Goal: Check status: Check status

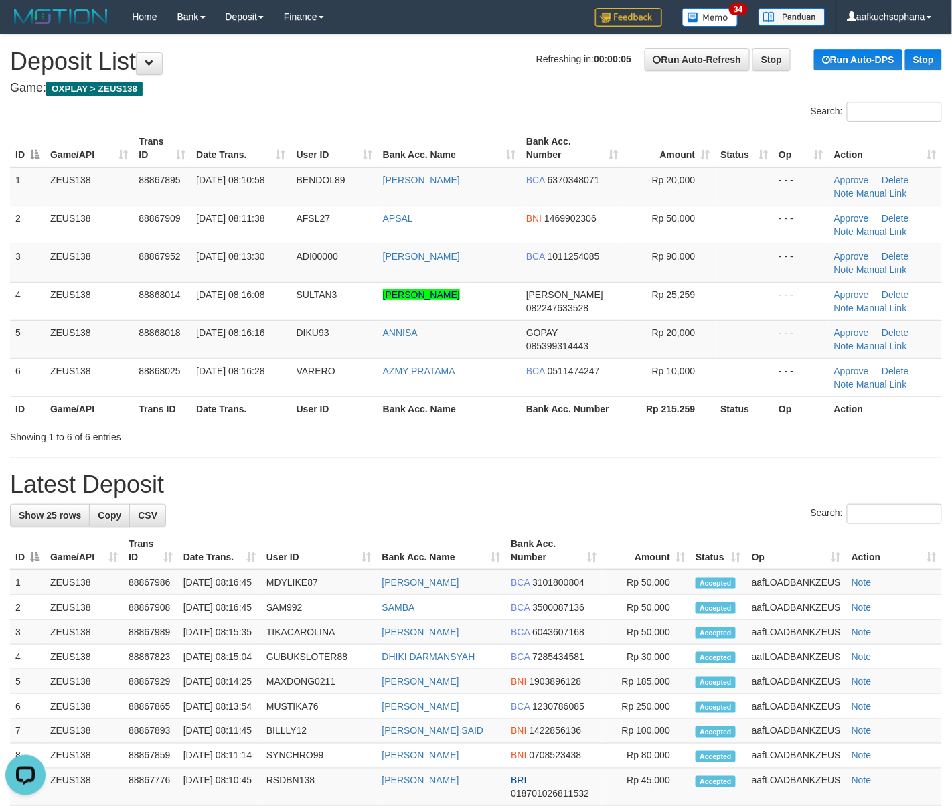
click at [689, 497] on h1 "Latest Deposit" at bounding box center [476, 484] width 932 height 27
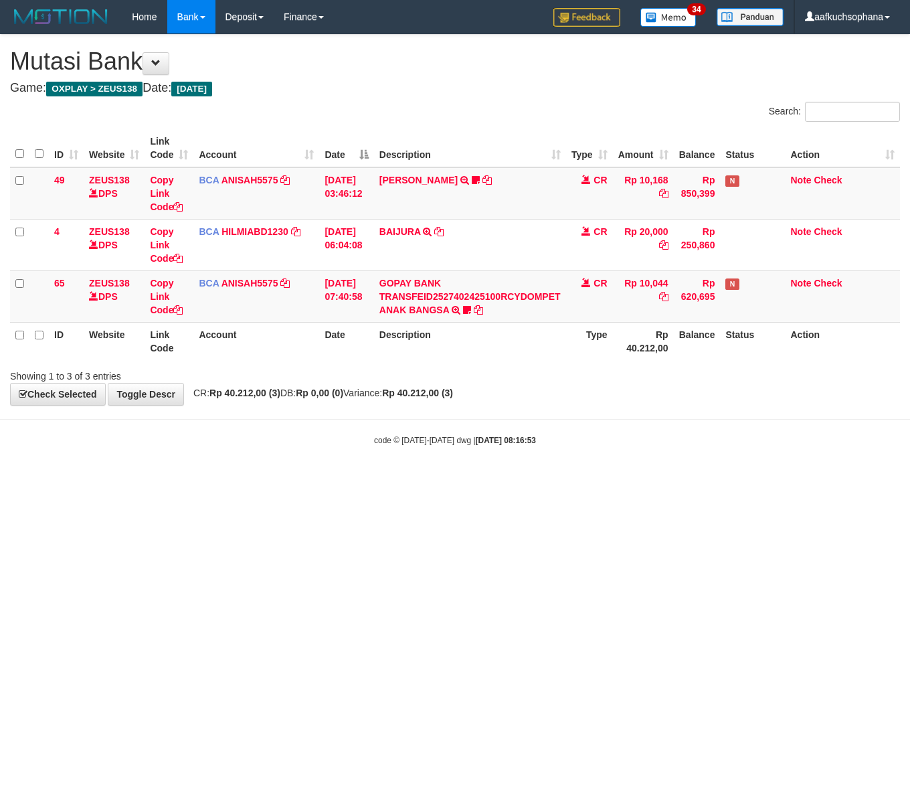
drag, startPoint x: 555, startPoint y: 601, endPoint x: 535, endPoint y: 600, distance: 20.1
click at [539, 480] on html "Toggle navigation Home Bank Account List Load By Website Group [OXPLAY] ZEUS138…" at bounding box center [455, 240] width 910 height 480
click at [535, 480] on html "Toggle navigation Home Bank Account List Load By Website Group [OXPLAY] ZEUS138…" at bounding box center [455, 240] width 910 height 480
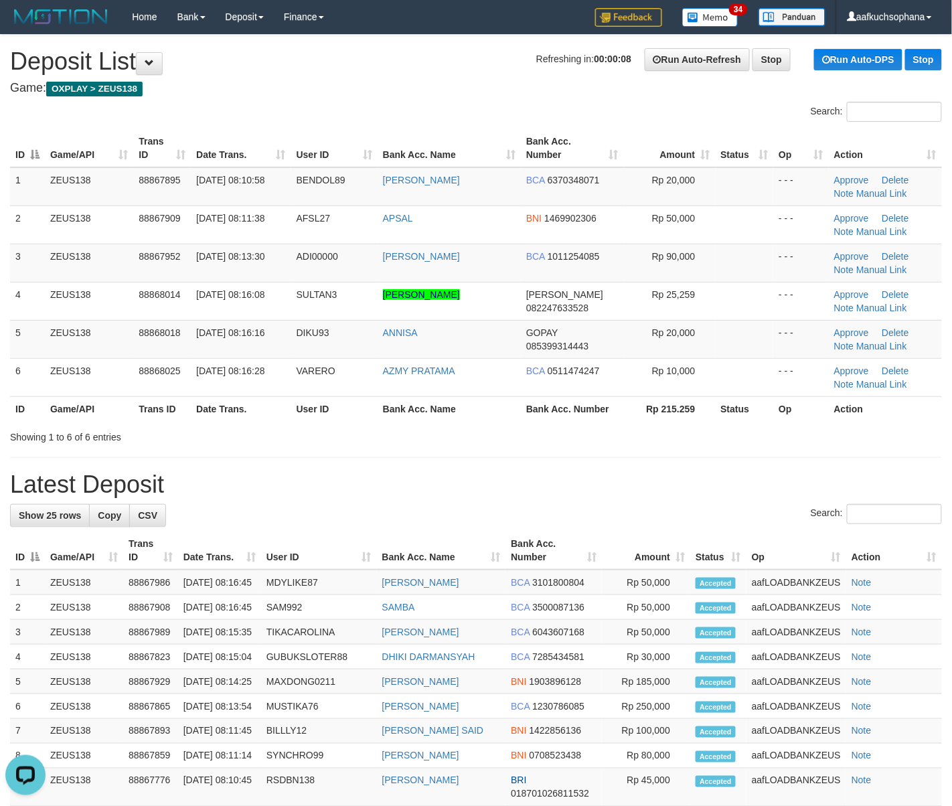
drag, startPoint x: 593, startPoint y: 410, endPoint x: 959, endPoint y: 551, distance: 392.6
click at [601, 411] on th "Bank Acc. Number" at bounding box center [572, 408] width 103 height 25
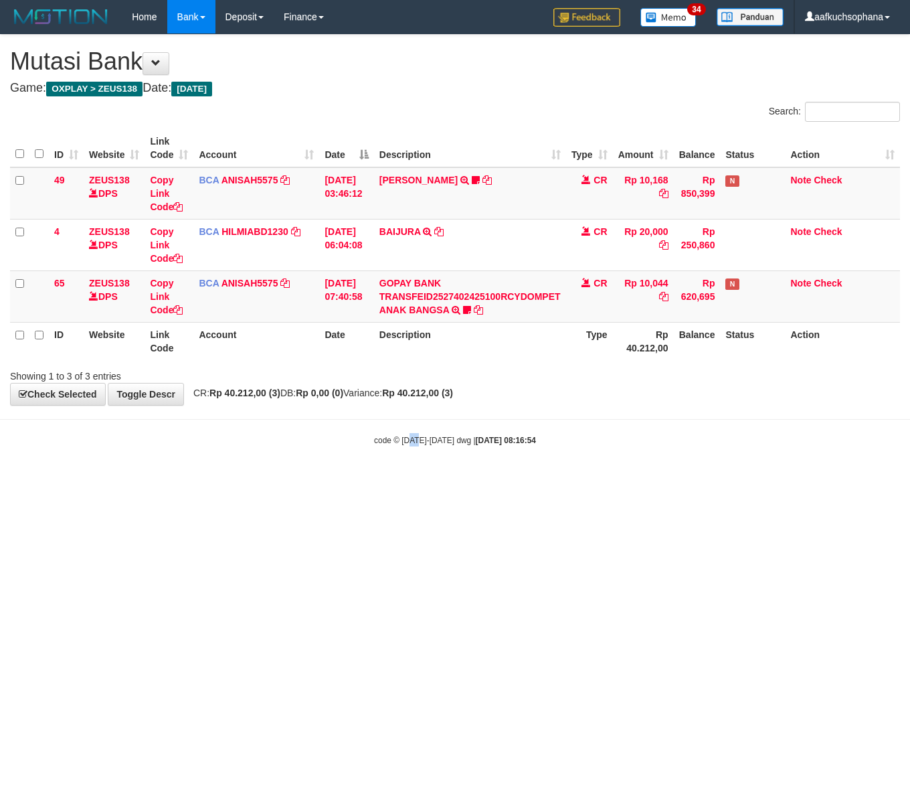
drag, startPoint x: 419, startPoint y: 581, endPoint x: 408, endPoint y: 585, distance: 11.4
click at [418, 480] on html "Toggle navigation Home Bank Account List Load By Website Group [OXPLAY] ZEUS138…" at bounding box center [455, 240] width 910 height 480
click at [384, 480] on html "Toggle navigation Home Bank Account List Load By Website Group [OXPLAY] ZEUS138…" at bounding box center [455, 240] width 910 height 480
click at [503, 480] on html "Toggle navigation Home Bank Account List Load By Website Group [OXPLAY] ZEUS138…" at bounding box center [455, 240] width 910 height 480
drag, startPoint x: 502, startPoint y: 592, endPoint x: 716, endPoint y: 595, distance: 214.2
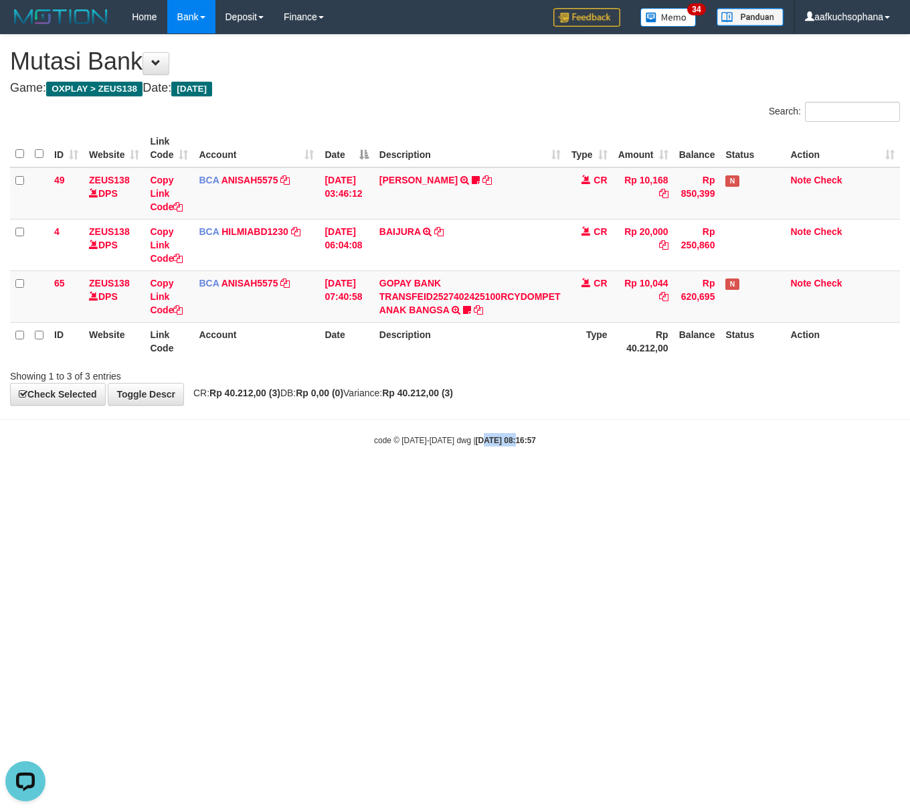
click at [504, 480] on html "Toggle navigation Home Bank Account List Load By Website Group [OXPLAY] ZEUS138…" at bounding box center [455, 240] width 910 height 480
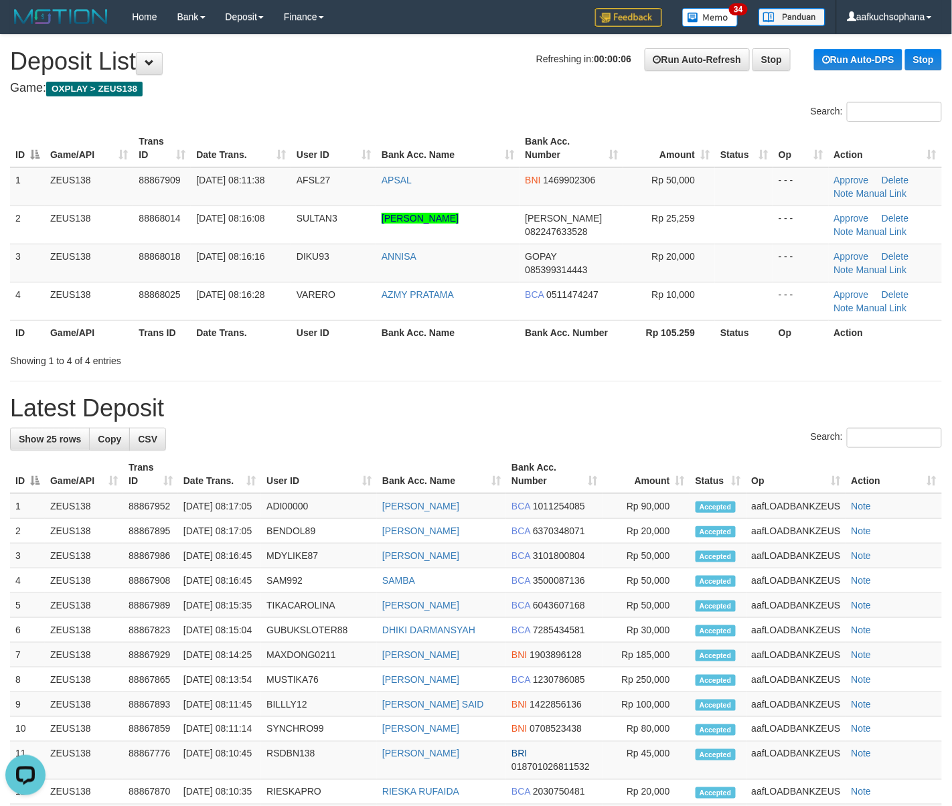
drag, startPoint x: 656, startPoint y: 368, endPoint x: 756, endPoint y: 400, distance: 103.9
click at [725, 389] on div "**********" at bounding box center [476, 652] width 952 height 1234
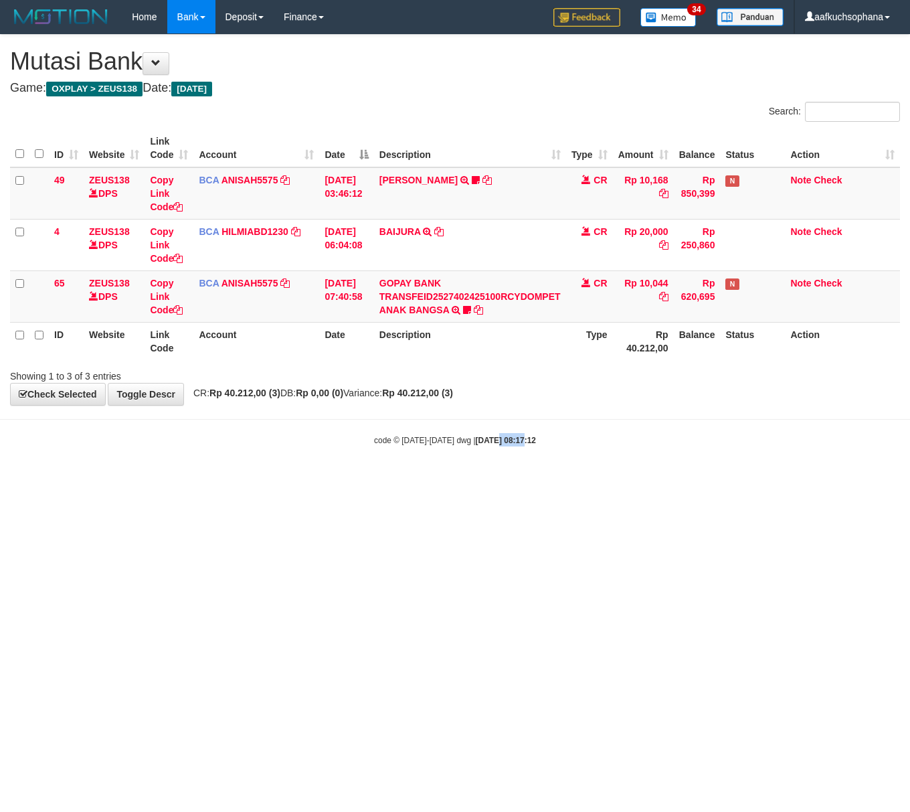
drag, startPoint x: 509, startPoint y: 528, endPoint x: 432, endPoint y: 523, distance: 76.5
click at [491, 480] on html "Toggle navigation Home Bank Account List Load By Website Group [OXPLAY] ZEUS138…" at bounding box center [455, 240] width 910 height 480
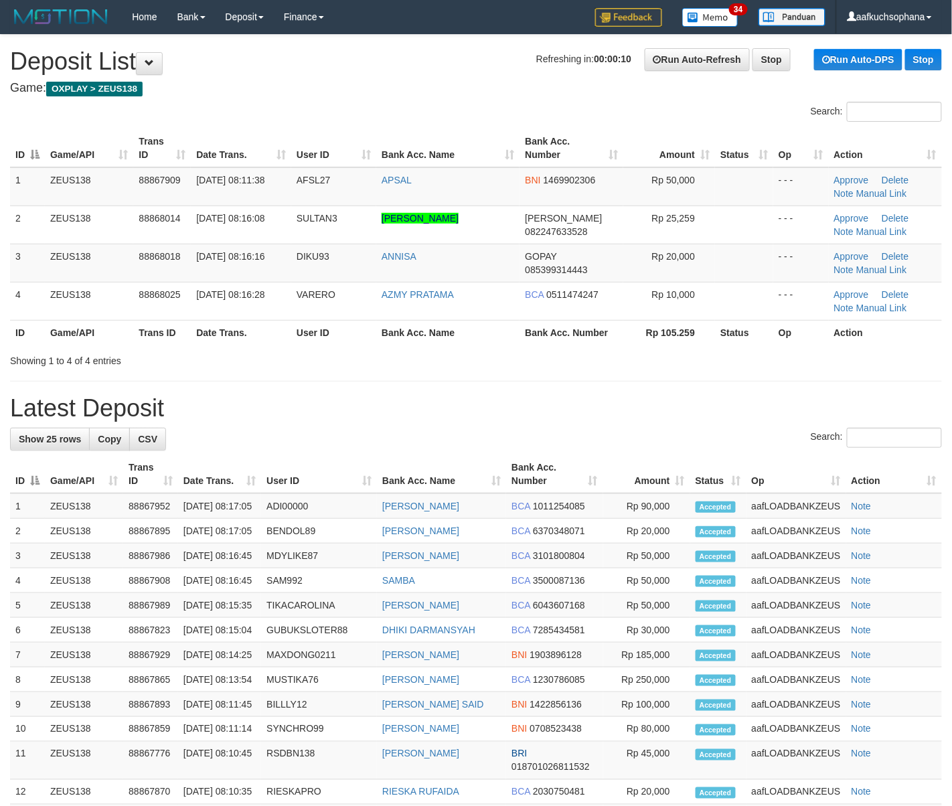
drag, startPoint x: 640, startPoint y: 372, endPoint x: 921, endPoint y: 448, distance: 291.1
click at [652, 376] on div "**********" at bounding box center [476, 652] width 952 height 1234
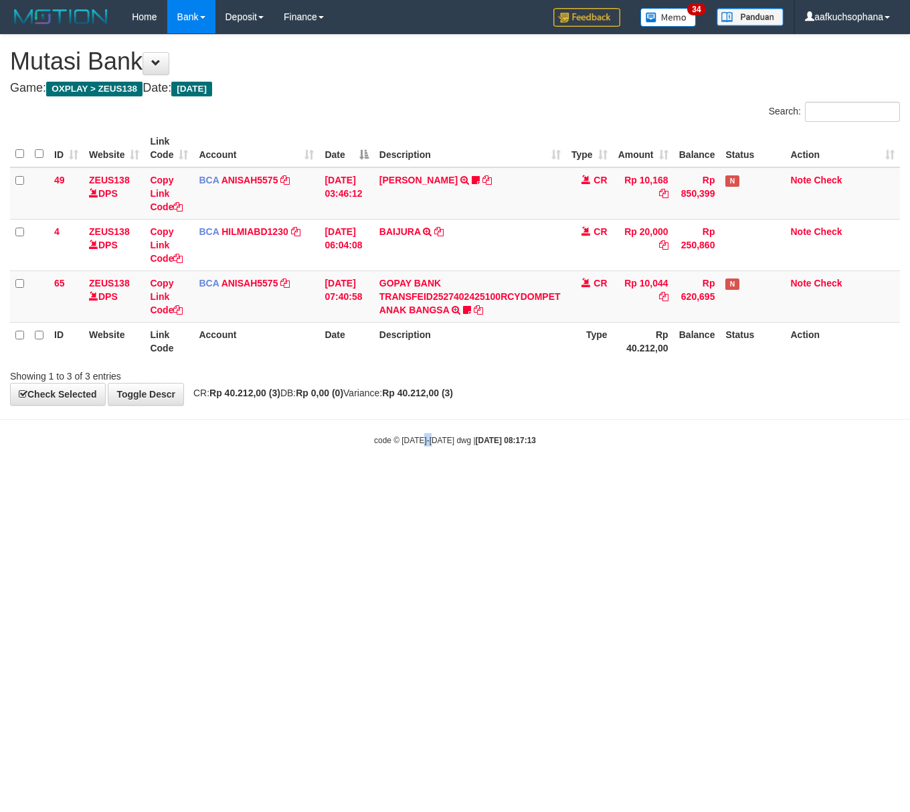
drag, startPoint x: 436, startPoint y: 553, endPoint x: 270, endPoint y: 517, distance: 169.7
click at [430, 480] on html "Toggle navigation Home Bank Account List Load By Website Group [OXPLAY] ZEUS138…" at bounding box center [455, 240] width 910 height 480
drag, startPoint x: 124, startPoint y: 478, endPoint x: 91, endPoint y: 464, distance: 35.4
click at [92, 466] on body "Toggle navigation Home Bank Account List Load By Website Group [OXPLAY] ZEUS138…" at bounding box center [455, 240] width 910 height 480
drag, startPoint x: 413, startPoint y: 544, endPoint x: 89, endPoint y: 474, distance: 331.4
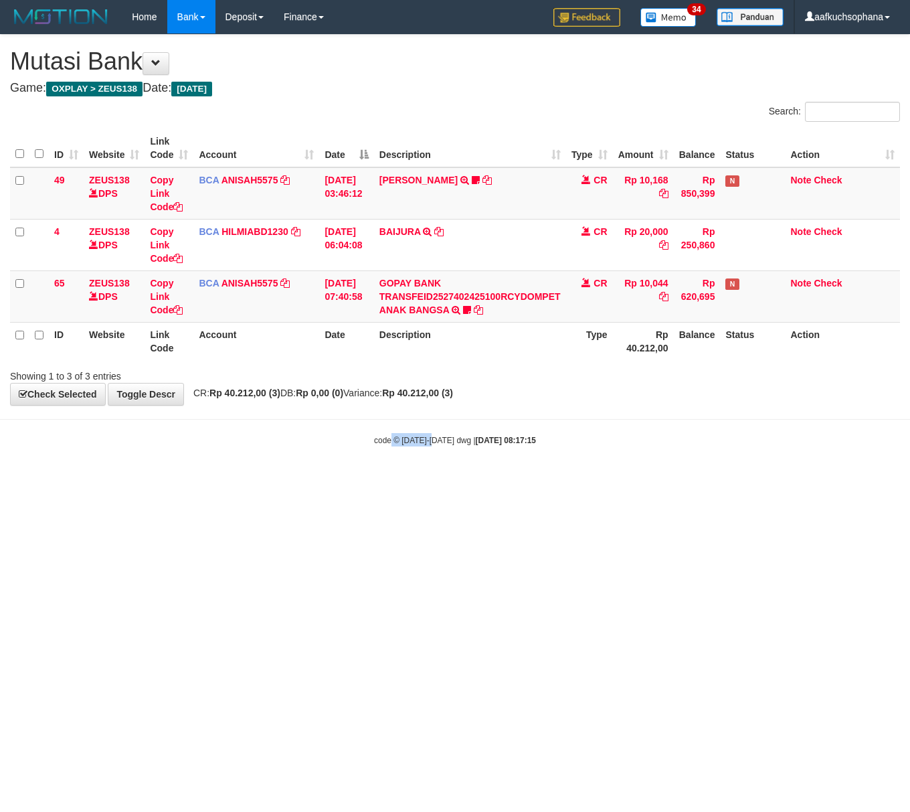
click at [348, 480] on html "Toggle navigation Home Bank Account List Load By Website Group [OXPLAY] ZEUS138…" at bounding box center [455, 240] width 910 height 480
drag, startPoint x: 531, startPoint y: 487, endPoint x: 377, endPoint y: 448, distance: 158.7
click at [521, 480] on html "Toggle navigation Home Bank Account List Load By Website Group [OXPLAY] ZEUS138…" at bounding box center [455, 240] width 910 height 480
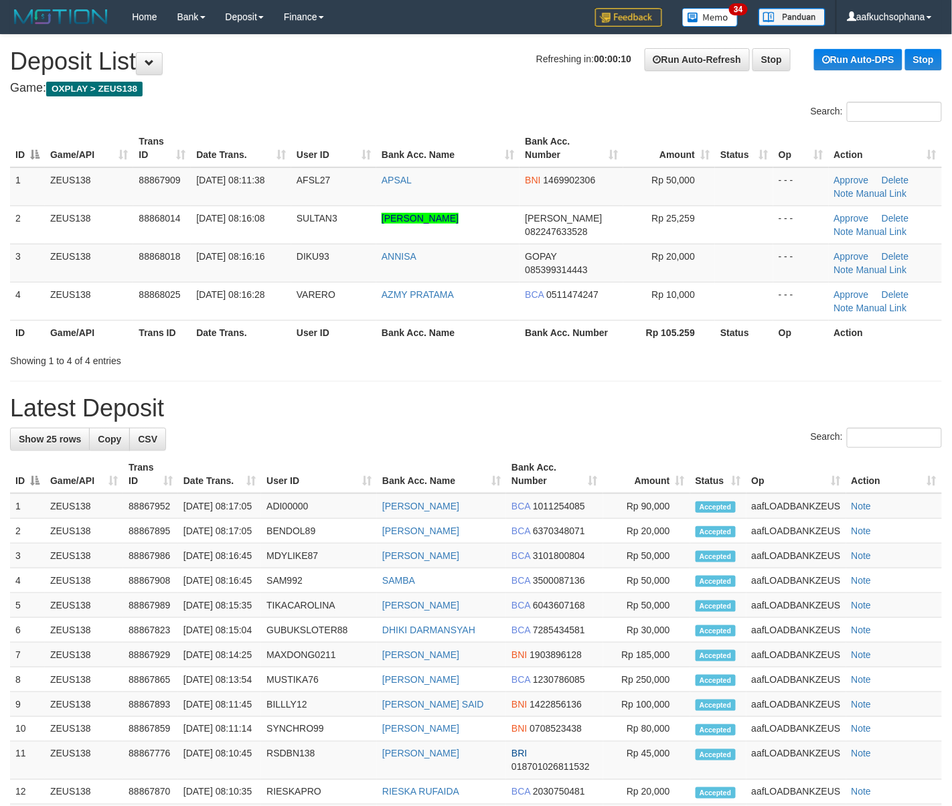
click at [613, 402] on h1 "Latest Deposit" at bounding box center [476, 408] width 932 height 27
drag, startPoint x: 601, startPoint y: 371, endPoint x: 616, endPoint y: 375, distance: 16.1
click at [614, 375] on div "**********" at bounding box center [476, 652] width 952 height 1234
click at [569, 395] on div "**********" at bounding box center [476, 652] width 952 height 1234
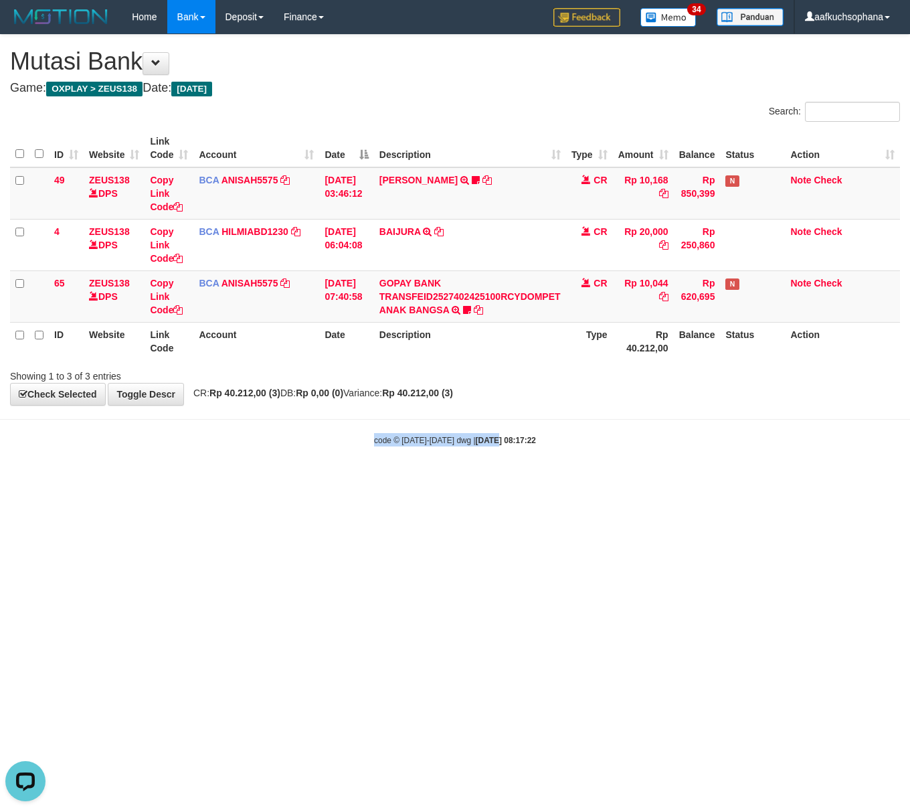
click at [373, 480] on html "Toggle navigation Home Bank Account List Load By Website Group [OXPLAY] ZEUS138…" at bounding box center [455, 240] width 910 height 480
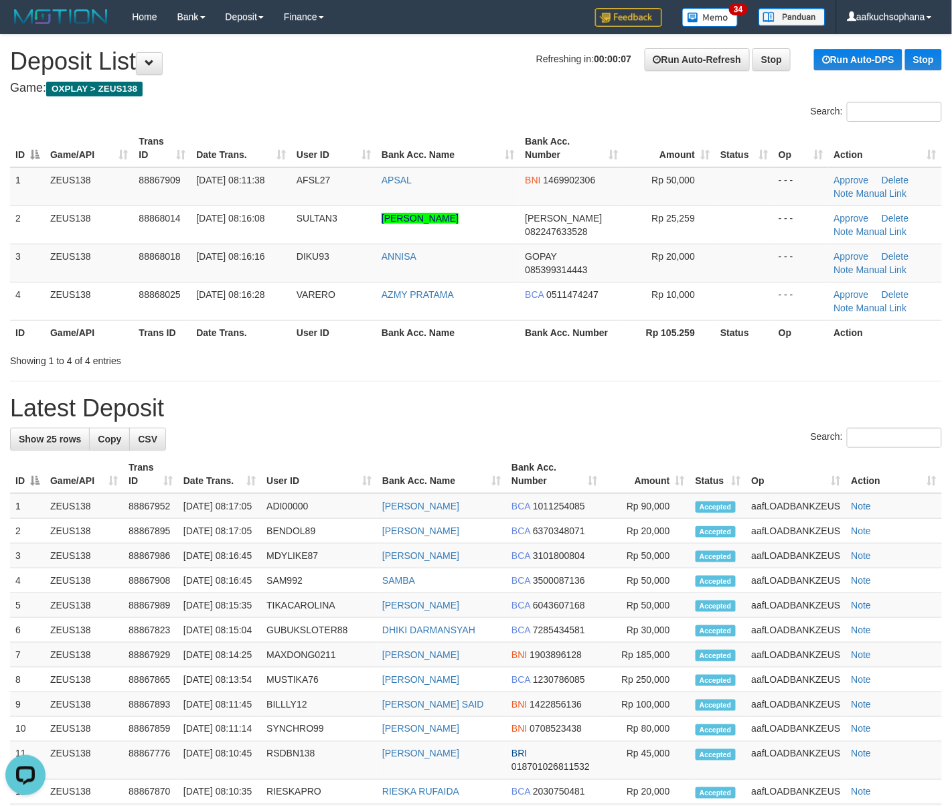
drag, startPoint x: 686, startPoint y: 368, endPoint x: 756, endPoint y: 400, distance: 76.7
click at [732, 394] on div "**********" at bounding box center [476, 652] width 952 height 1234
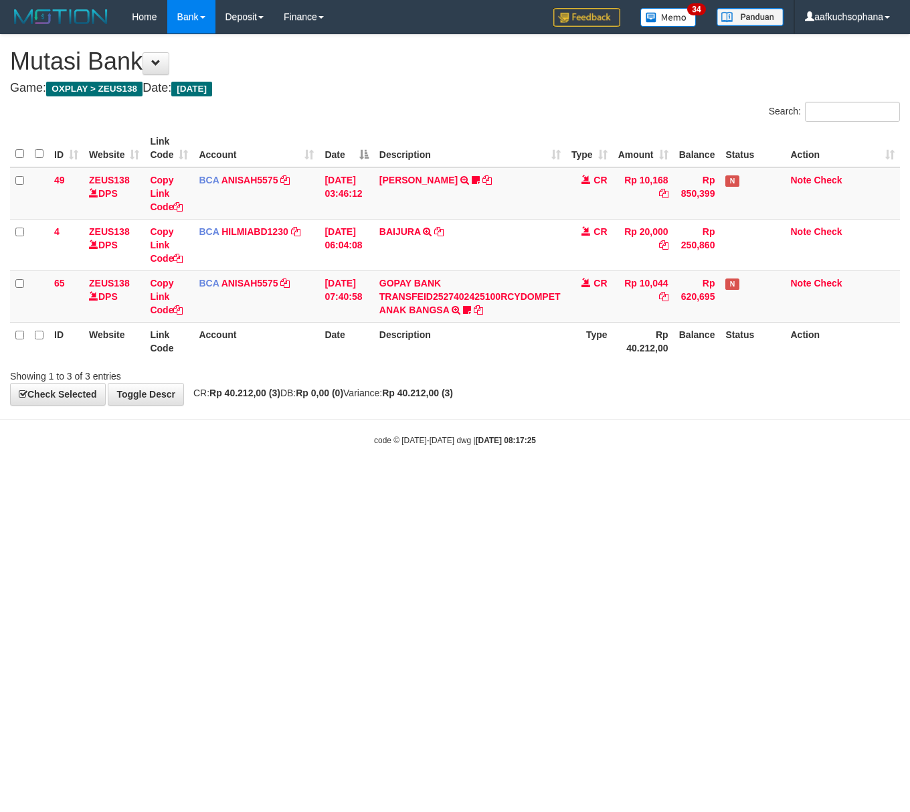
drag, startPoint x: 380, startPoint y: 543, endPoint x: 373, endPoint y: 541, distance: 7.0
click at [376, 480] on html "Toggle navigation Home Bank Account List Load By Website Group [OXPLAY] ZEUS138…" at bounding box center [455, 240] width 910 height 480
click at [567, 480] on html "Toggle navigation Home Bank Account List Load By Website Group [OXPLAY] ZEUS138…" at bounding box center [455, 240] width 910 height 480
click at [563, 480] on html "Toggle navigation Home Bank Account List Load By Website Group [OXPLAY] ZEUS138…" at bounding box center [455, 240] width 910 height 480
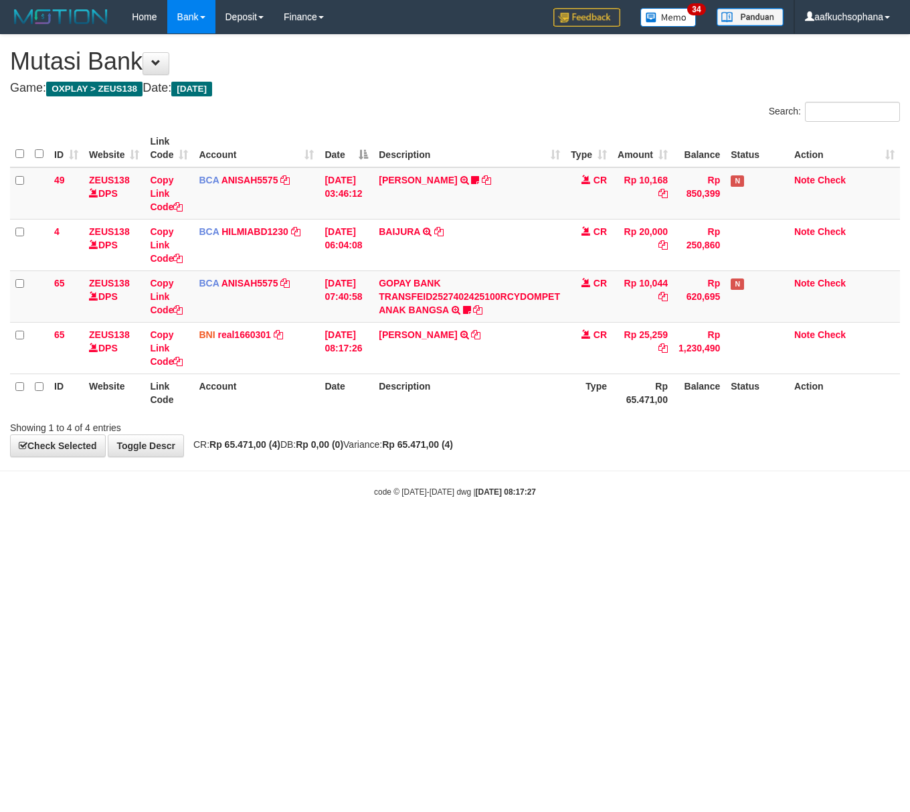
drag, startPoint x: 555, startPoint y: 533, endPoint x: 533, endPoint y: 543, distance: 24.5
click at [533, 531] on html "Toggle navigation Home Bank Account List Load By Website Group [OXPLAY] ZEUS138…" at bounding box center [455, 265] width 910 height 531
click at [367, 506] on body "Toggle navigation Home Bank Account List Load By Website Group [OXPLAY] ZEUS138…" at bounding box center [455, 265] width 910 height 531
click at [533, 531] on html "Toggle navigation Home Bank Account List Load By Website Group [OXPLAY] ZEUS138…" at bounding box center [455, 265] width 910 height 531
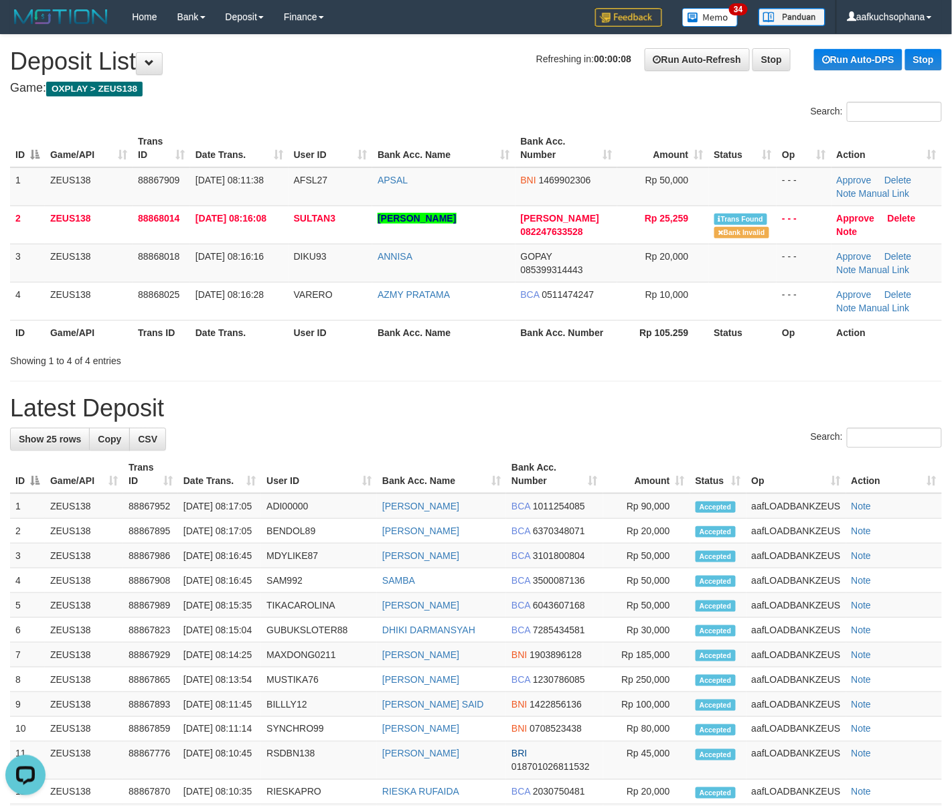
drag, startPoint x: 707, startPoint y: 400, endPoint x: 788, endPoint y: 421, distance: 82.9
click at [745, 411] on h1 "Latest Deposit" at bounding box center [476, 408] width 932 height 27
drag, startPoint x: 629, startPoint y: 341, endPoint x: 882, endPoint y: 434, distance: 269.5
click at [630, 341] on th "Rp 105.259" at bounding box center [663, 332] width 92 height 25
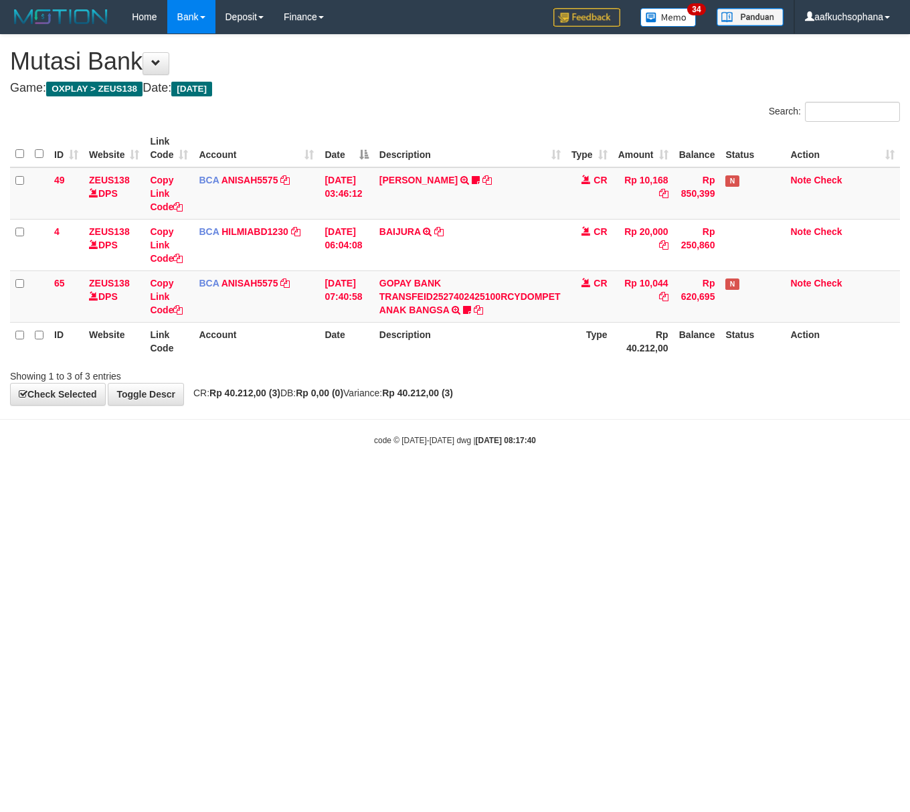
click at [269, 480] on html "Toggle navigation Home Bank Account List Load By Website Group [OXPLAY] ZEUS138…" at bounding box center [455, 240] width 910 height 480
click at [254, 480] on html "Toggle navigation Home Bank Account List Load By Website Group [OXPLAY] ZEUS138…" at bounding box center [455, 240] width 910 height 480
drag, startPoint x: 421, startPoint y: 550, endPoint x: 442, endPoint y: 573, distance: 31.3
click at [422, 480] on html "Toggle navigation Home Bank Account List Load By Website Group [OXPLAY] ZEUS138…" at bounding box center [455, 240] width 910 height 480
drag, startPoint x: 453, startPoint y: 585, endPoint x: 1, endPoint y: 429, distance: 478.5
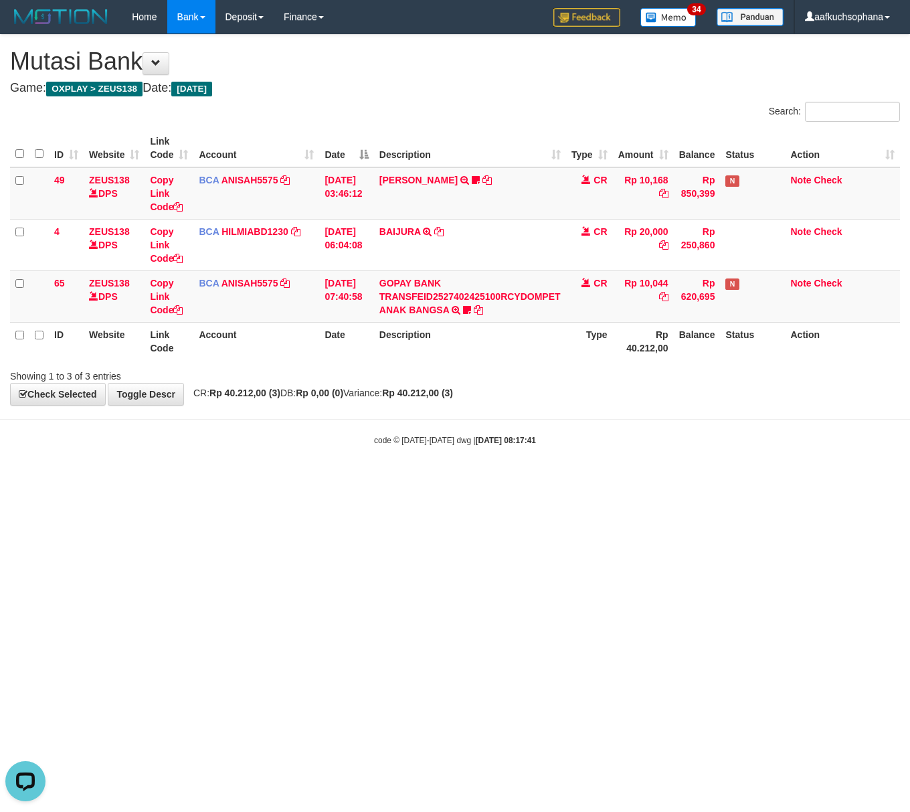
click at [440, 480] on html "Toggle navigation Home Bank Account List Load By Website Group [OXPLAY] ZEUS138…" at bounding box center [455, 240] width 910 height 480
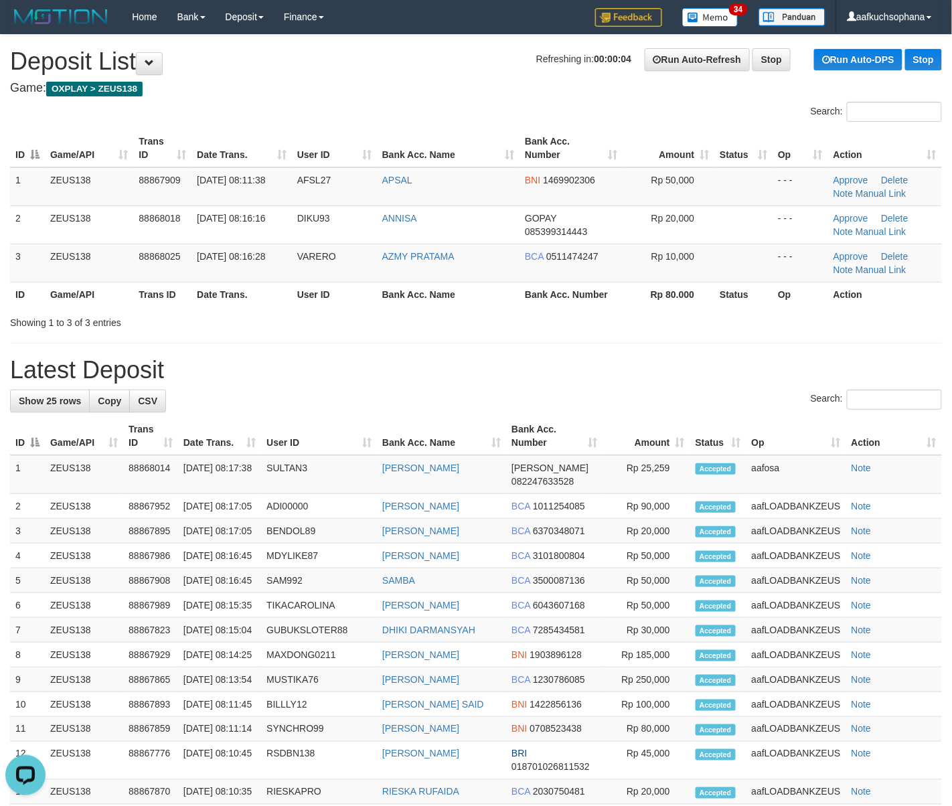
click at [729, 356] on div "**********" at bounding box center [476, 639] width 952 height 1209
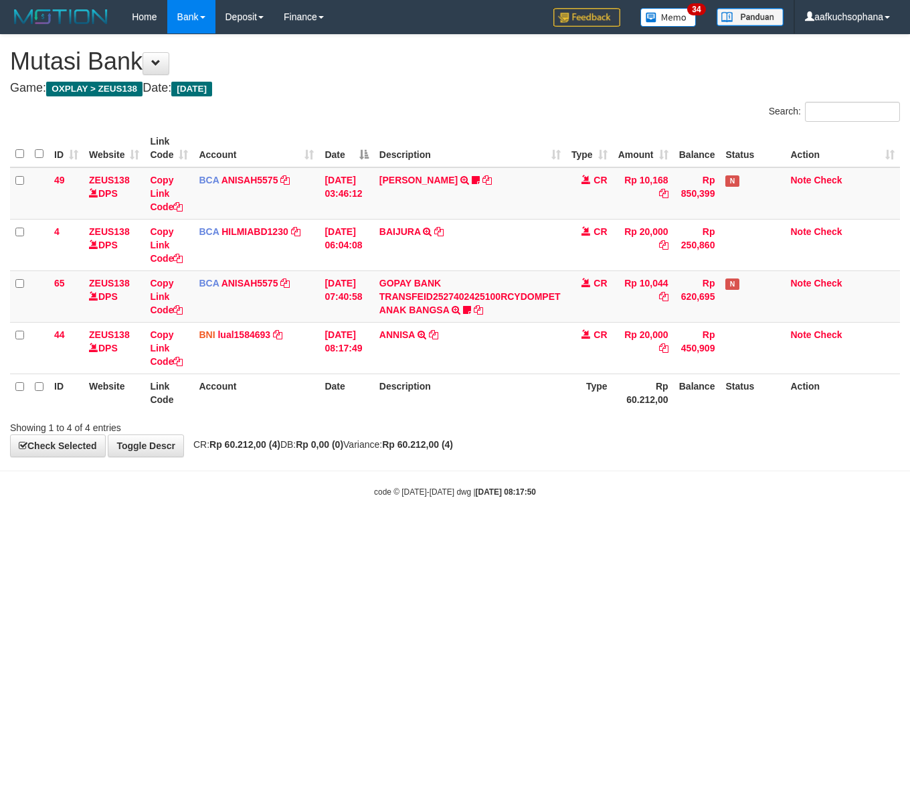
drag, startPoint x: 351, startPoint y: 505, endPoint x: 471, endPoint y: 523, distance: 121.8
click at [380, 509] on body "Toggle navigation Home Bank Account List Load By Website Group [OXPLAY] ZEUS138…" at bounding box center [455, 265] width 910 height 531
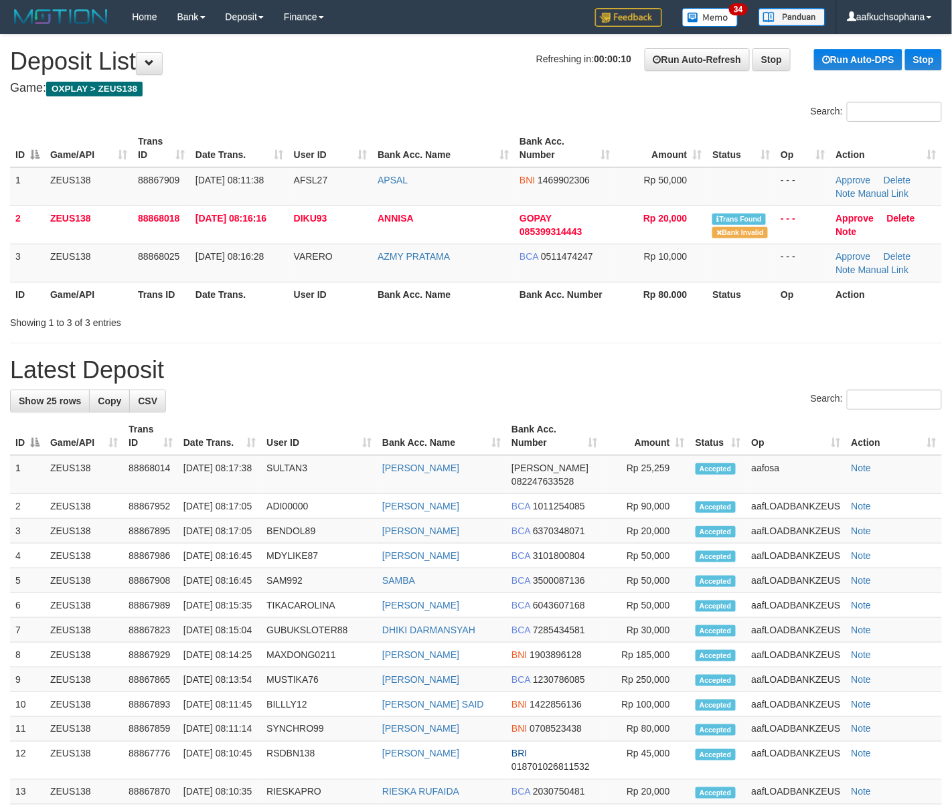
drag, startPoint x: 668, startPoint y: 324, endPoint x: 960, endPoint y: 410, distance: 304.1
click at [703, 336] on div "**********" at bounding box center [476, 639] width 952 height 1209
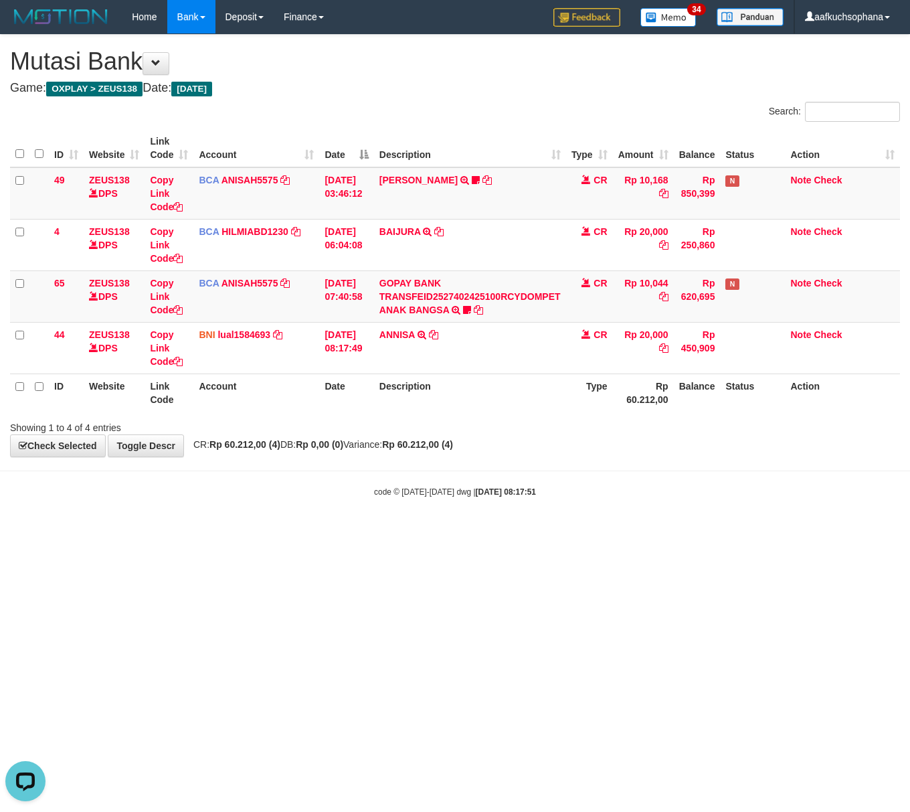
drag, startPoint x: 290, startPoint y: 542, endPoint x: 437, endPoint y: 573, distance: 150.5
click at [301, 531] on html "Toggle navigation Home Bank Account List Load By Website Group [OXPLAY] ZEUS138…" at bounding box center [455, 265] width 910 height 531
drag, startPoint x: 561, startPoint y: 557, endPoint x: 293, endPoint y: 515, distance: 271.1
click at [554, 531] on html "Toggle navigation Home Bank Account List Load By Website Group [OXPLAY] ZEUS138…" at bounding box center [455, 265] width 910 height 531
drag, startPoint x: 228, startPoint y: 520, endPoint x: 221, endPoint y: 515, distance: 8.7
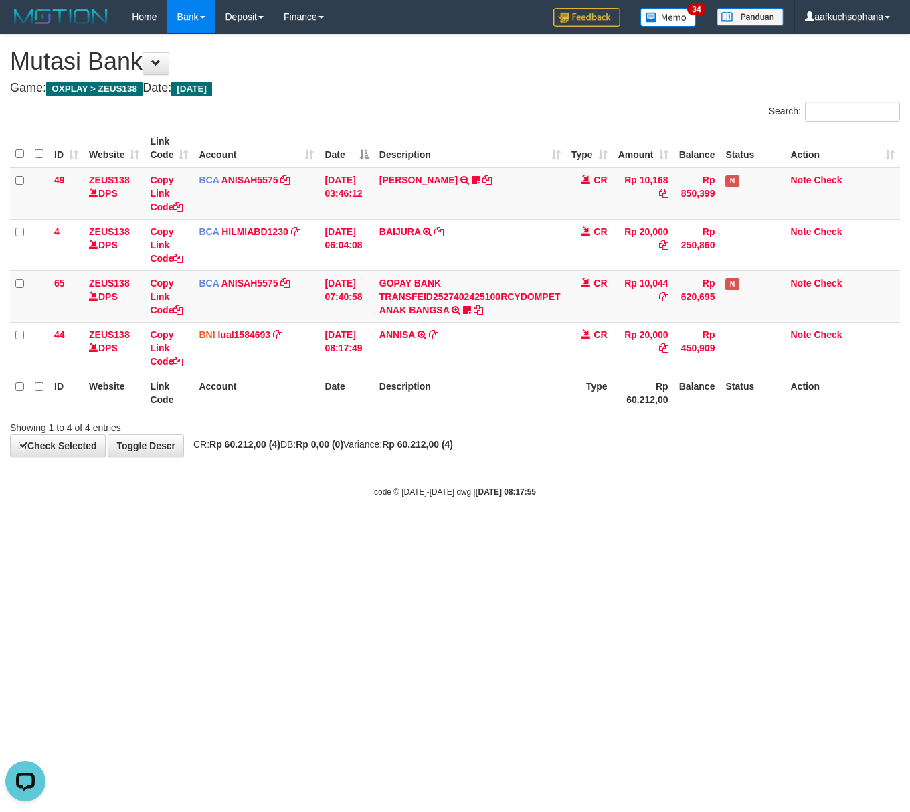
click at [226, 519] on body "Toggle navigation Home Bank Account List Load By Website Group [OXPLAY] ZEUS138…" at bounding box center [455, 265] width 910 height 531
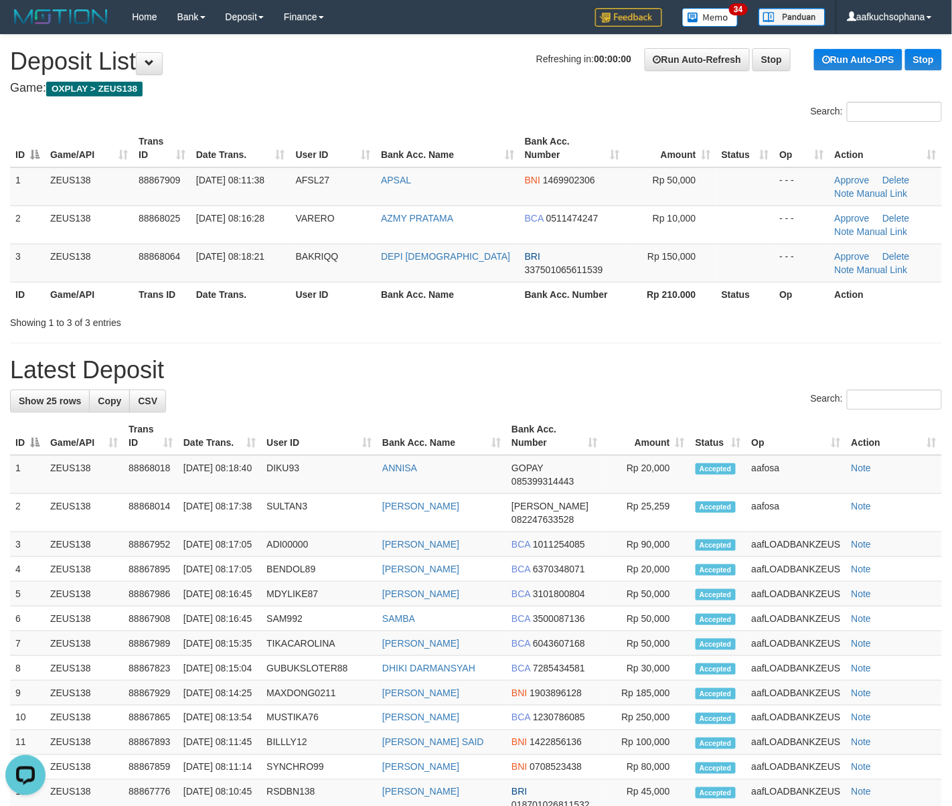
drag, startPoint x: 580, startPoint y: 333, endPoint x: 763, endPoint y: 405, distance: 196.8
click at [645, 359] on div "**********" at bounding box center [476, 646] width 952 height 1223
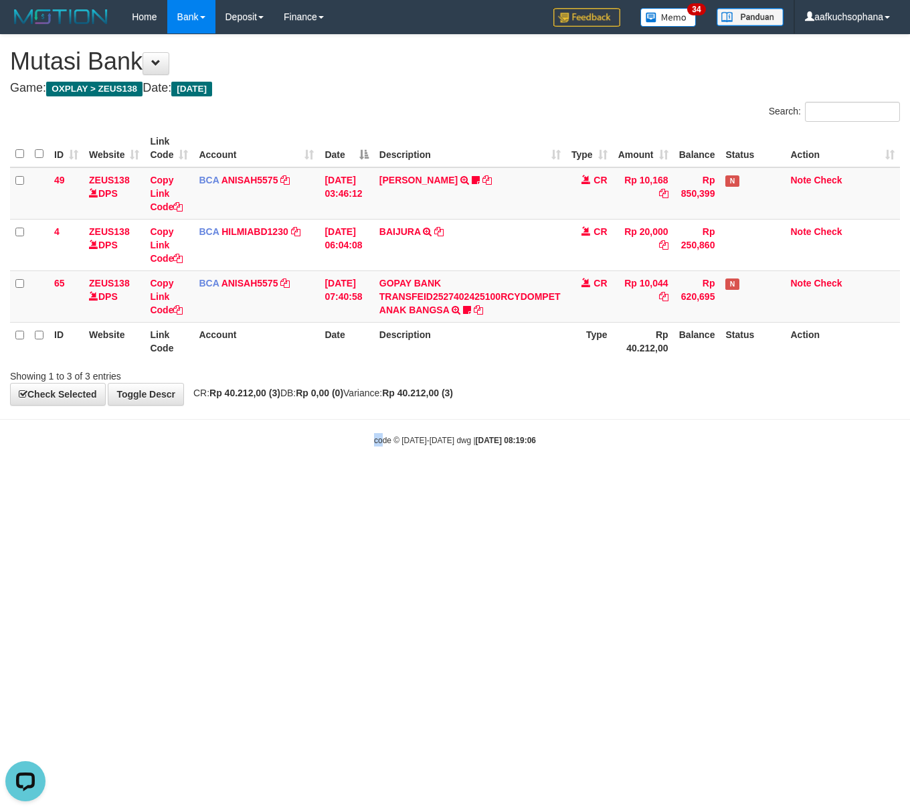
drag, startPoint x: 372, startPoint y: 545, endPoint x: 381, endPoint y: 549, distance: 10.2
click at [383, 480] on html "Toggle navigation Home Bank Account List Load By Website Group [OXPLAY] ZEUS138…" at bounding box center [455, 240] width 910 height 480
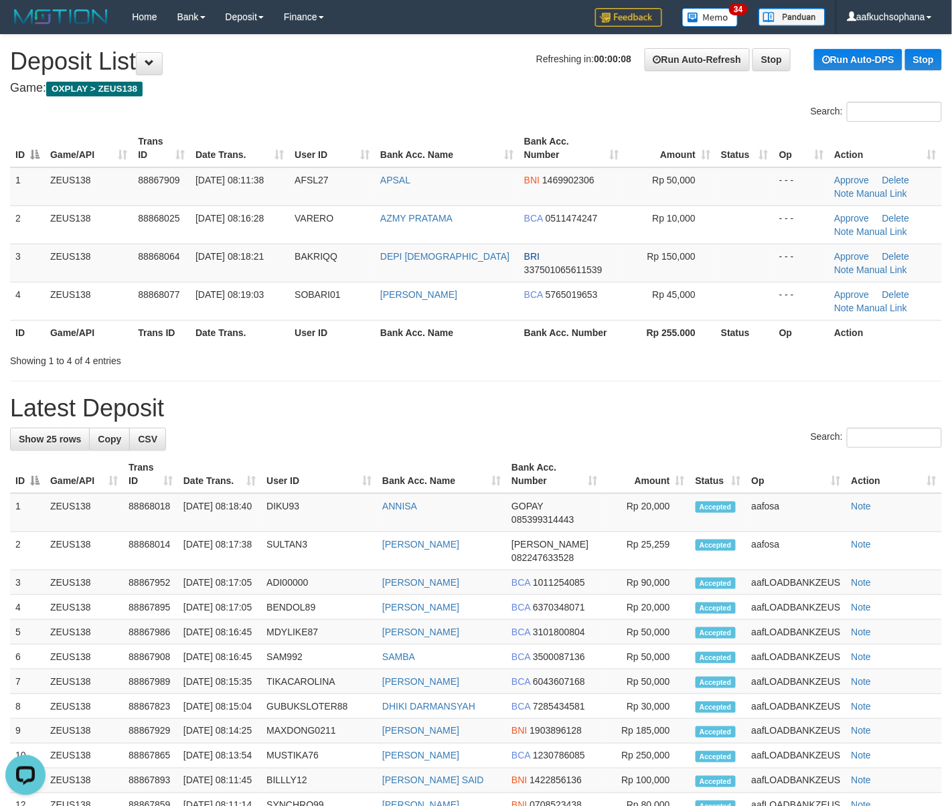
drag, startPoint x: 735, startPoint y: 375, endPoint x: 961, endPoint y: 442, distance: 236.1
click at [863, 416] on div "**********" at bounding box center [476, 665] width 952 height 1261
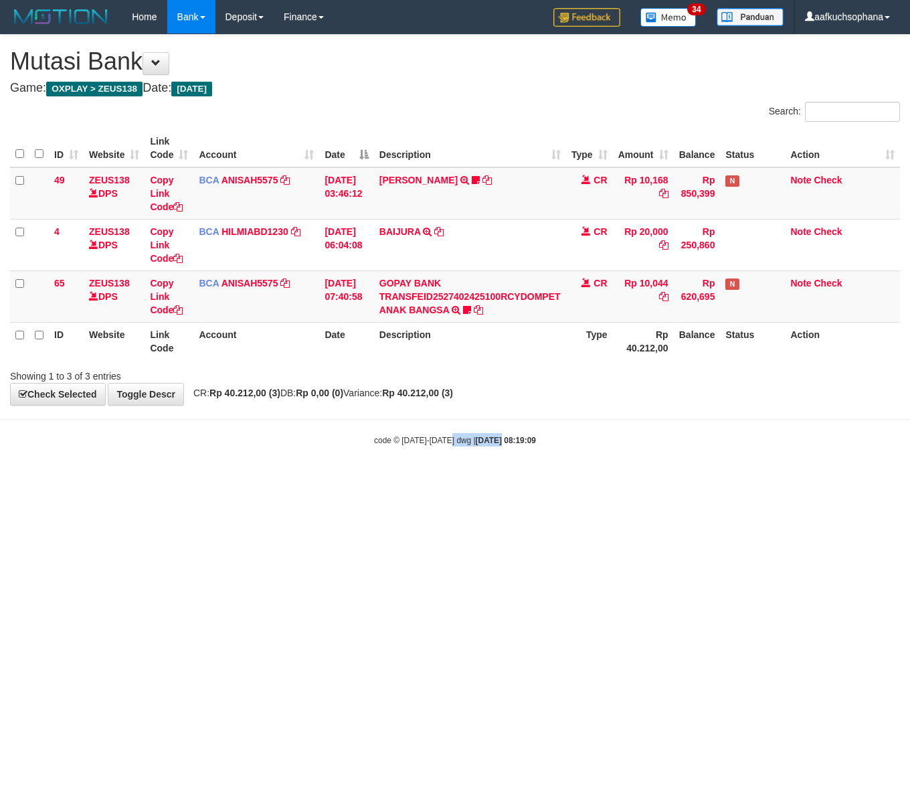
drag, startPoint x: 463, startPoint y: 566, endPoint x: 905, endPoint y: 597, distance: 443.4
click at [497, 480] on html "Toggle navigation Home Bank Account List Load By Website Group [OXPLAY] ZEUS138…" at bounding box center [455, 240] width 910 height 480
click at [271, 480] on html "Toggle navigation Home Bank Account List Load By Website Group [OXPLAY] ZEUS138…" at bounding box center [455, 240] width 910 height 480
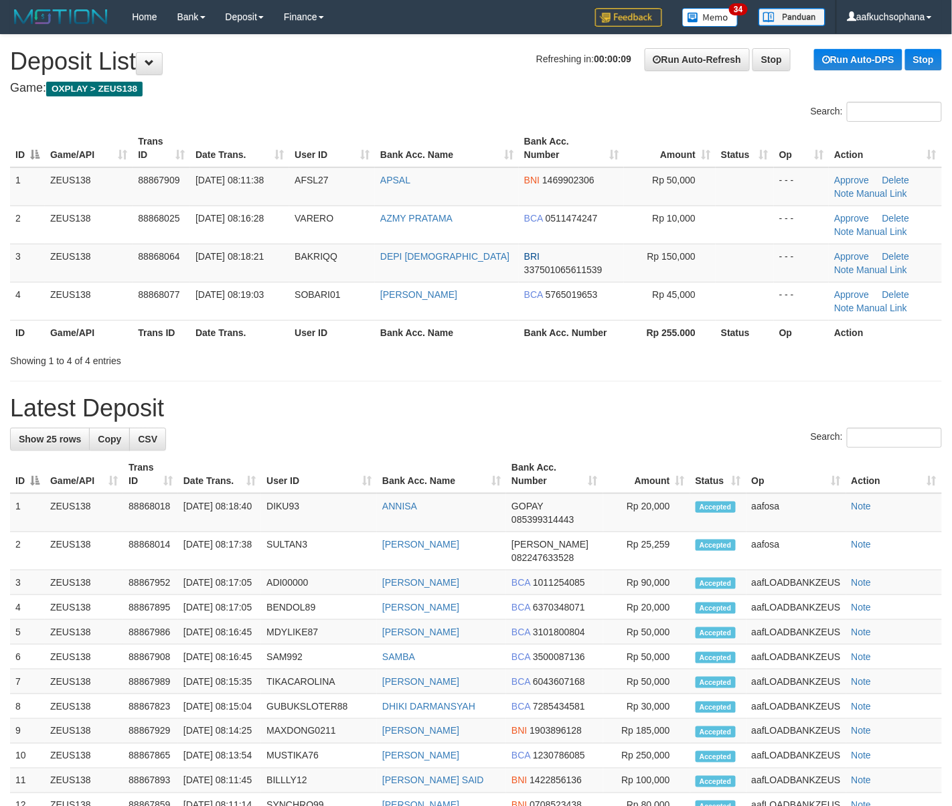
click at [649, 377] on div "**********" at bounding box center [476, 665] width 952 height 1261
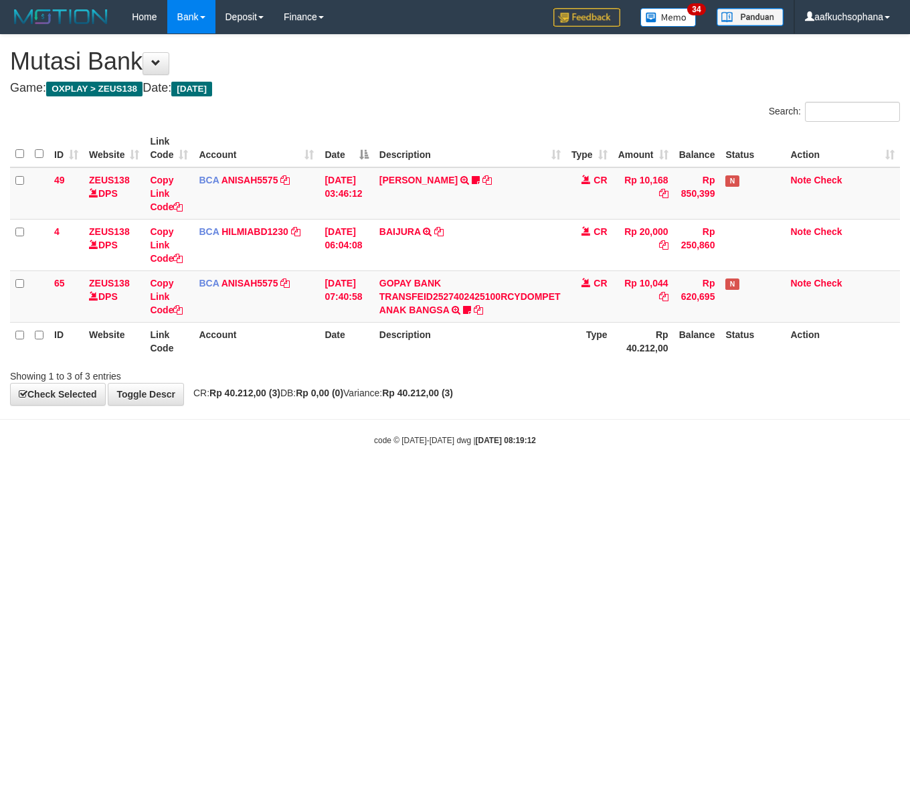
click at [232, 480] on html "Toggle navigation Home Bank Account List Load By Website Group [OXPLAY] ZEUS138…" at bounding box center [455, 240] width 910 height 480
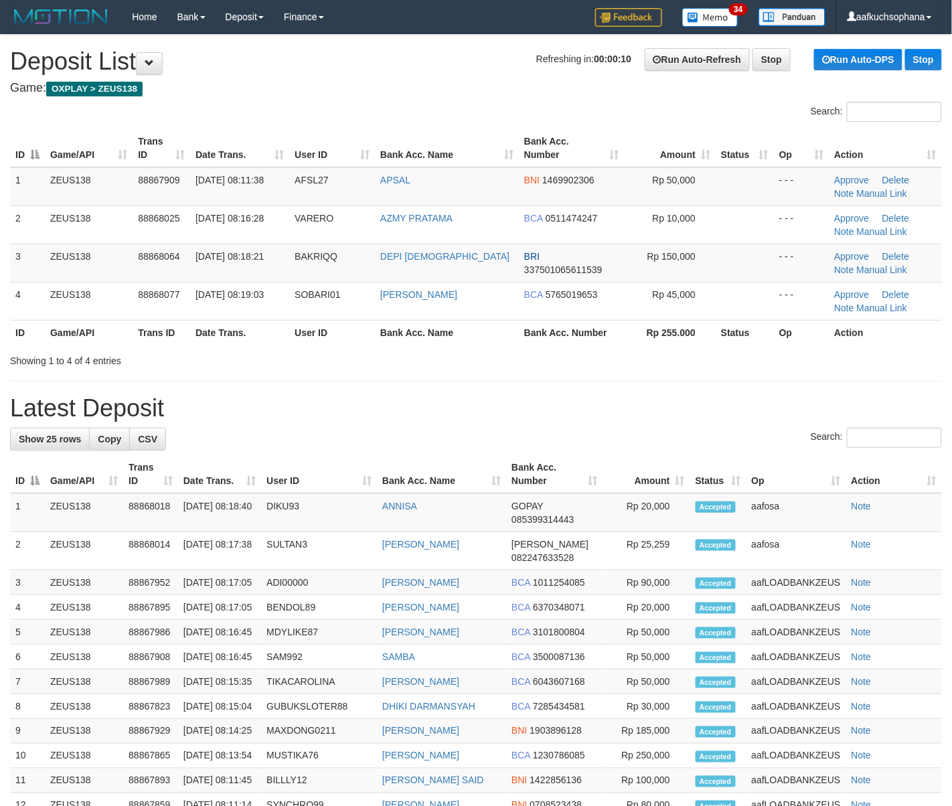
drag, startPoint x: 646, startPoint y: 399, endPoint x: 767, endPoint y: 431, distance: 124.7
click at [649, 400] on h1 "Latest Deposit" at bounding box center [476, 408] width 932 height 27
click at [735, 419] on h1 "Latest Deposit" at bounding box center [476, 408] width 932 height 27
drag, startPoint x: 696, startPoint y: 389, endPoint x: 726, endPoint y: 391, distance: 30.2
click at [699, 389] on div "**********" at bounding box center [476, 665] width 952 height 1261
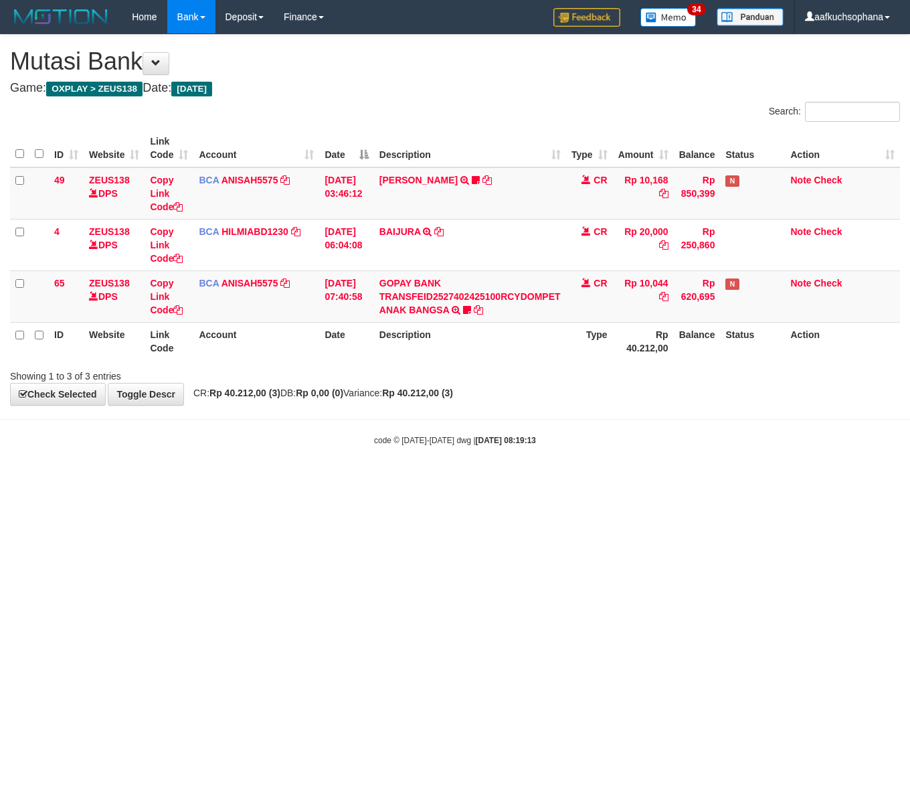
click at [316, 480] on html "Toggle navigation Home Bank Account List Load By Website Group [OXPLAY] ZEUS138…" at bounding box center [455, 240] width 910 height 480
click at [270, 480] on html "Toggle navigation Home Bank Account List Load By Website Group [OXPLAY] ZEUS138…" at bounding box center [455, 240] width 910 height 480
drag, startPoint x: 325, startPoint y: 554, endPoint x: 309, endPoint y: 549, distance: 16.9
click at [319, 480] on html "Toggle navigation Home Bank Account List Load By Website Group [OXPLAY] ZEUS138…" at bounding box center [455, 240] width 910 height 480
drag, startPoint x: 297, startPoint y: 538, endPoint x: 102, endPoint y: 456, distance: 212.0
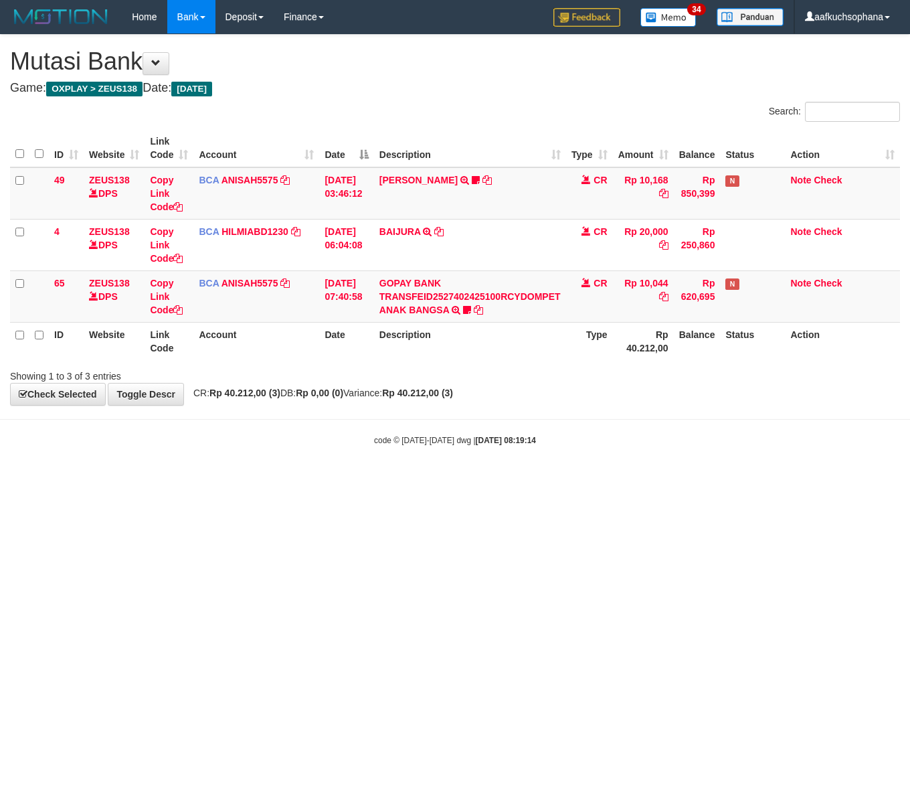
click at [290, 480] on html "Toggle navigation Home Bank Account List Load By Website Group [OXPLAY] ZEUS138…" at bounding box center [455, 240] width 910 height 480
click at [217, 480] on html "Toggle navigation Home Bank Account List Load By Website Group [OXPLAY] ZEUS138…" at bounding box center [455, 240] width 910 height 480
drag, startPoint x: 448, startPoint y: 547, endPoint x: 482, endPoint y: 549, distance: 34.2
click at [456, 480] on html "Toggle navigation Home Bank Account List Load By Website Group [OXPLAY] ZEUS138…" at bounding box center [455, 240] width 910 height 480
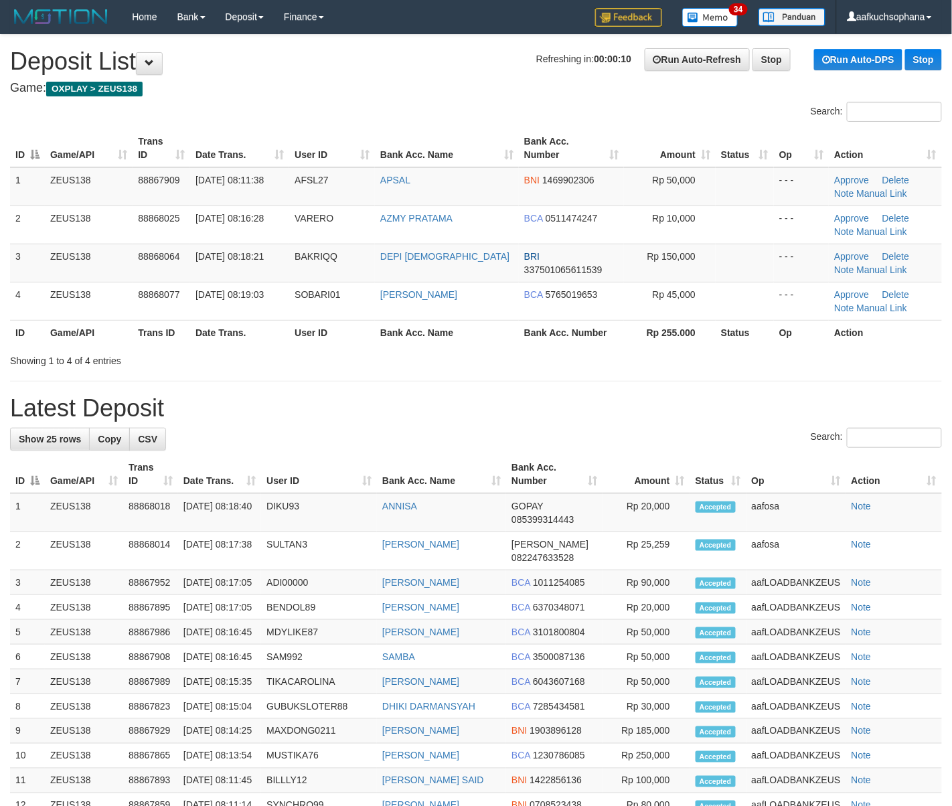
click at [737, 403] on h1 "Latest Deposit" at bounding box center [476, 408] width 932 height 27
click at [727, 379] on div "**********" at bounding box center [476, 665] width 952 height 1261
drag, startPoint x: 793, startPoint y: 373, endPoint x: 841, endPoint y: 381, distance: 48.8
click at [825, 377] on div "**********" at bounding box center [476, 665] width 952 height 1261
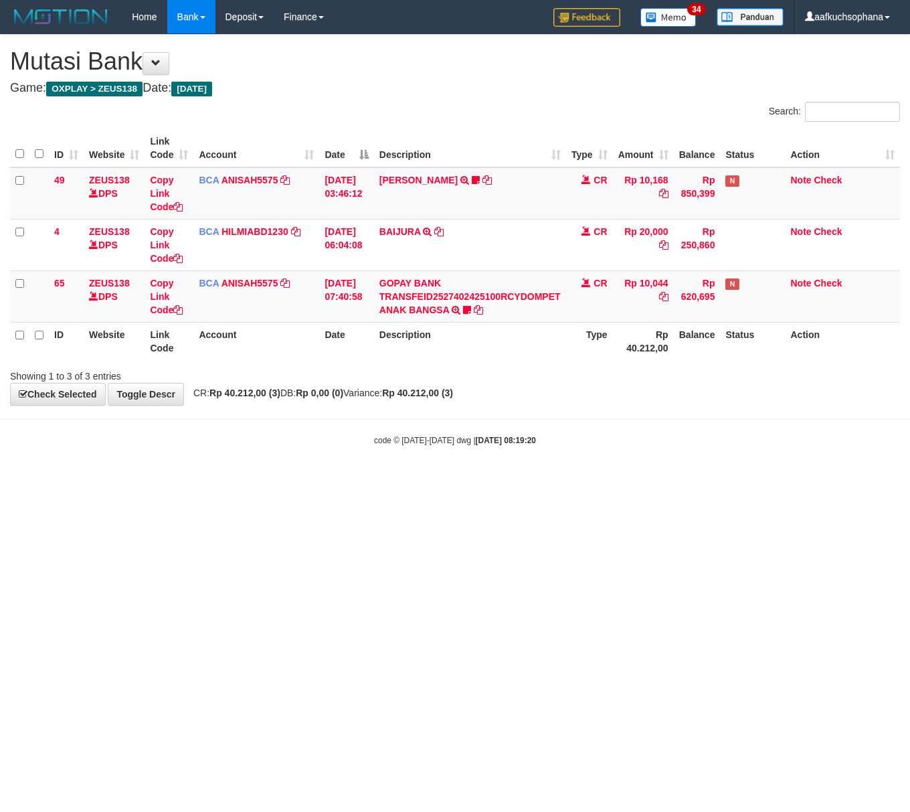
drag, startPoint x: 244, startPoint y: 518, endPoint x: 27, endPoint y: 373, distance: 261.0
click at [233, 480] on html "Toggle navigation Home Bank Account List Load By Website Group [OXPLAY] ZEUS138…" at bounding box center [455, 240] width 910 height 480
drag, startPoint x: 461, startPoint y: 569, endPoint x: 468, endPoint y: 571, distance: 7.8
click at [468, 480] on html "Toggle navigation Home Bank Account List Load By Website Group [OXPLAY] ZEUS138…" at bounding box center [455, 240] width 910 height 480
drag, startPoint x: 232, startPoint y: 559, endPoint x: 240, endPoint y: 563, distance: 8.7
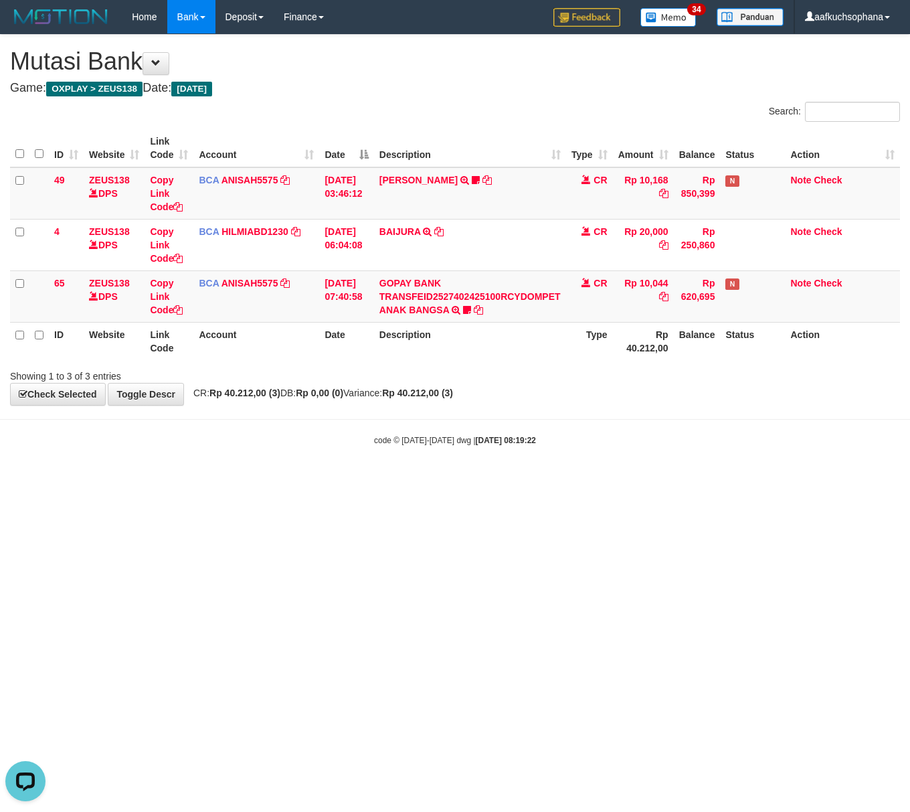
click at [240, 480] on html "Toggle navigation Home Bank Account List Load By Website Group [OXPLAY] ZEUS138…" at bounding box center [455, 240] width 910 height 480
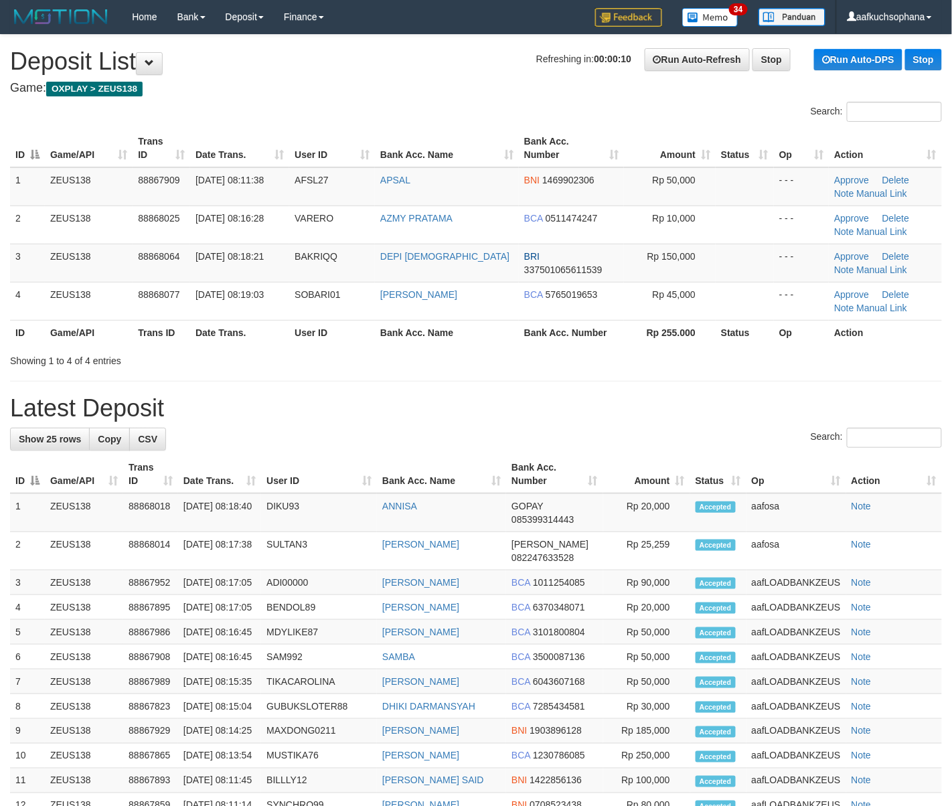
click at [720, 413] on h1 "Latest Deposit" at bounding box center [476, 408] width 932 height 27
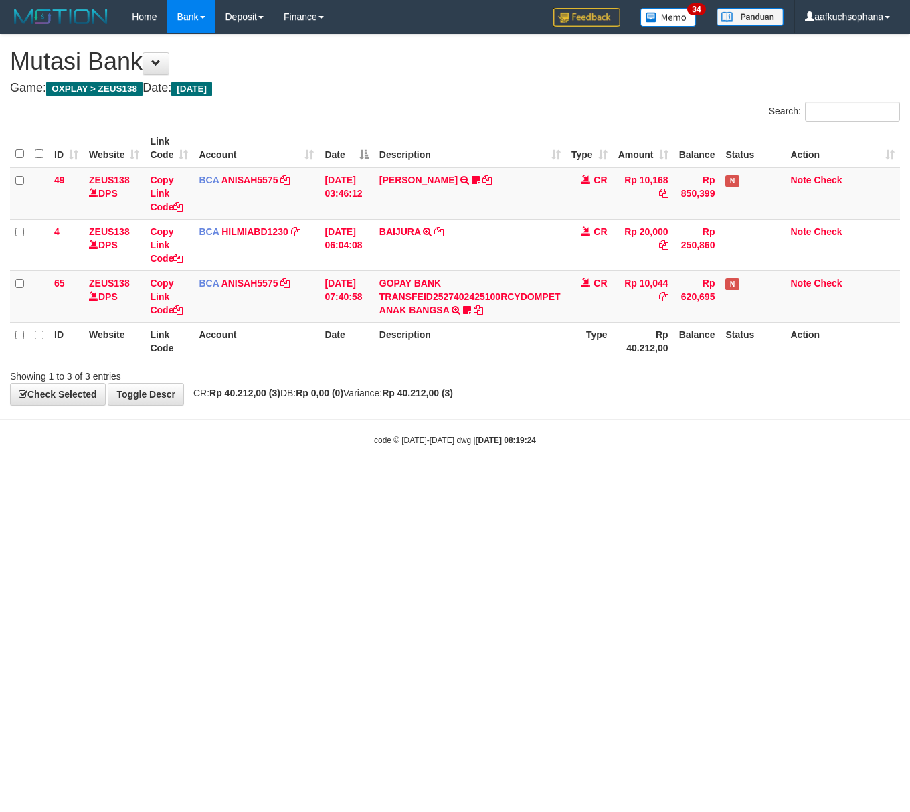
drag, startPoint x: 383, startPoint y: 578, endPoint x: 375, endPoint y: 578, distance: 8.0
click at [378, 480] on html "Toggle navigation Home Bank Account List Load By Website Group [OXPLAY] ZEUS138…" at bounding box center [455, 240] width 910 height 480
drag, startPoint x: 375, startPoint y: 578, endPoint x: 163, endPoint y: 496, distance: 226.9
click at [375, 480] on html "Toggle navigation Home Bank Account List Load By Website Group [OXPLAY] ZEUS138…" at bounding box center [455, 240] width 910 height 480
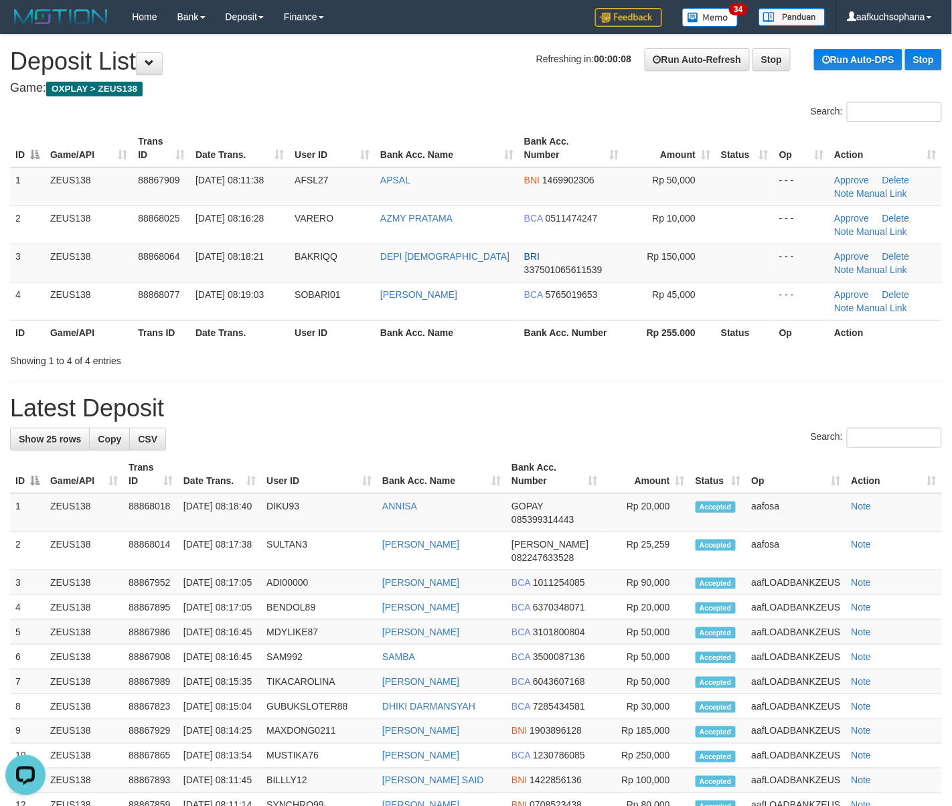
click at [629, 388] on div "**********" at bounding box center [476, 665] width 952 height 1261
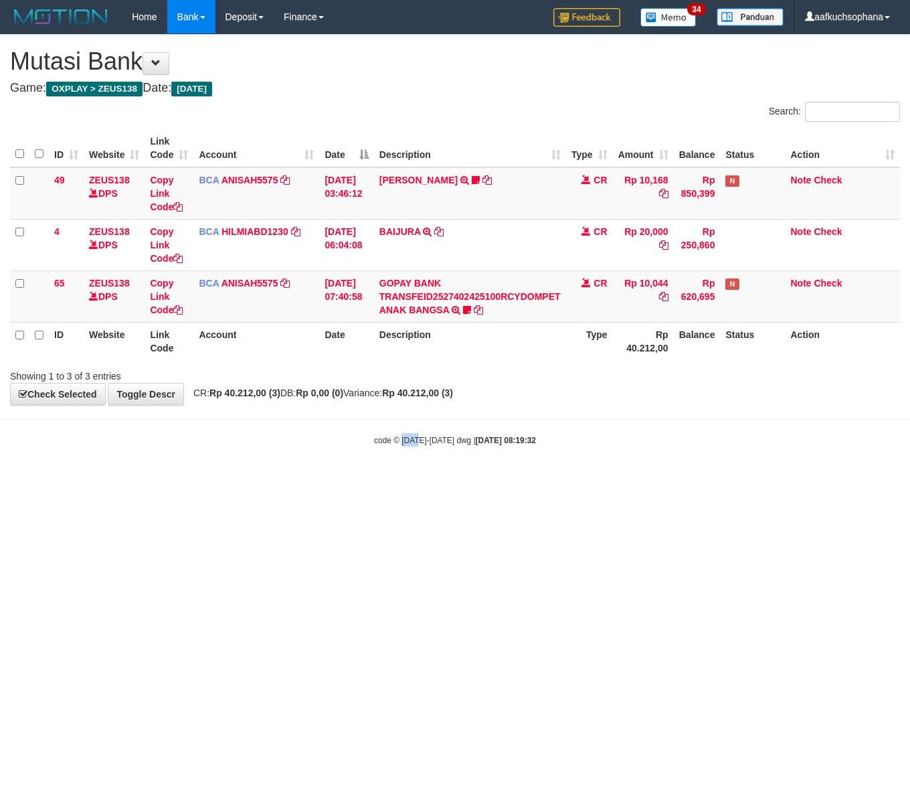
click at [413, 480] on html "Toggle navigation Home Bank Account List Load By Website Group [OXPLAY] ZEUS138…" at bounding box center [455, 240] width 910 height 480
drag, startPoint x: 407, startPoint y: 632, endPoint x: 416, endPoint y: 644, distance: 15.3
click at [416, 480] on html "Toggle navigation Home Bank Account List Load By Website Group [OXPLAY] ZEUS138…" at bounding box center [455, 240] width 910 height 480
drag, startPoint x: 418, startPoint y: 644, endPoint x: 410, endPoint y: 640, distance: 9.0
click at [418, 480] on html "Toggle navigation Home Bank Account List Load By Website Group [OXPLAY] ZEUS138…" at bounding box center [455, 240] width 910 height 480
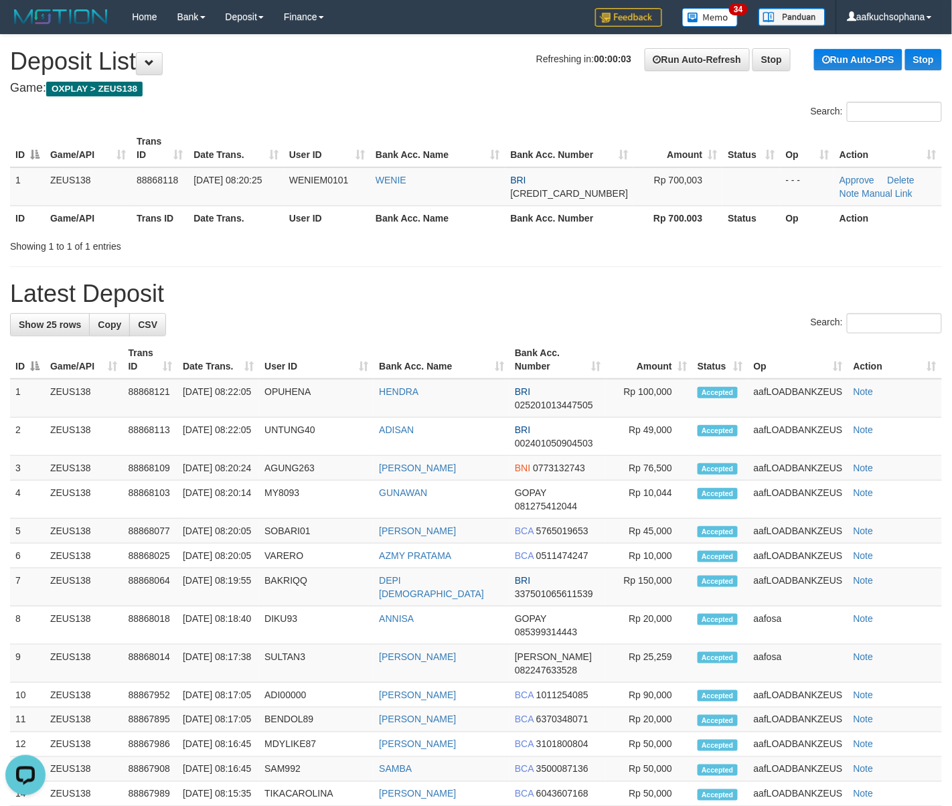
drag, startPoint x: 635, startPoint y: 302, endPoint x: 713, endPoint y: 308, distance: 77.9
click at [638, 301] on h1 "Latest Deposit" at bounding box center [476, 293] width 932 height 27
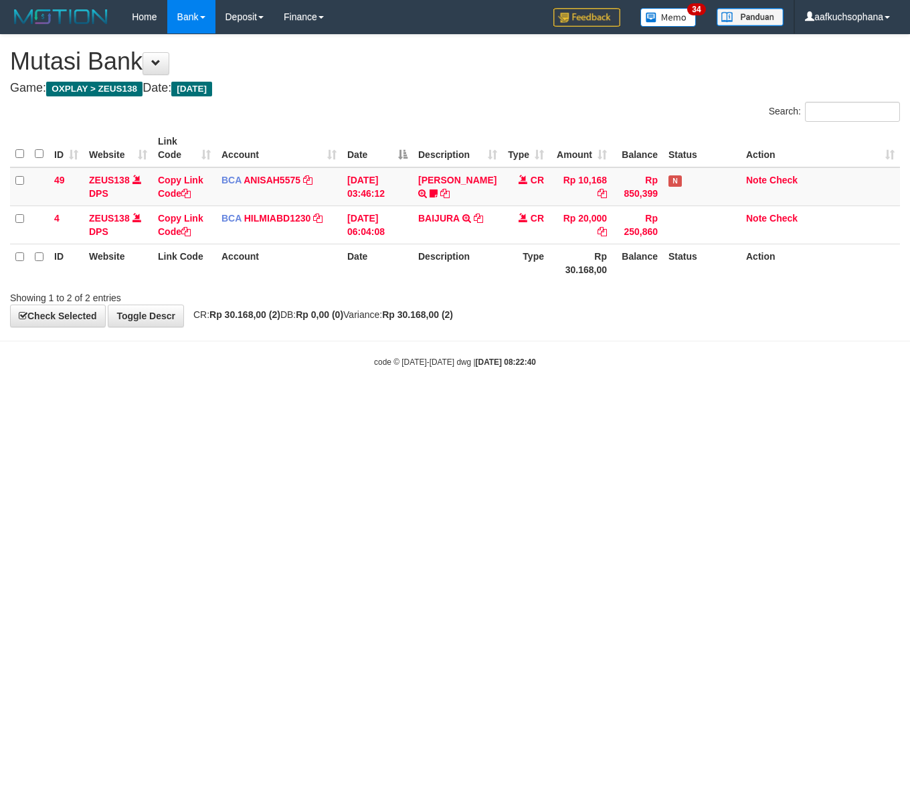
drag, startPoint x: 744, startPoint y: 452, endPoint x: 731, endPoint y: 467, distance: 19.5
click at [734, 402] on html "Toggle navigation Home Bank Account List Load By Website Group [OXPLAY] ZEUS138…" at bounding box center [455, 201] width 910 height 402
drag, startPoint x: 370, startPoint y: 581, endPoint x: 177, endPoint y: 493, distance: 212.6
click at [368, 402] on html "Toggle navigation Home Bank Account List Load By Website Group [OXPLAY] ZEUS138…" at bounding box center [455, 201] width 910 height 402
click at [437, 402] on html "Toggle navigation Home Bank Account List Load By Website Group [OXPLAY] ZEUS138…" at bounding box center [455, 201] width 910 height 402
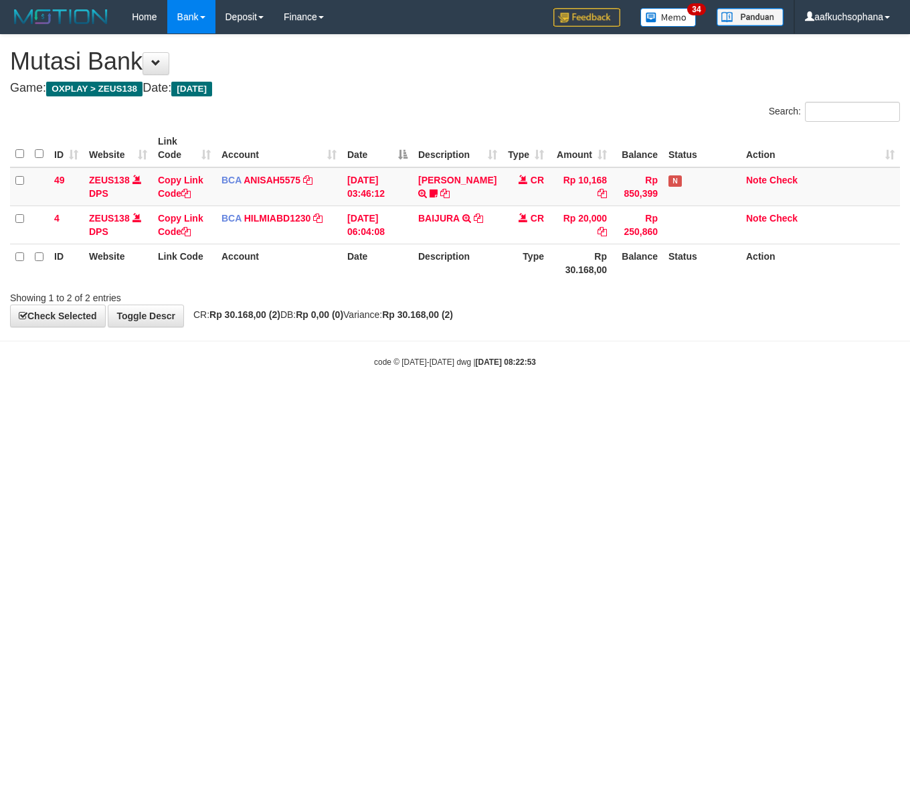
drag, startPoint x: 249, startPoint y: 555, endPoint x: 1, endPoint y: 535, distance: 248.4
click at [246, 402] on html "Toggle navigation Home Bank Account List Load By Website Group [OXPLAY] ZEUS138…" at bounding box center [455, 201] width 910 height 402
drag, startPoint x: 551, startPoint y: 550, endPoint x: 611, endPoint y: 595, distance: 74.5
click at [608, 402] on html "Toggle navigation Home Bank Account List Load By Website Group [OXPLAY] ZEUS138…" at bounding box center [455, 201] width 910 height 402
click at [626, 402] on html "Toggle navigation Home Bank Account List Load By Website Group [OXPLAY] ZEUS138…" at bounding box center [455, 201] width 910 height 402
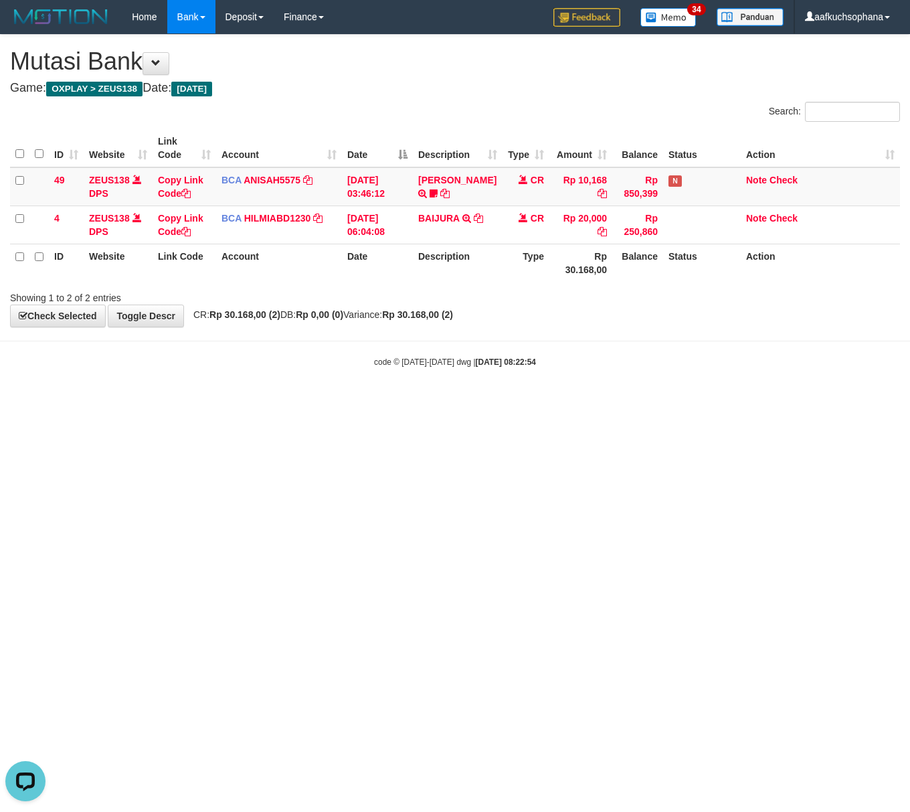
click at [624, 402] on html "Toggle navigation Home Bank Account List Load By Website Group [OXPLAY] ZEUS138…" at bounding box center [455, 201] width 910 height 402
click at [614, 402] on html "Toggle navigation Home Bank Account List Load By Website Group [OXPLAY] ZEUS138…" at bounding box center [455, 201] width 910 height 402
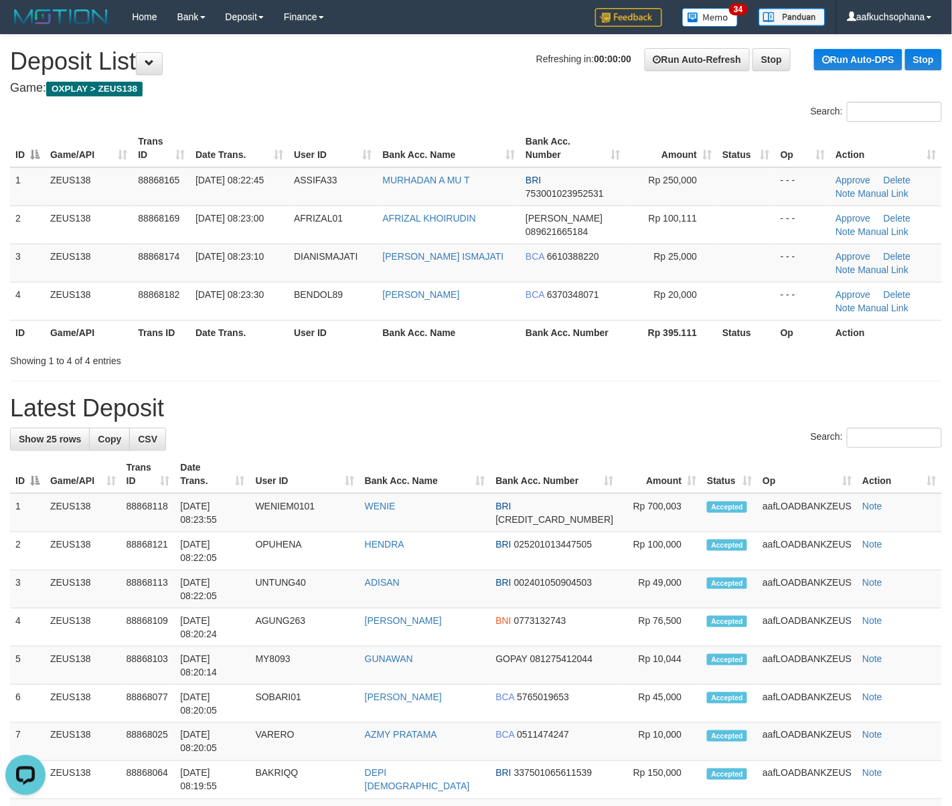
drag, startPoint x: 209, startPoint y: 368, endPoint x: 224, endPoint y: 379, distance: 18.2
click at [210, 370] on div "**********" at bounding box center [476, 786] width 952 height 1502
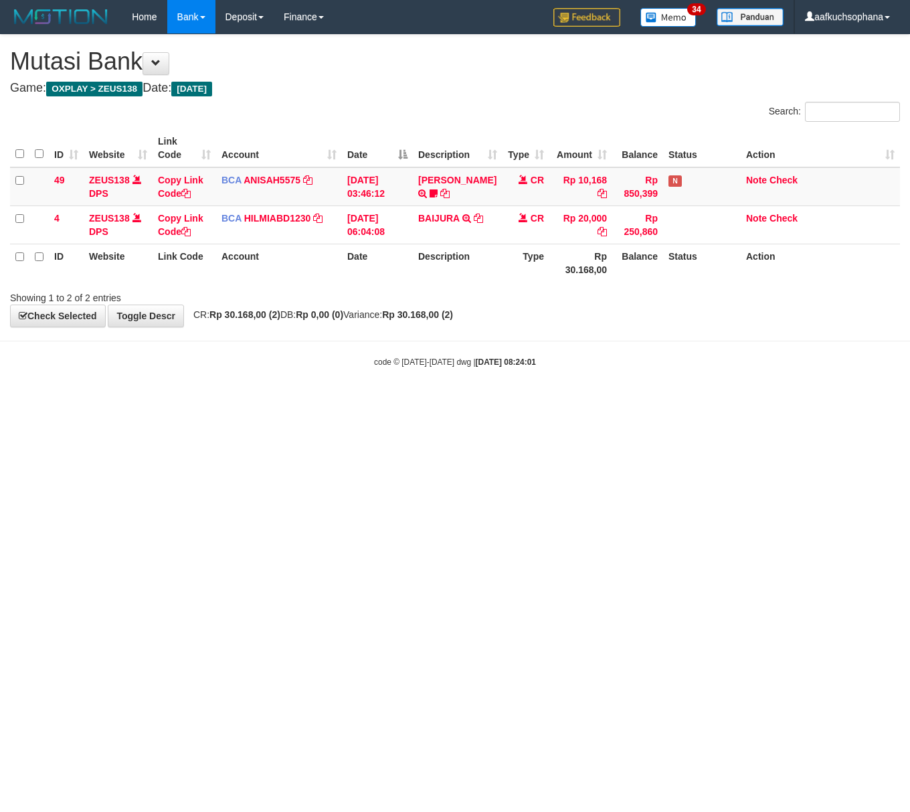
drag, startPoint x: 756, startPoint y: 588, endPoint x: 603, endPoint y: 557, distance: 156.2
click at [715, 402] on html "Toggle navigation Home Bank Account List Load By Website Group [OXPLAY] ZEUS138…" at bounding box center [455, 201] width 910 height 402
click at [440, 402] on html "Toggle navigation Home Bank Account List Load By Website Group [OXPLAY] ZEUS138…" at bounding box center [455, 201] width 910 height 402
click at [297, 402] on html "Toggle navigation Home Bank Account List Load By Website Group [OXPLAY] ZEUS138…" at bounding box center [455, 201] width 910 height 402
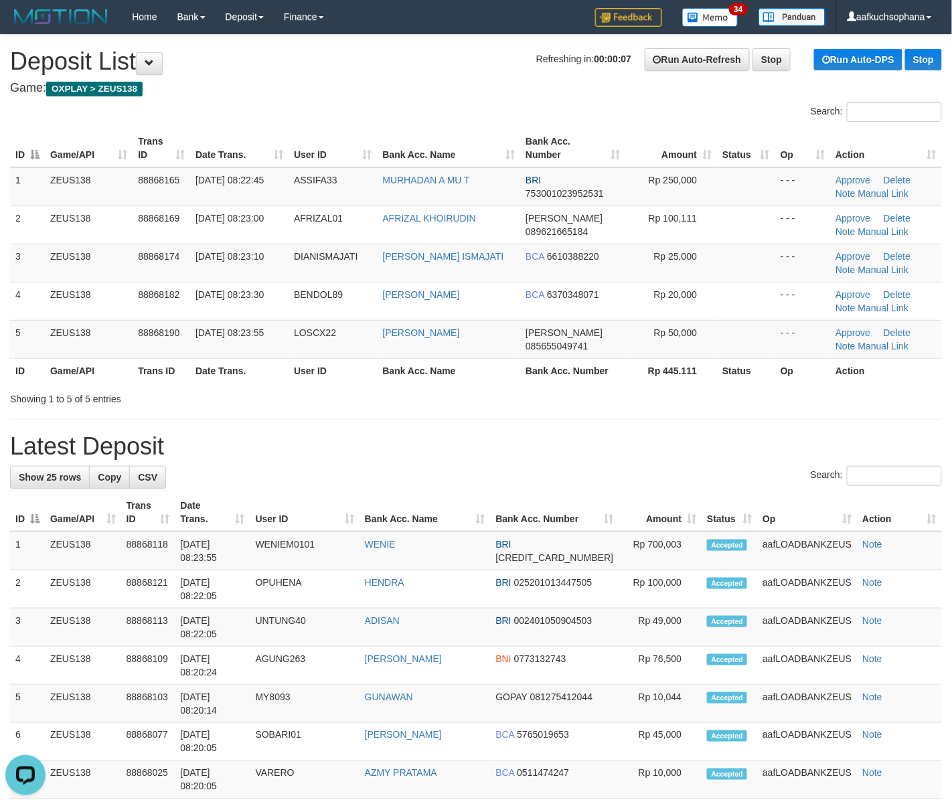
click at [603, 430] on div "**********" at bounding box center [476, 805] width 952 height 1540
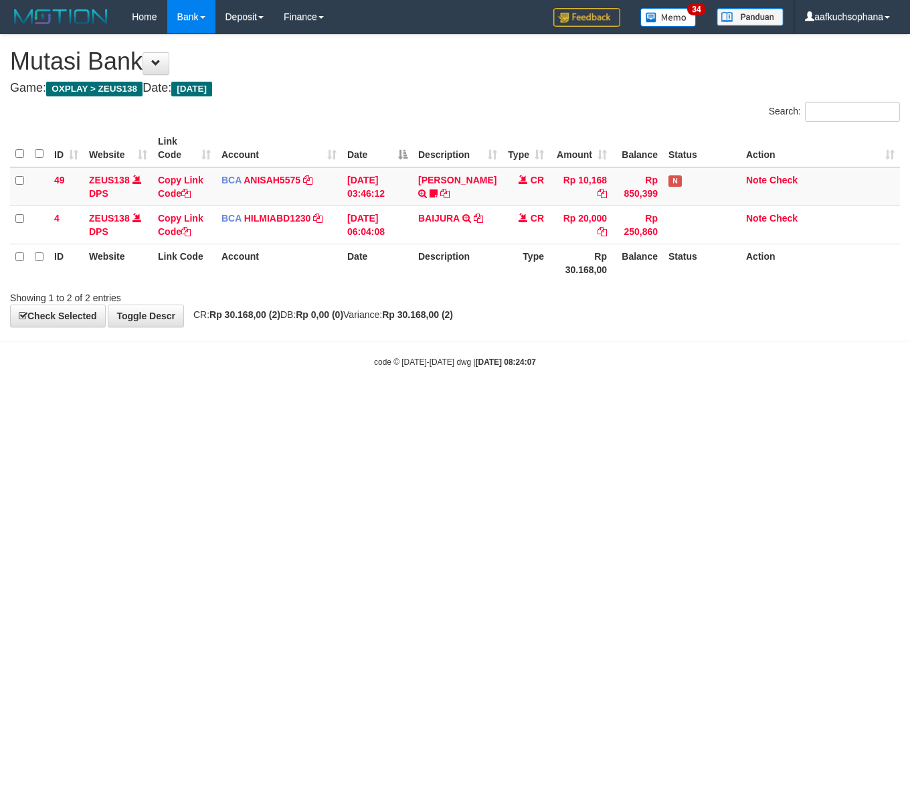
click at [185, 402] on html "Toggle navigation Home Bank Account List Load By Website Group [OXPLAY] ZEUS138…" at bounding box center [455, 201] width 910 height 402
drag, startPoint x: 683, startPoint y: 576, endPoint x: 498, endPoint y: 552, distance: 186.9
click at [683, 402] on html "Toggle navigation Home Bank Account List Load By Website Group [OXPLAY] ZEUS138…" at bounding box center [455, 201] width 910 height 402
drag, startPoint x: 292, startPoint y: 617, endPoint x: 99, endPoint y: 560, distance: 200.9
click at [279, 402] on html "Toggle navigation Home Bank Account List Load By Website Group [OXPLAY] ZEUS138…" at bounding box center [455, 201] width 910 height 402
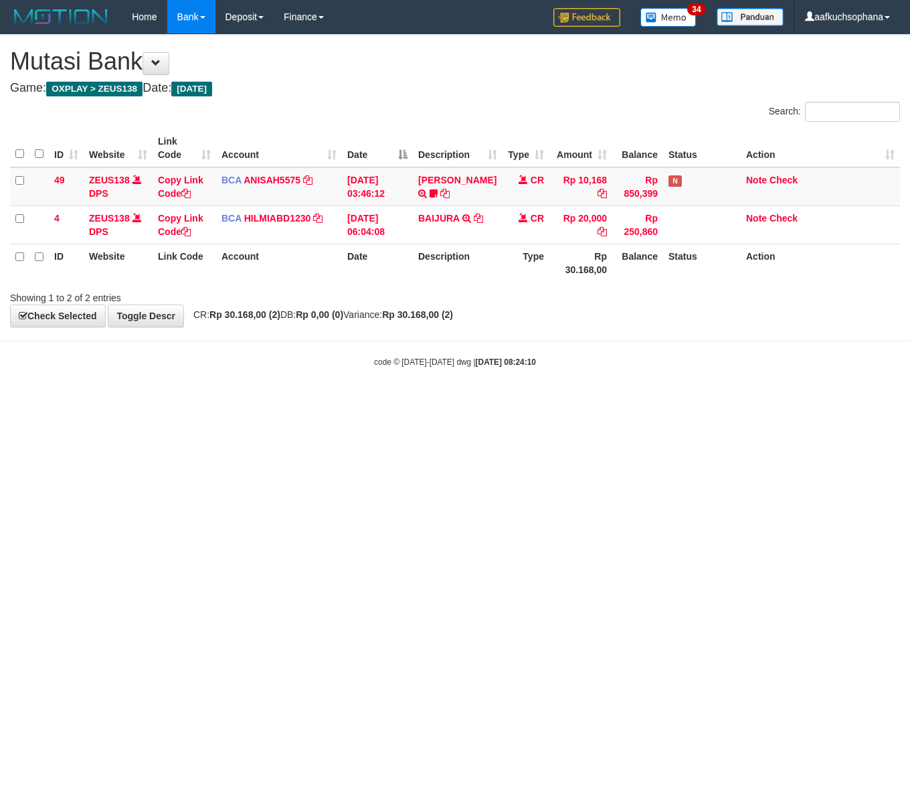
drag, startPoint x: 155, startPoint y: 525, endPoint x: 56, endPoint y: 514, distance: 99.7
click at [139, 402] on html "Toggle navigation Home Bank Account List Load By Website Group [OXPLAY] ZEUS138…" at bounding box center [455, 201] width 910 height 402
drag, startPoint x: 284, startPoint y: 509, endPoint x: 114, endPoint y: 510, distance: 170.0
click at [279, 402] on html "Toggle navigation Home Bank Account List Load By Website Group [OXPLAY] ZEUS138…" at bounding box center [455, 201] width 910 height 402
drag, startPoint x: 257, startPoint y: 479, endPoint x: 245, endPoint y: 476, distance: 12.3
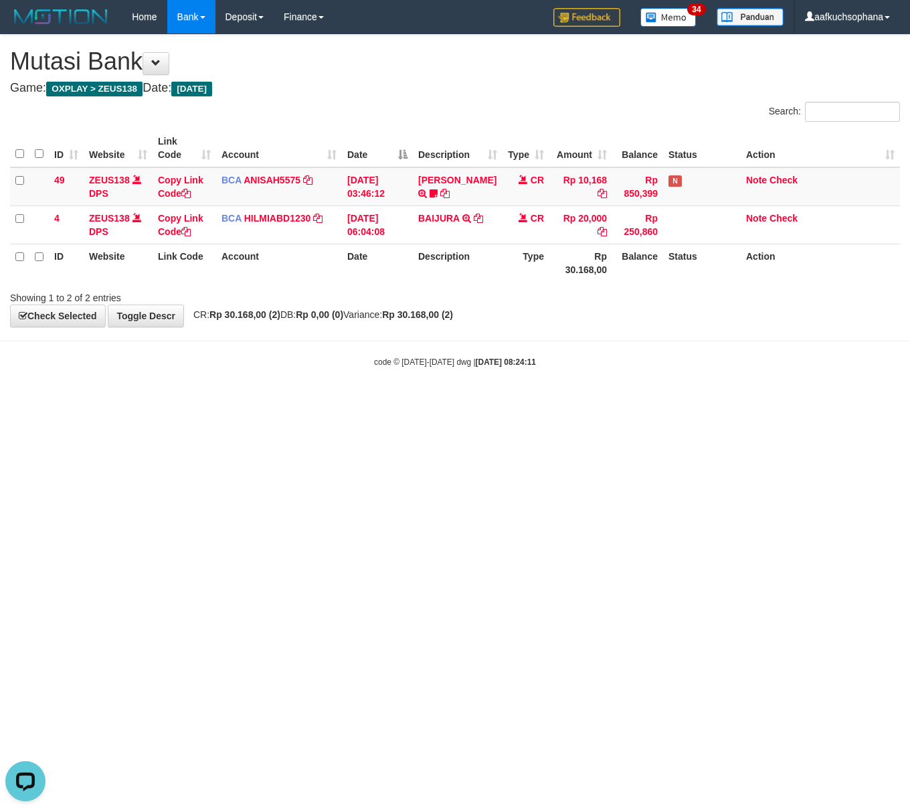
click at [253, 402] on html "Toggle navigation Home Bank Account List Load By Website Group [OXPLAY] ZEUS138…" at bounding box center [455, 201] width 910 height 402
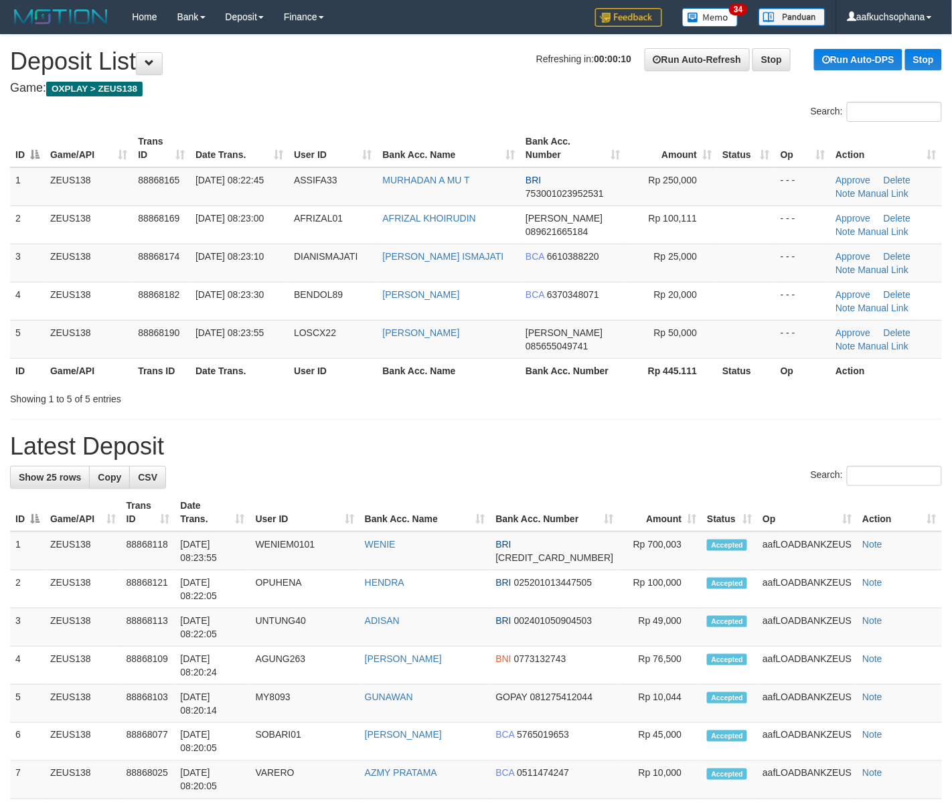
drag, startPoint x: 555, startPoint y: 415, endPoint x: 579, endPoint y: 412, distance: 24.2
click at [576, 412] on div "**********" at bounding box center [476, 805] width 952 height 1540
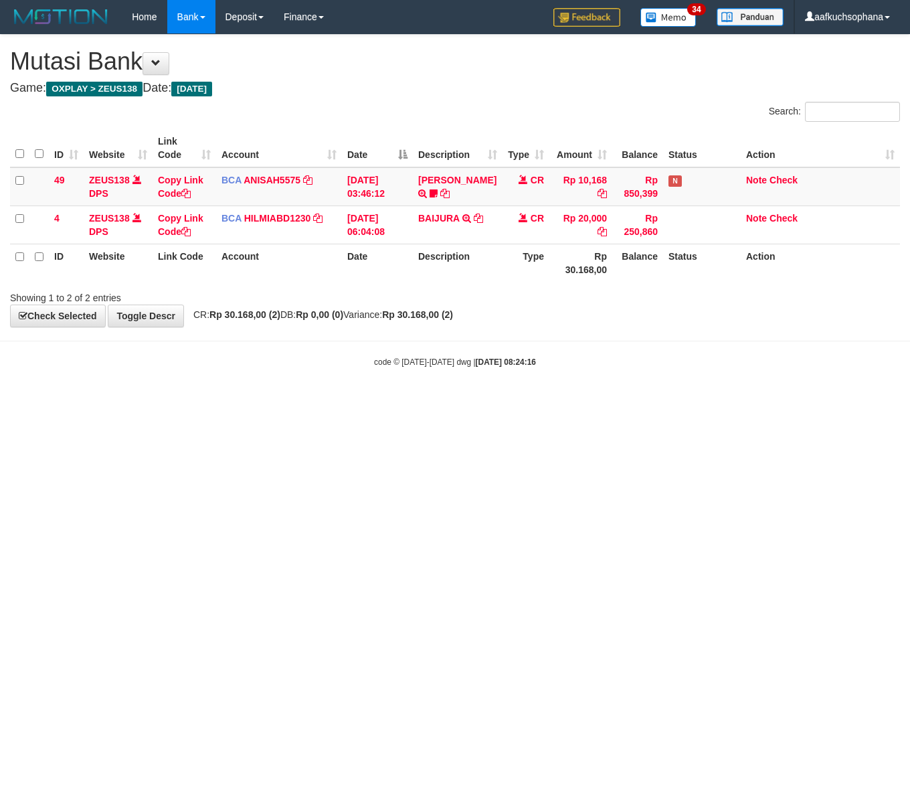
click at [78, 402] on html "Toggle navigation Home Bank Account List Load By Website Group [OXPLAY] ZEUS138…" at bounding box center [455, 201] width 910 height 402
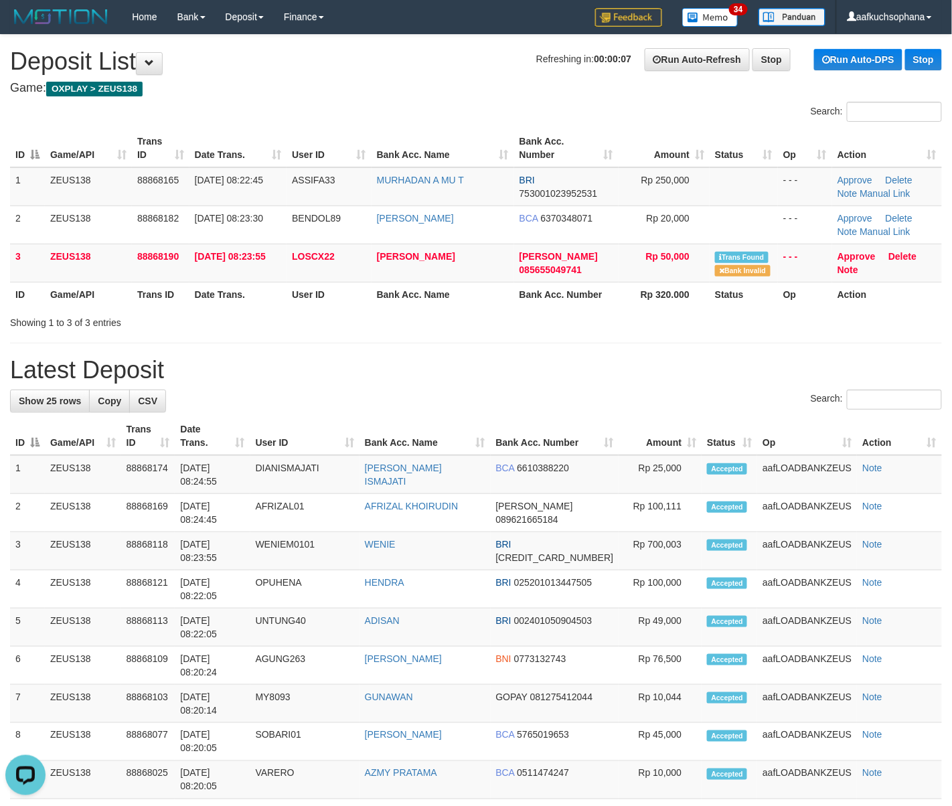
drag, startPoint x: 245, startPoint y: 330, endPoint x: 576, endPoint y: 346, distance: 331.0
click at [274, 336] on div "**********" at bounding box center [476, 767] width 952 height 1464
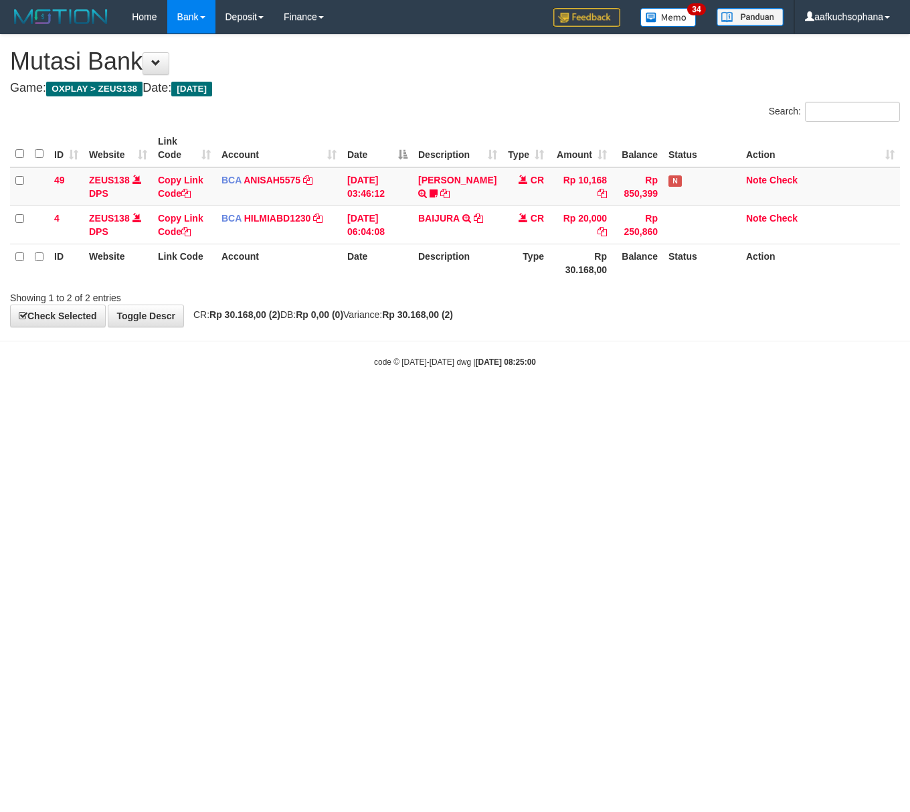
click at [546, 402] on html "Toggle navigation Home Bank Account List Load By Website Group [OXPLAY] ZEUS138…" at bounding box center [455, 201] width 910 height 402
drag, startPoint x: 301, startPoint y: 510, endPoint x: 317, endPoint y: 519, distance: 18.0
click at [317, 402] on html "Toggle navigation Home Bank Account List Load By Website Group [OXPLAY] ZEUS138…" at bounding box center [455, 201] width 910 height 402
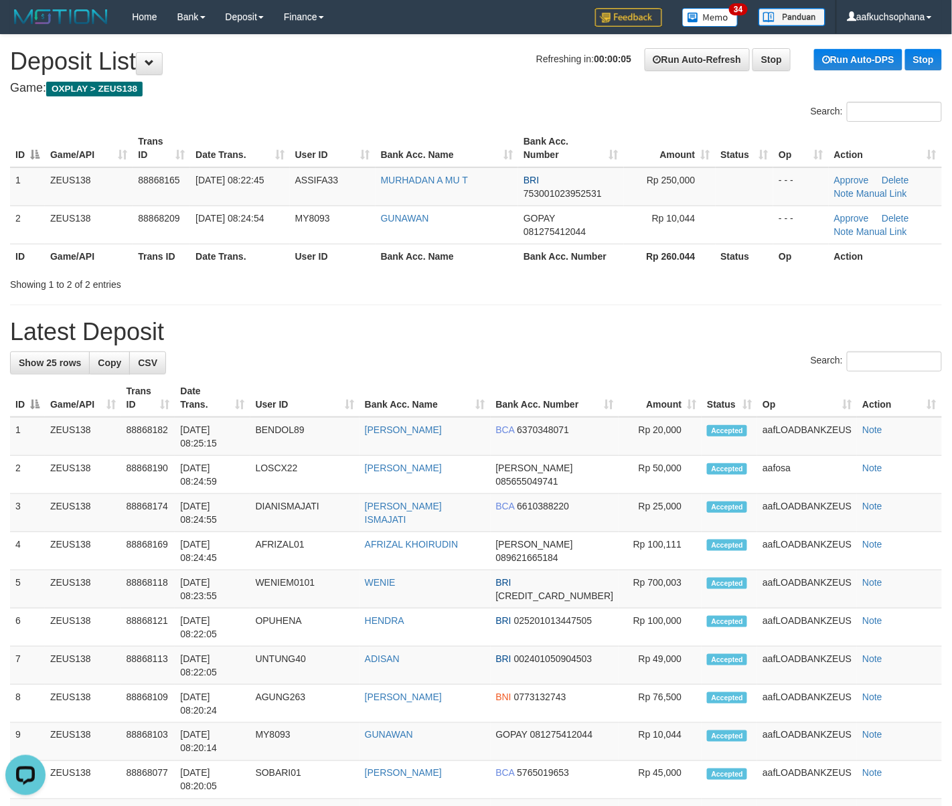
drag, startPoint x: 735, startPoint y: 357, endPoint x: 962, endPoint y: 389, distance: 229.9
click at [756, 365] on div "Search:" at bounding box center [476, 362] width 932 height 23
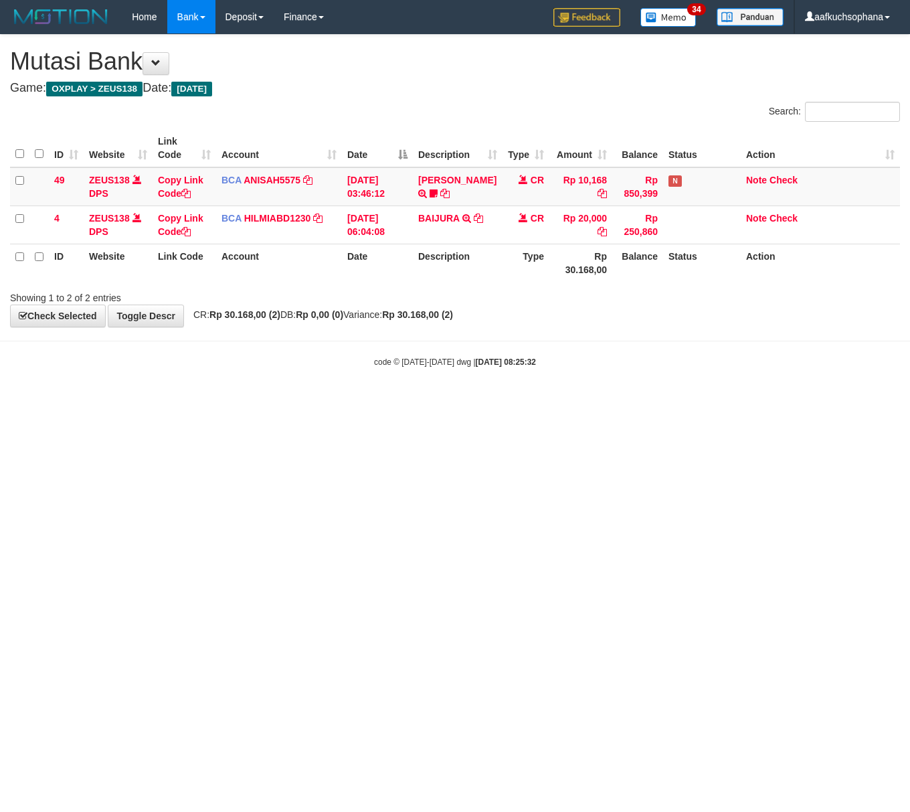
click at [177, 402] on html "Toggle navigation Home Bank Account List Load By Website Group [OXPLAY] ZEUS138…" at bounding box center [455, 201] width 910 height 402
drag, startPoint x: 209, startPoint y: 367, endPoint x: 5, endPoint y: 329, distance: 206.9
click at [182, 360] on div "code © 2012-2018 dwg | 2025/10/01 08:25:33" at bounding box center [455, 361] width 910 height 13
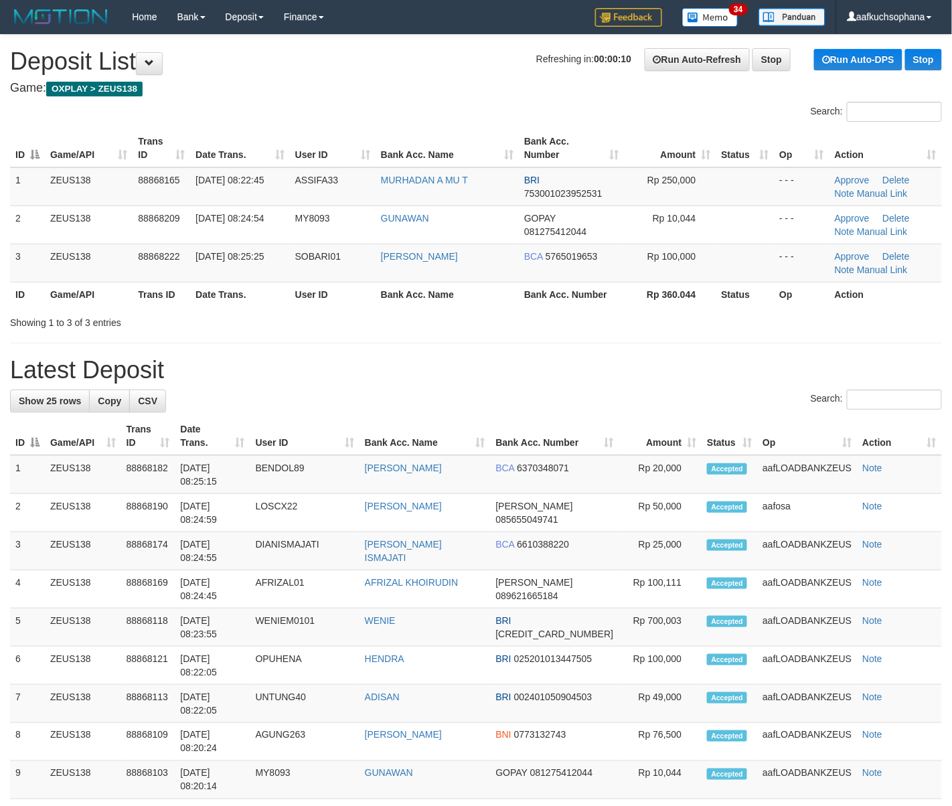
click at [775, 293] on tr "ID Game/API Trans ID Date Trans. User ID Bank Acc. Name Bank Acc. Number Rp 360…" at bounding box center [476, 294] width 932 height 25
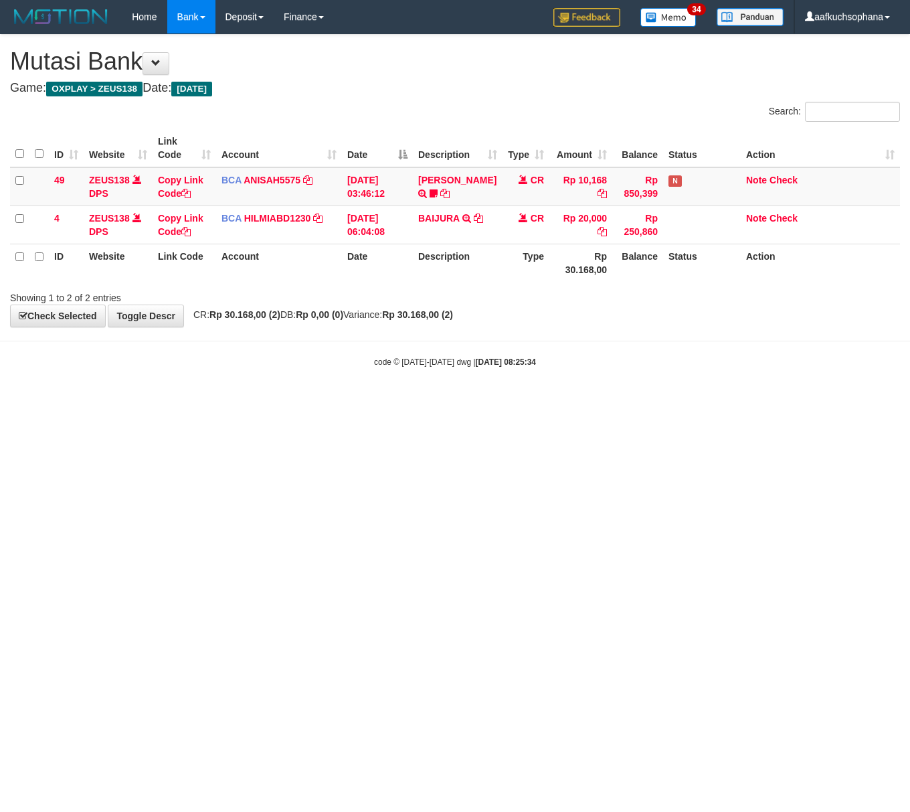
click at [150, 376] on body "Toggle navigation Home Bank Account List Load By Website Group [OXPLAY] ZEUS138…" at bounding box center [455, 201] width 910 height 402
drag, startPoint x: 203, startPoint y: 436, endPoint x: 190, endPoint y: 442, distance: 14.7
click at [193, 402] on html "Toggle navigation Home Bank Account List Load By Website Group [OXPLAY] ZEUS138…" at bounding box center [455, 201] width 910 height 402
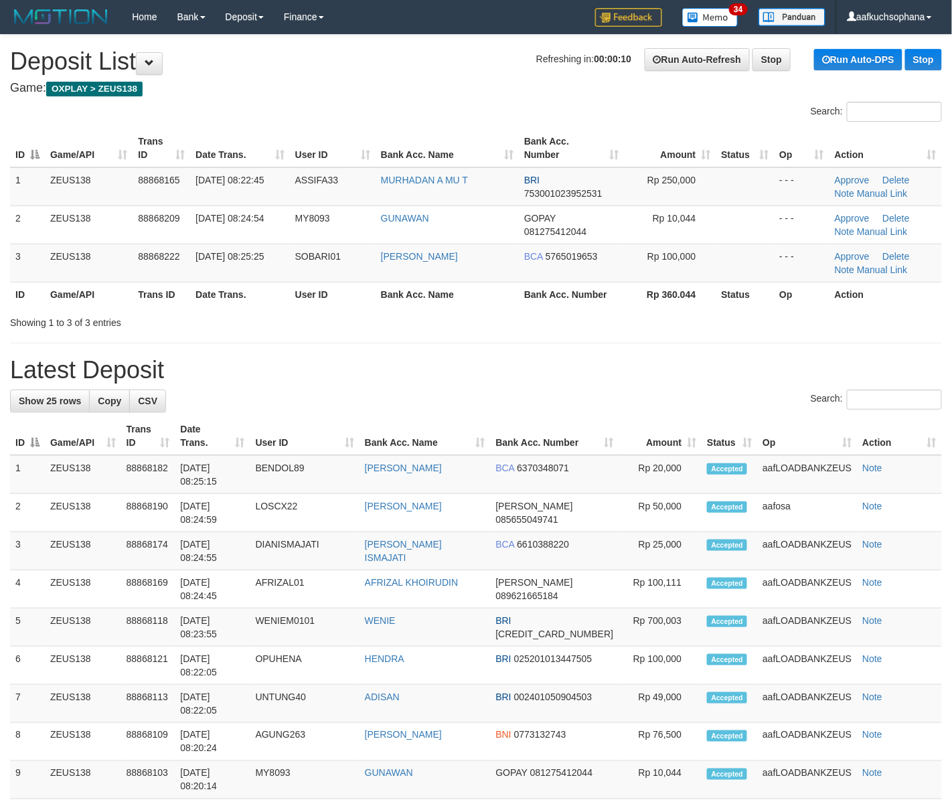
drag, startPoint x: 660, startPoint y: 346, endPoint x: 667, endPoint y: 355, distance: 11.4
click at [665, 355] on div "**********" at bounding box center [476, 767] width 952 height 1464
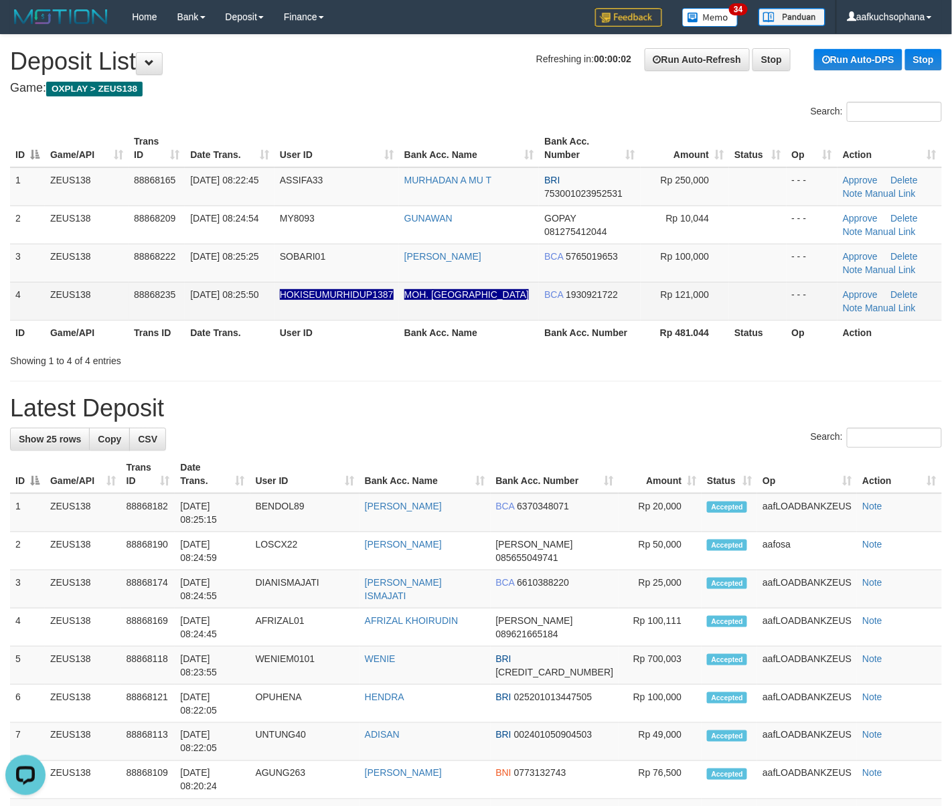
drag, startPoint x: 257, startPoint y: 389, endPoint x: 560, endPoint y: 308, distance: 313.6
click at [260, 389] on div "**********" at bounding box center [476, 786] width 952 height 1502
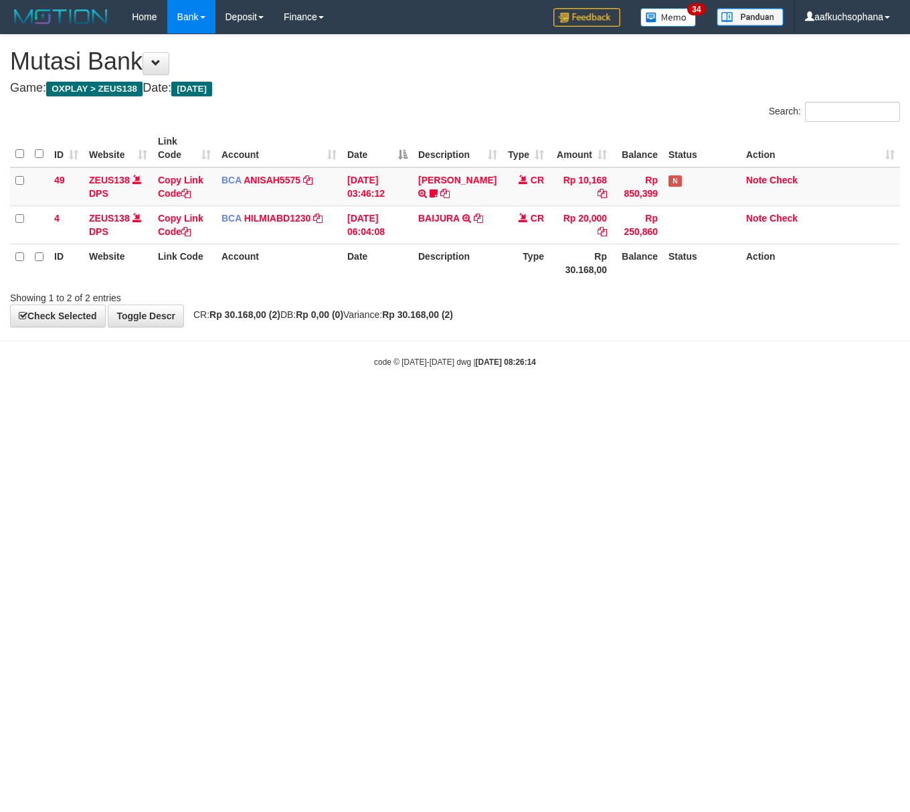
click at [412, 402] on html "Toggle navigation Home Bank Account List Load By Website Group [OXPLAY] ZEUS138…" at bounding box center [455, 201] width 910 height 402
click at [236, 402] on html "Toggle navigation Home Bank Account List Load By Website Group [OXPLAY] ZEUS138…" at bounding box center [455, 201] width 910 height 402
click at [447, 402] on html "Toggle navigation Home Bank Account List Load By Website Group [OXPLAY] ZEUS138…" at bounding box center [455, 201] width 910 height 402
drag, startPoint x: 432, startPoint y: 561, endPoint x: 403, endPoint y: 547, distance: 32.3
click at [426, 402] on html "Toggle navigation Home Bank Account List Load By Website Group [OXPLAY] ZEUS138…" at bounding box center [455, 201] width 910 height 402
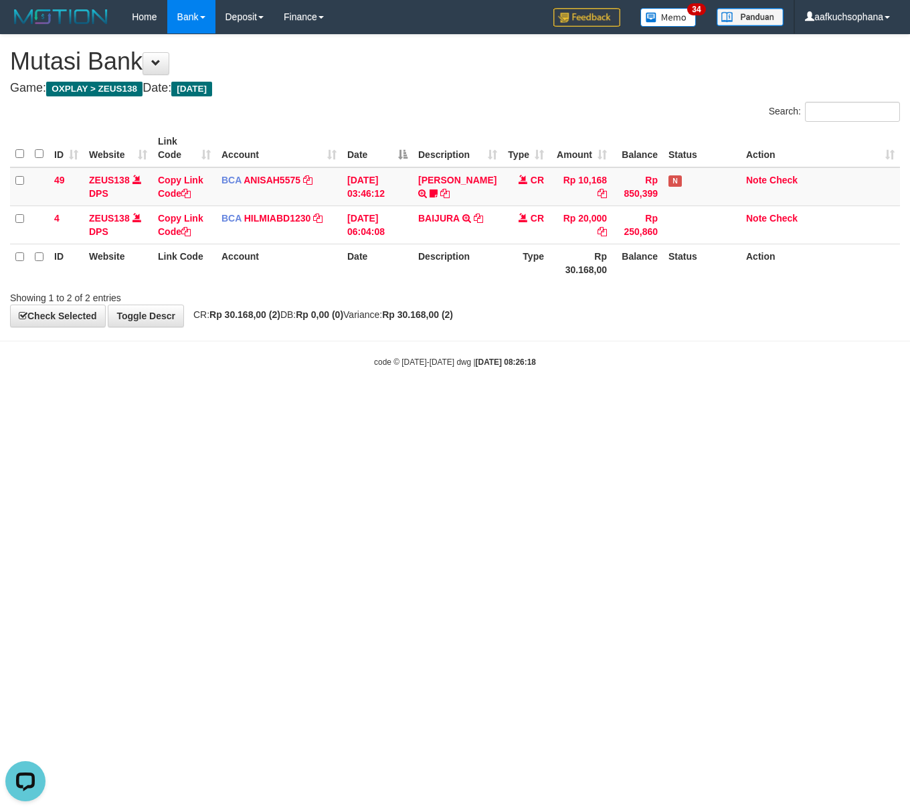
click at [6, 402] on html "Toggle navigation Home Bank Account List Load By Website Group [OXPLAY] ZEUS138…" at bounding box center [455, 201] width 910 height 402
drag, startPoint x: 323, startPoint y: 606, endPoint x: 335, endPoint y: 585, distance: 24.9
click at [330, 402] on html "Toggle navigation Home Bank Account List Load By Website Group [OXPLAY] ZEUS138…" at bounding box center [455, 201] width 910 height 402
drag, startPoint x: 335, startPoint y: 585, endPoint x: 343, endPoint y: 552, distance: 33.6
click at [349, 402] on html "Toggle navigation Home Bank Account List Load By Website Group [OXPLAY] ZEUS138…" at bounding box center [455, 201] width 910 height 402
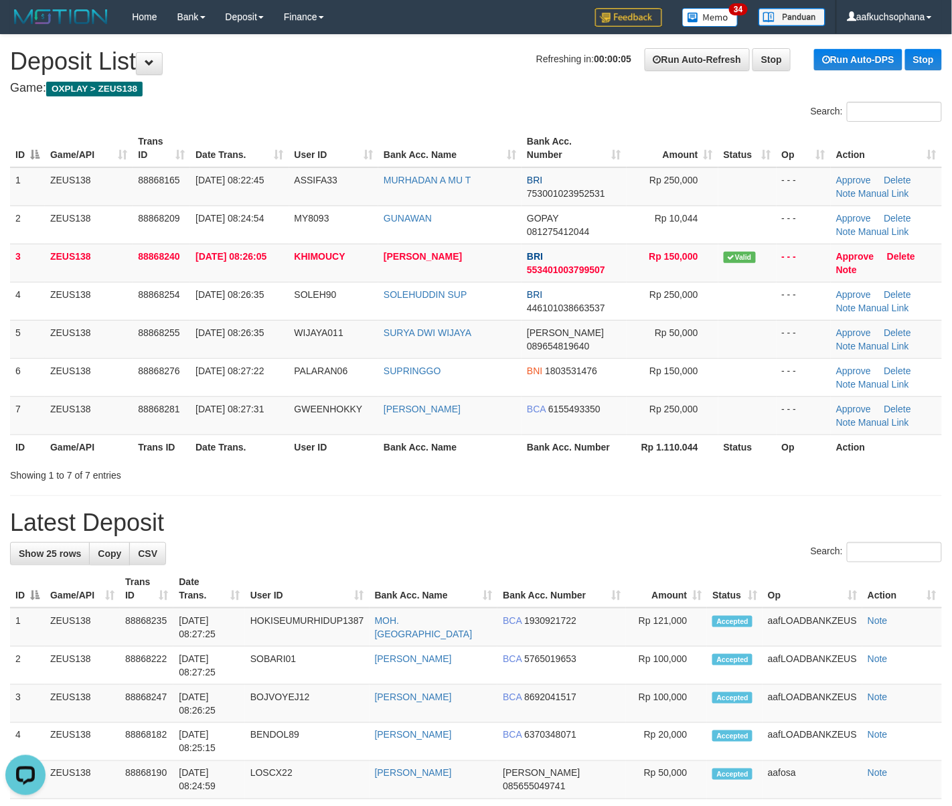
drag, startPoint x: 662, startPoint y: 454, endPoint x: 794, endPoint y: 498, distance: 139.0
click at [696, 474] on div "Search: ID Game/API Trans ID Date Trans. User ID Bank Acc. Name Bank Acc. Numbe…" at bounding box center [476, 292] width 932 height 380
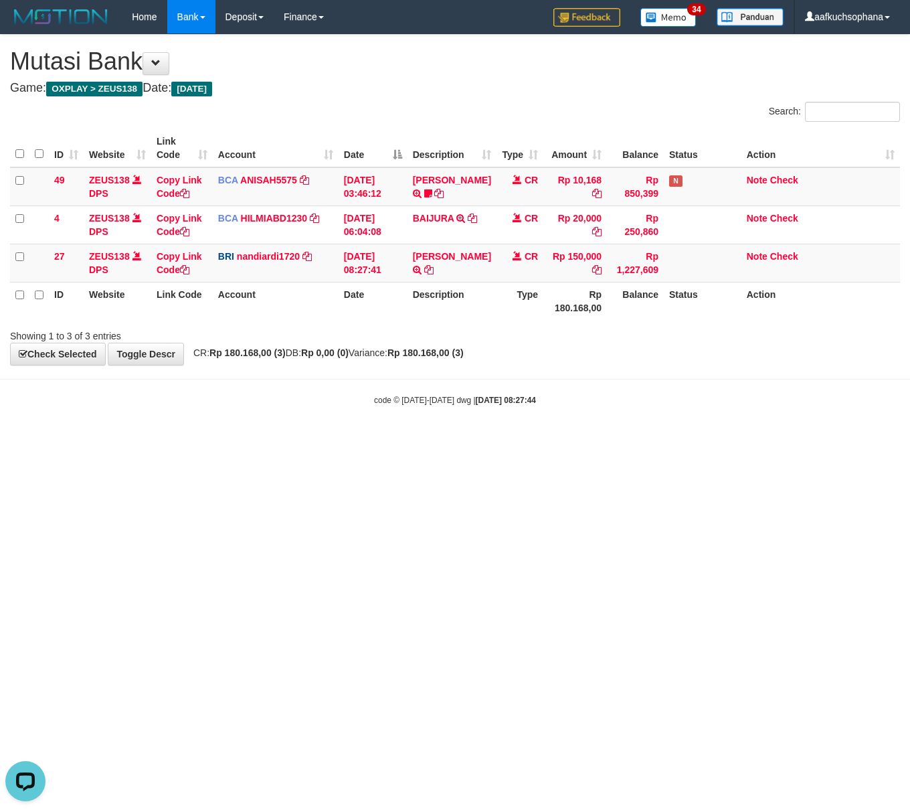
click at [177, 440] on html "Toggle navigation Home Bank Account List Load By Website Group [OXPLAY] ZEUS138…" at bounding box center [455, 220] width 910 height 440
click at [172, 440] on html "Toggle navigation Home Bank Account List Load By Website Group [OXPLAY] ZEUS138…" at bounding box center [455, 220] width 910 height 440
drag, startPoint x: 159, startPoint y: 531, endPoint x: 161, endPoint y: 544, distance: 12.8
click at [161, 440] on html "Toggle navigation Home Bank Account List Load By Website Group [OXPLAY] ZEUS138…" at bounding box center [455, 220] width 910 height 440
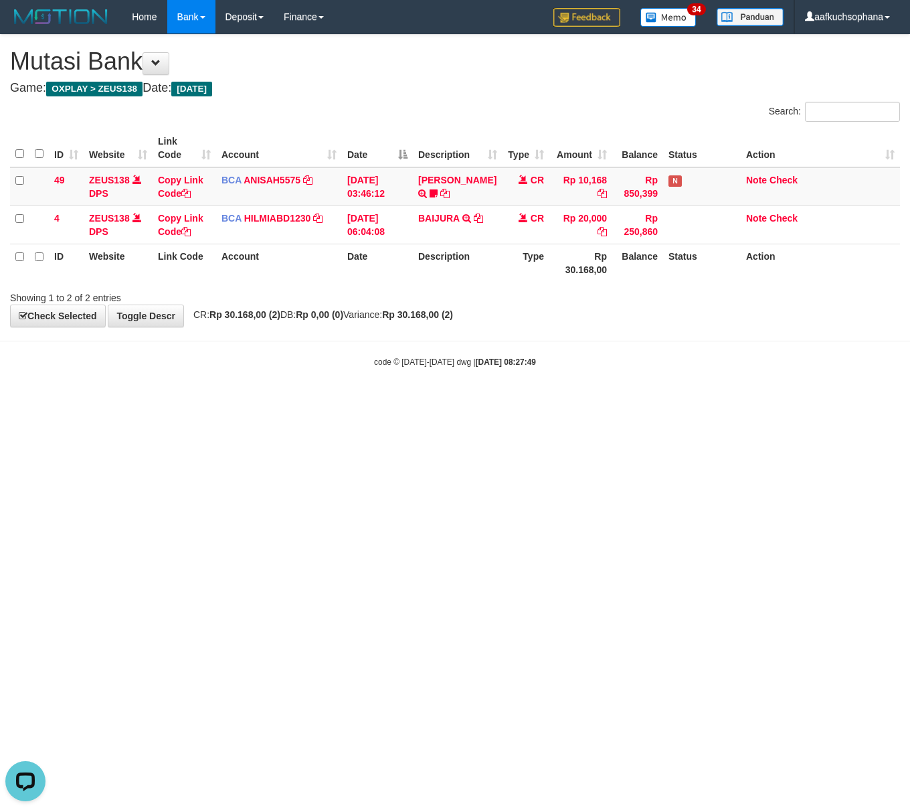
click at [145, 402] on html "Toggle navigation Home Bank Account List Load By Website Group [OXPLAY] ZEUS138…" at bounding box center [455, 201] width 910 height 402
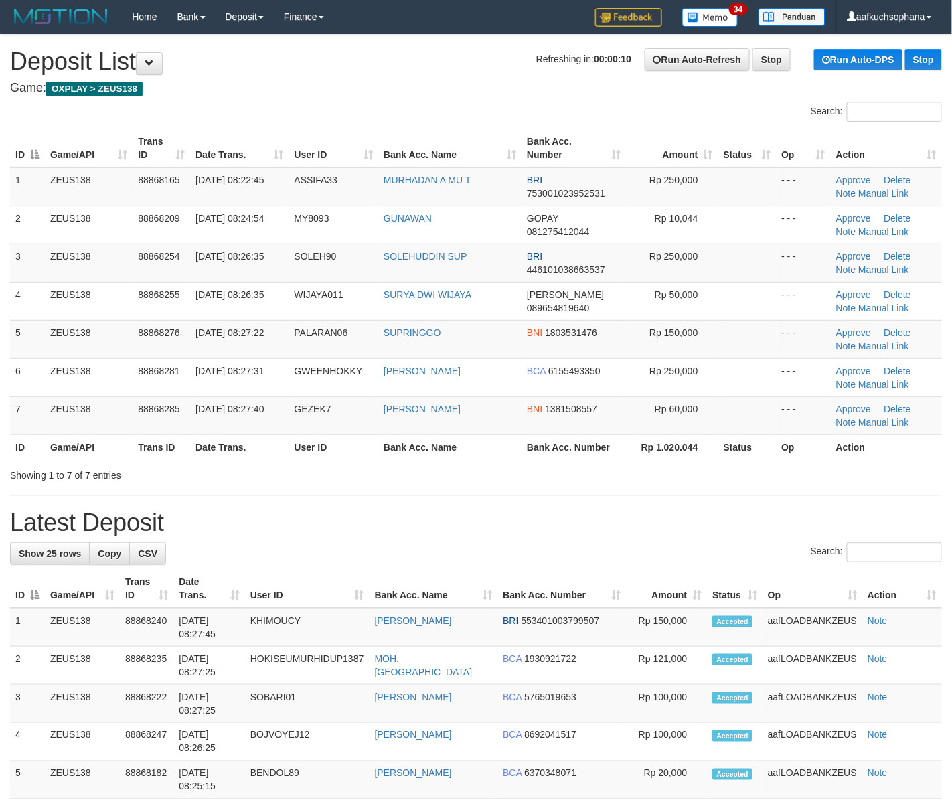
drag, startPoint x: 772, startPoint y: 405, endPoint x: 946, endPoint y: 458, distance: 182.7
click at [772, 405] on td at bounding box center [747, 415] width 58 height 38
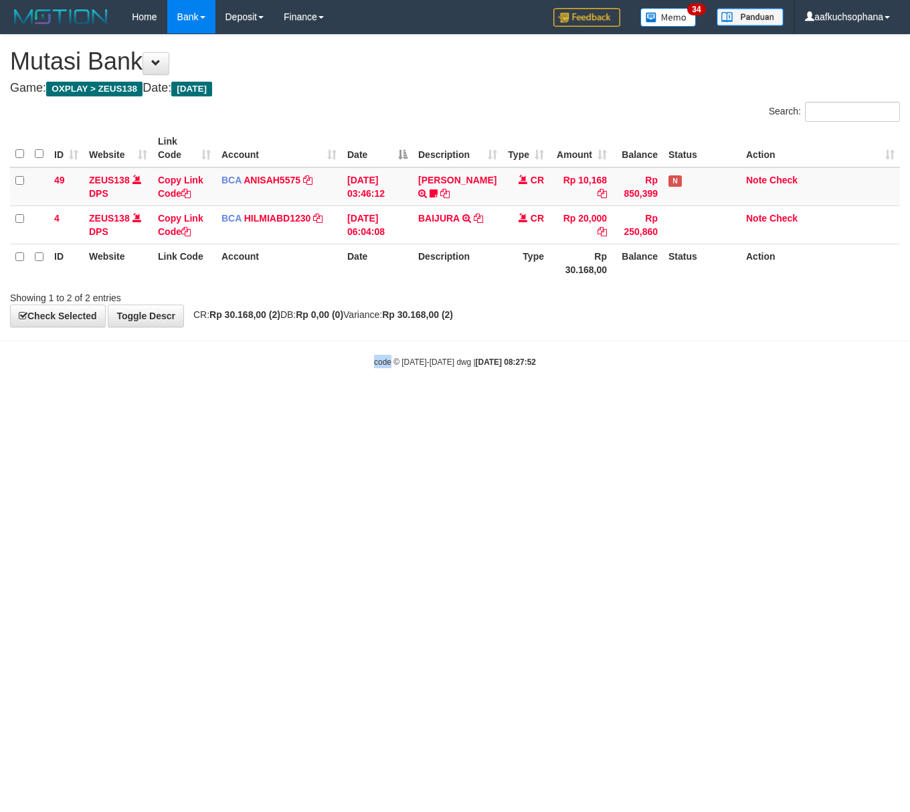
drag, startPoint x: 389, startPoint y: 571, endPoint x: 86, endPoint y: 472, distance: 318.9
click at [370, 402] on html "Toggle navigation Home Bank Account List Load By Website Group [OXPLAY] ZEUS138…" at bounding box center [455, 201] width 910 height 402
click at [316, 402] on html "Toggle navigation Home Bank Account List Load By Website Group [OXPLAY] ZEUS138…" at bounding box center [455, 201] width 910 height 402
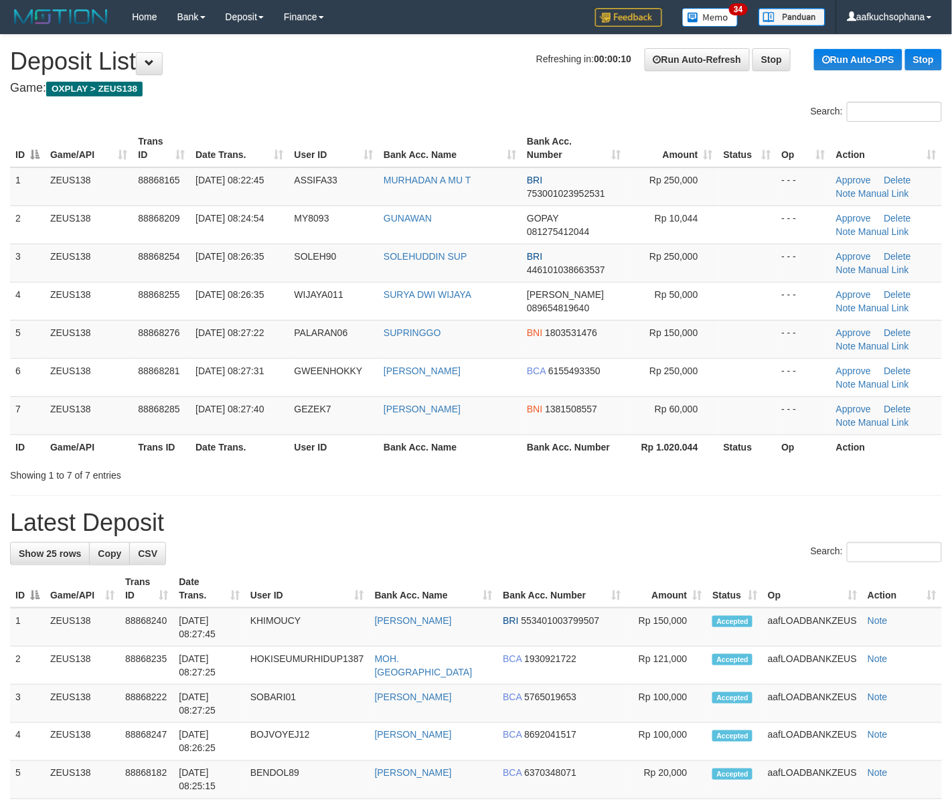
click at [731, 474] on div "Showing 1 to 7 of 7 entries" at bounding box center [476, 472] width 952 height 19
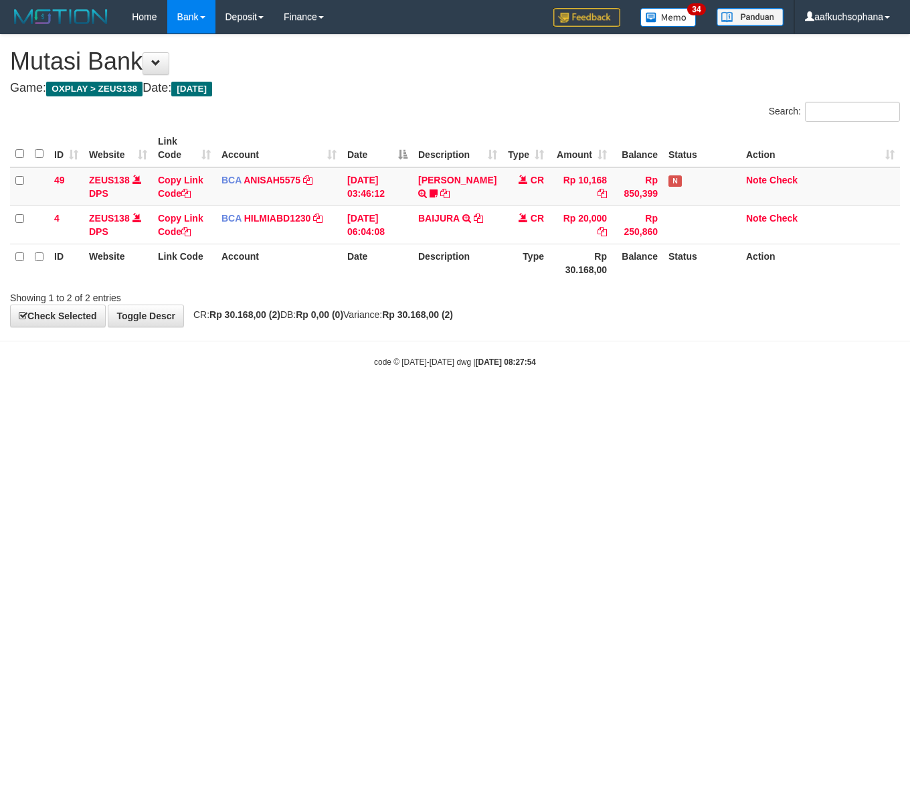
click at [203, 402] on html "Toggle navigation Home Bank Account List Load By Website Group [OXPLAY] ZEUS138…" at bounding box center [455, 201] width 910 height 402
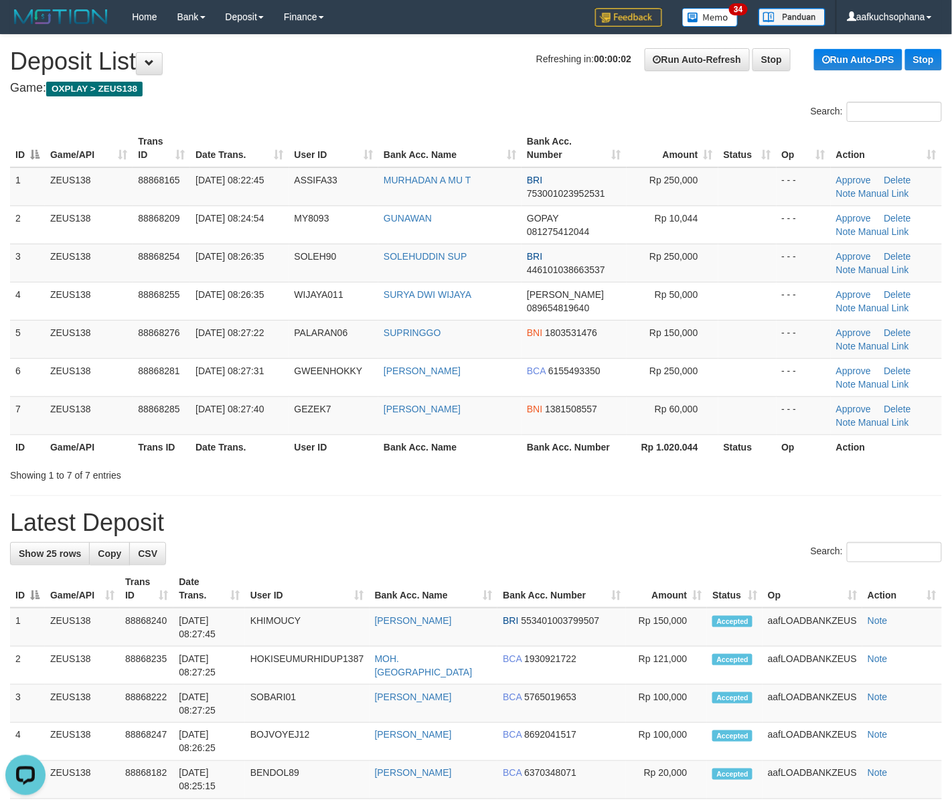
click at [764, 528] on h1 "Latest Deposit" at bounding box center [476, 522] width 932 height 27
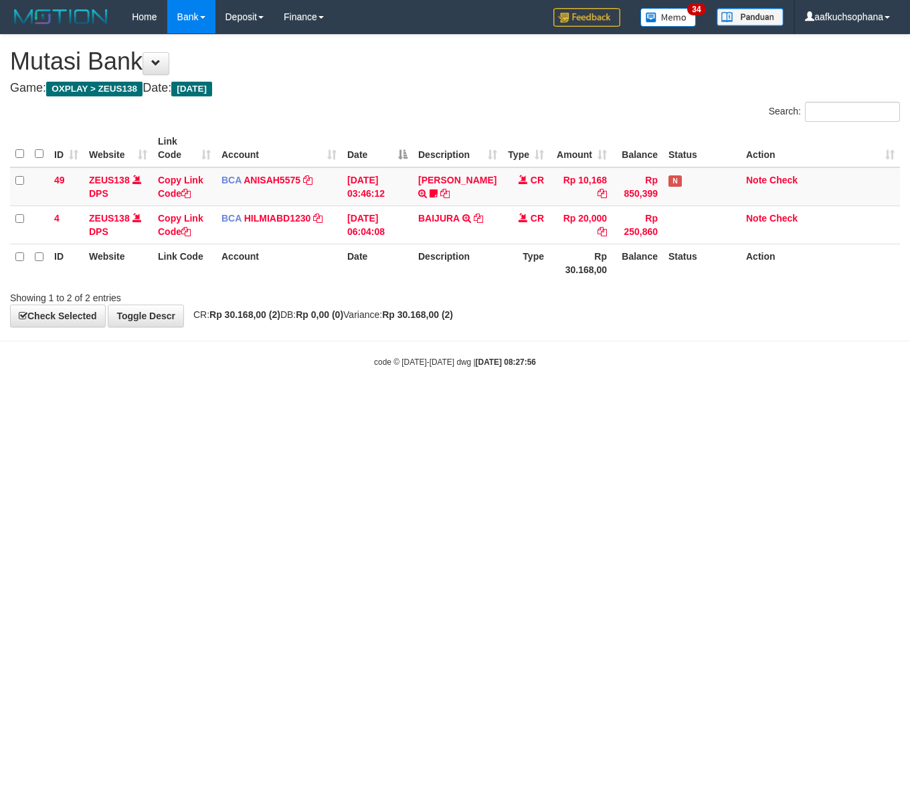
drag, startPoint x: 619, startPoint y: 576, endPoint x: 598, endPoint y: 576, distance: 20.7
click at [600, 402] on html "Toggle navigation Home Bank Account List Load By Website Group [OXPLAY] ZEUS138…" at bounding box center [455, 201] width 910 height 402
click at [472, 402] on html "Toggle navigation Home Bank Account List Load By Website Group [OXPLAY] ZEUS138…" at bounding box center [455, 201] width 910 height 402
drag, startPoint x: 264, startPoint y: 584, endPoint x: 256, endPoint y: 586, distance: 8.3
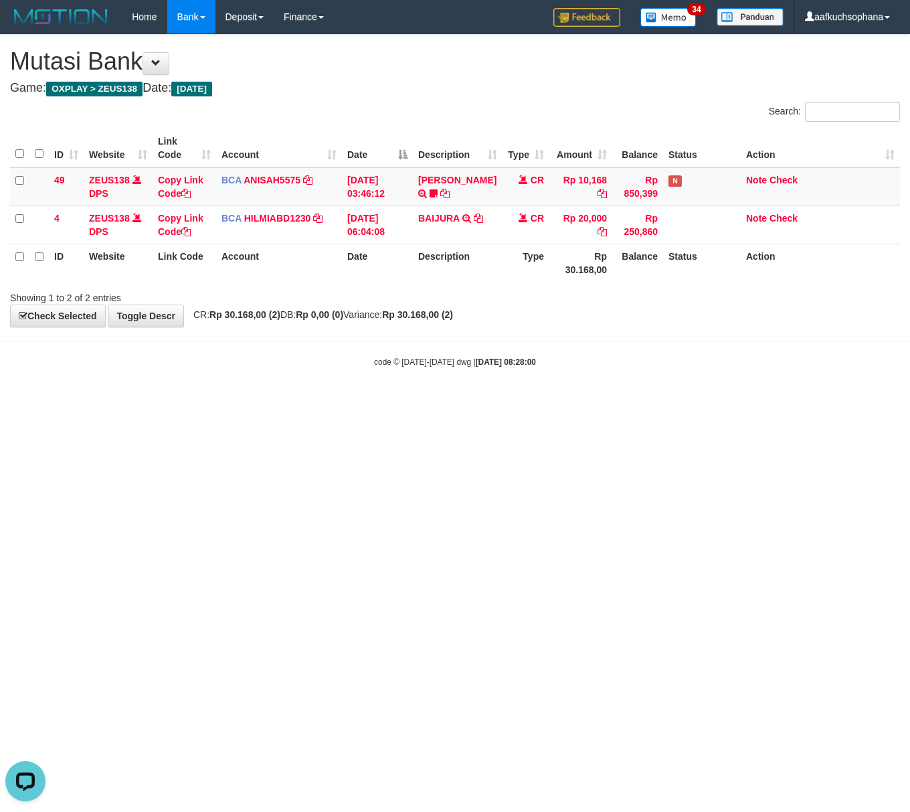
click at [270, 402] on html "Toggle navigation Home Bank Account List Load By Website Group [OXPLAY] ZEUS138…" at bounding box center [455, 201] width 910 height 402
click at [222, 402] on html "Toggle navigation Home Bank Account List Load By Website Group [OXPLAY] ZEUS138…" at bounding box center [455, 201] width 910 height 402
click at [447, 402] on html "Toggle navigation Home Bank Account List Load By Website Group [OXPLAY] ZEUS138…" at bounding box center [455, 201] width 910 height 402
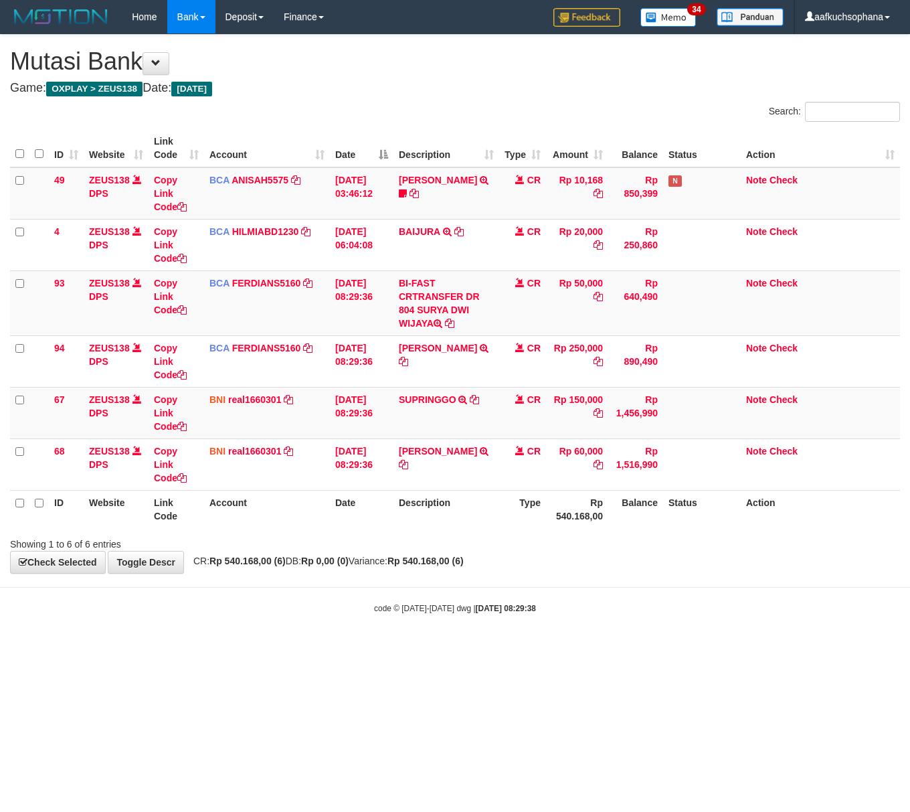
click at [352, 463] on td "[DATE] 08:29:36" at bounding box center [362, 464] width 64 height 52
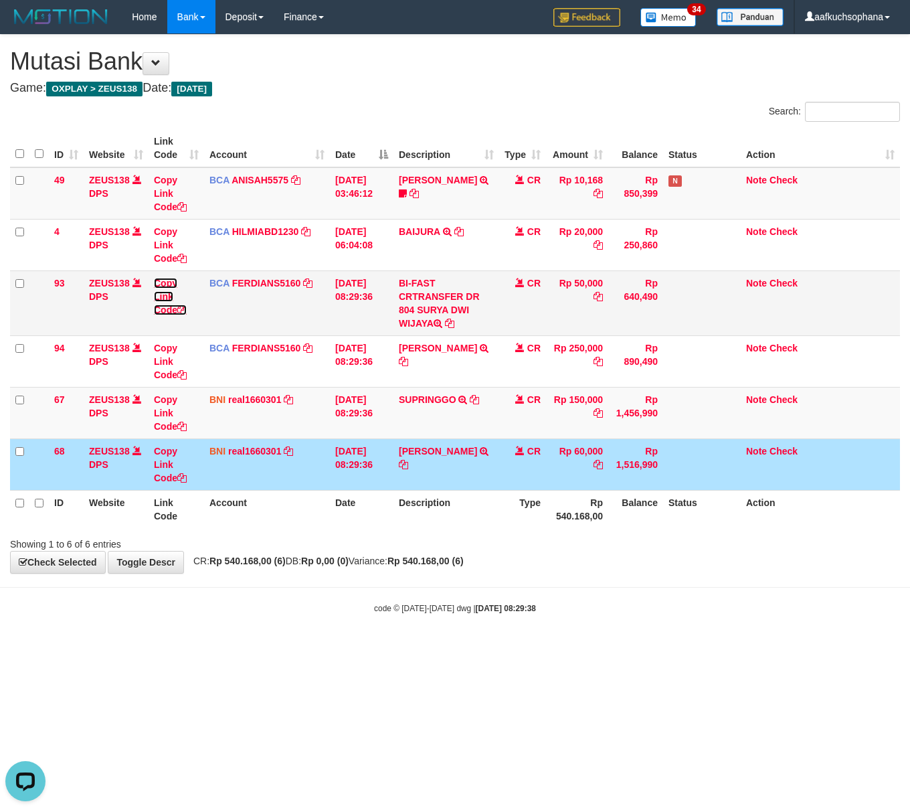
click at [182, 311] on icon at bounding box center [181, 309] width 9 height 9
drag, startPoint x: 355, startPoint y: 609, endPoint x: 177, endPoint y: 543, distance: 189.1
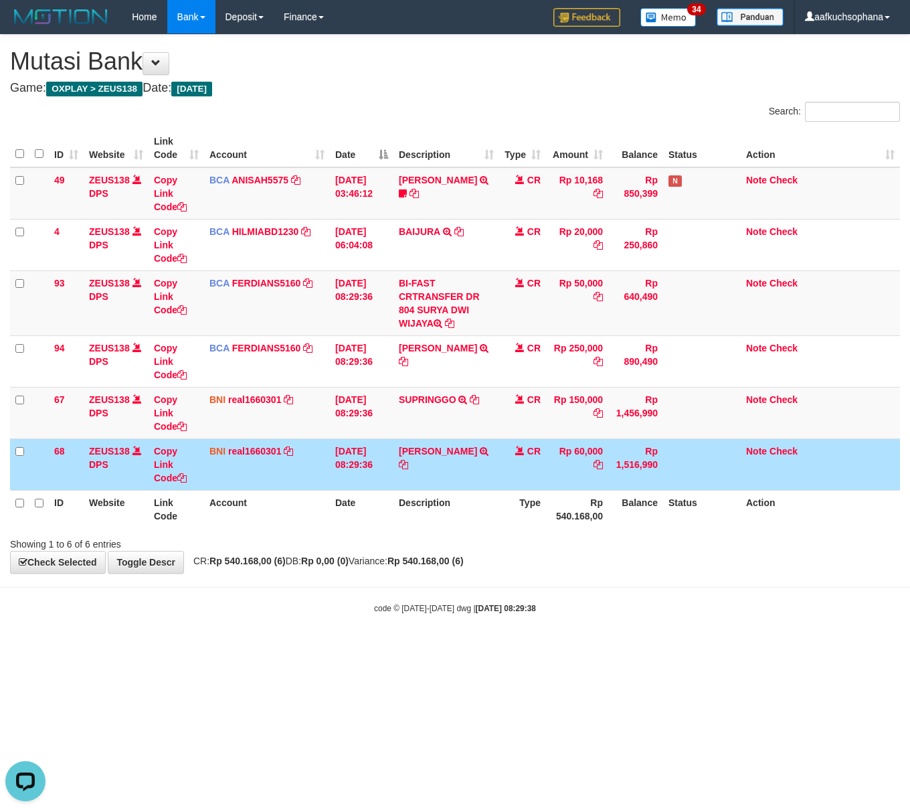
click at [317, 590] on body "Toggle navigation Home Bank Account List Load By Website Group [OXPLAY] ZEUS138…" at bounding box center [455, 324] width 910 height 648
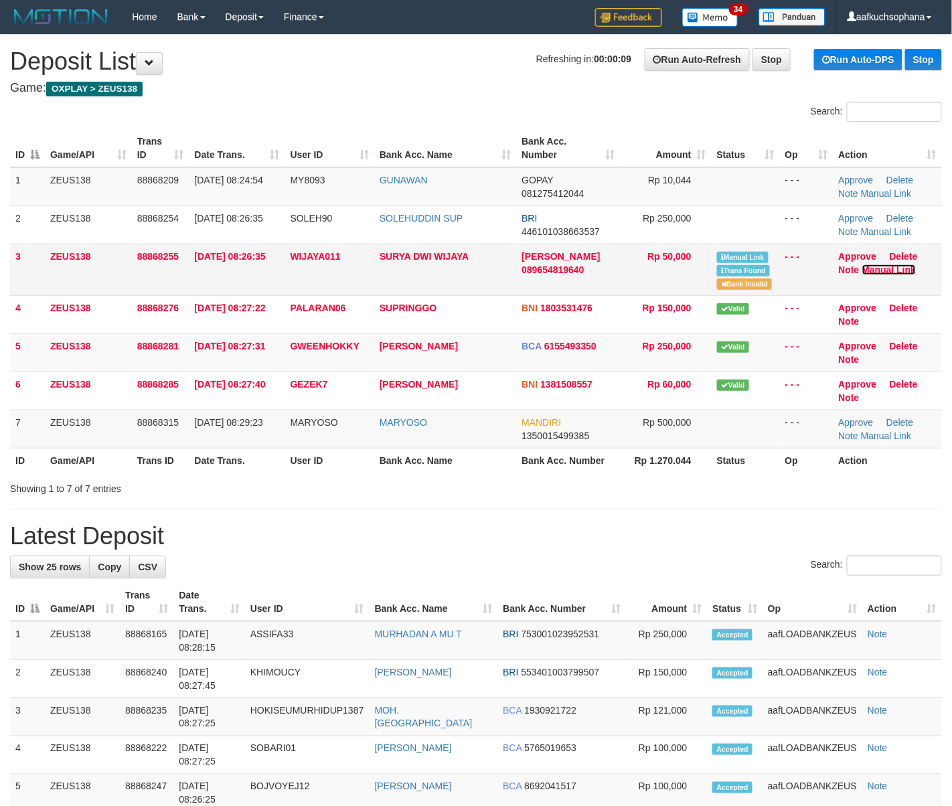
drag, startPoint x: 887, startPoint y: 271, endPoint x: 729, endPoint y: 266, distance: 158.0
click at [887, 271] on link "Manual Link" at bounding box center [889, 269] width 54 height 11
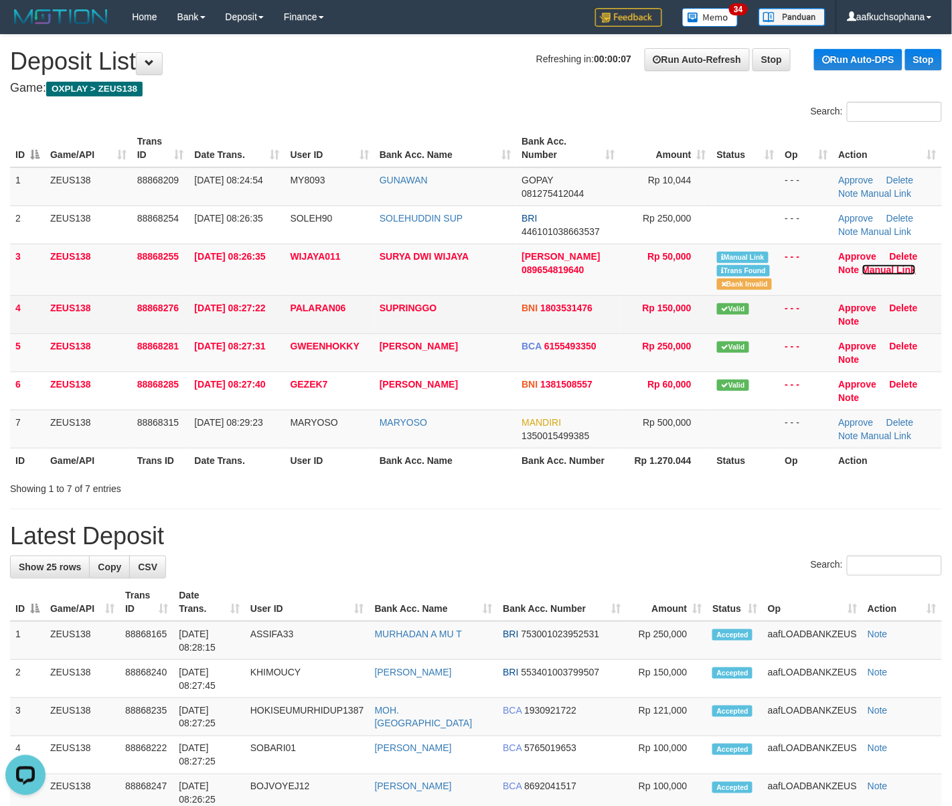
click at [862, 264] on link "Manual Link" at bounding box center [889, 269] width 54 height 11
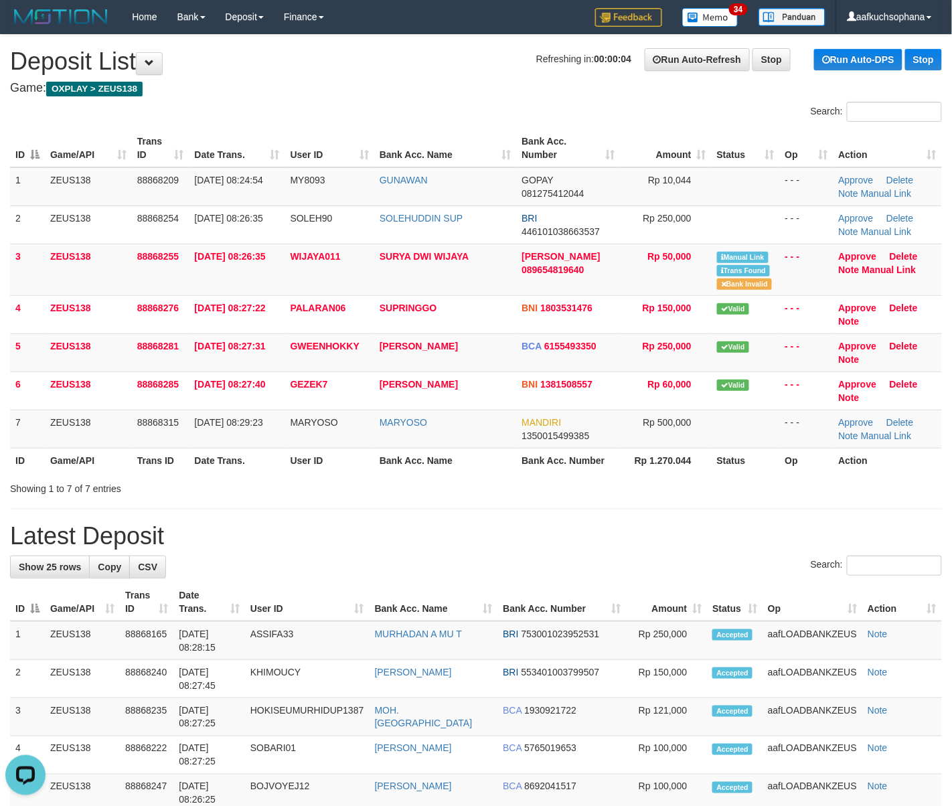
drag, startPoint x: 687, startPoint y: 535, endPoint x: 858, endPoint y: 515, distance: 172.5
click at [691, 533] on h1 "Latest Deposit" at bounding box center [476, 536] width 932 height 27
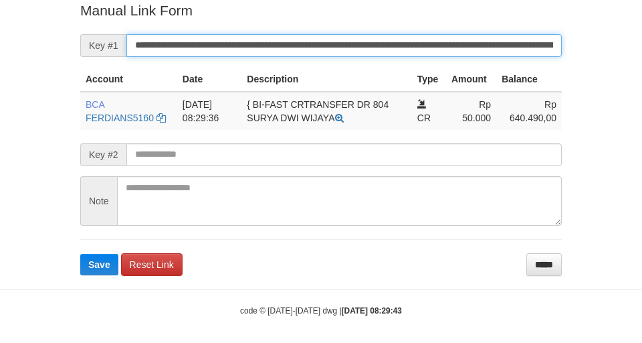
click at [80, 254] on button "Save" at bounding box center [99, 264] width 38 height 21
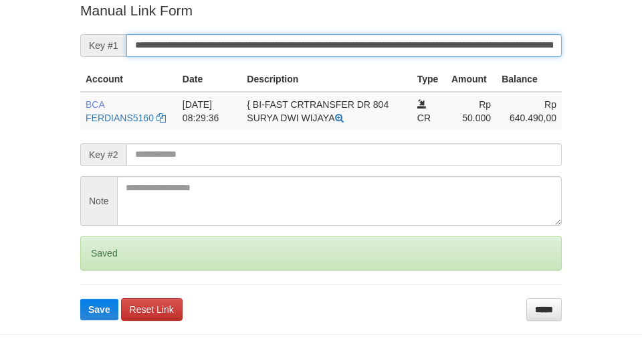
click at [80, 298] on button "Save" at bounding box center [99, 308] width 38 height 21
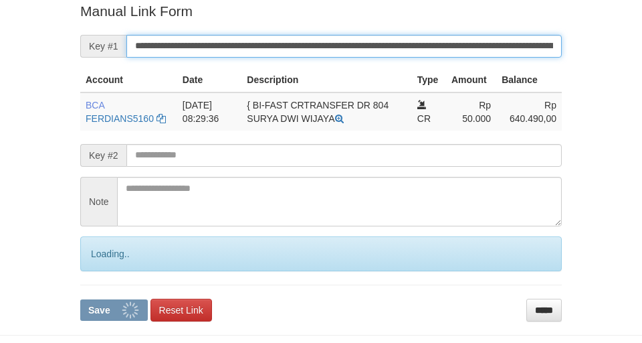
click at [80, 299] on button "Save" at bounding box center [114, 309] width 68 height 21
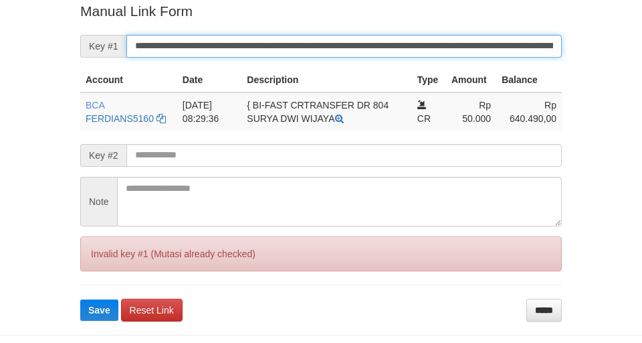
drag, startPoint x: 0, startPoint y: 0, endPoint x: 459, endPoint y: 39, distance: 460.7
click at [459, 39] on input "**********" at bounding box center [344, 46] width 436 height 23
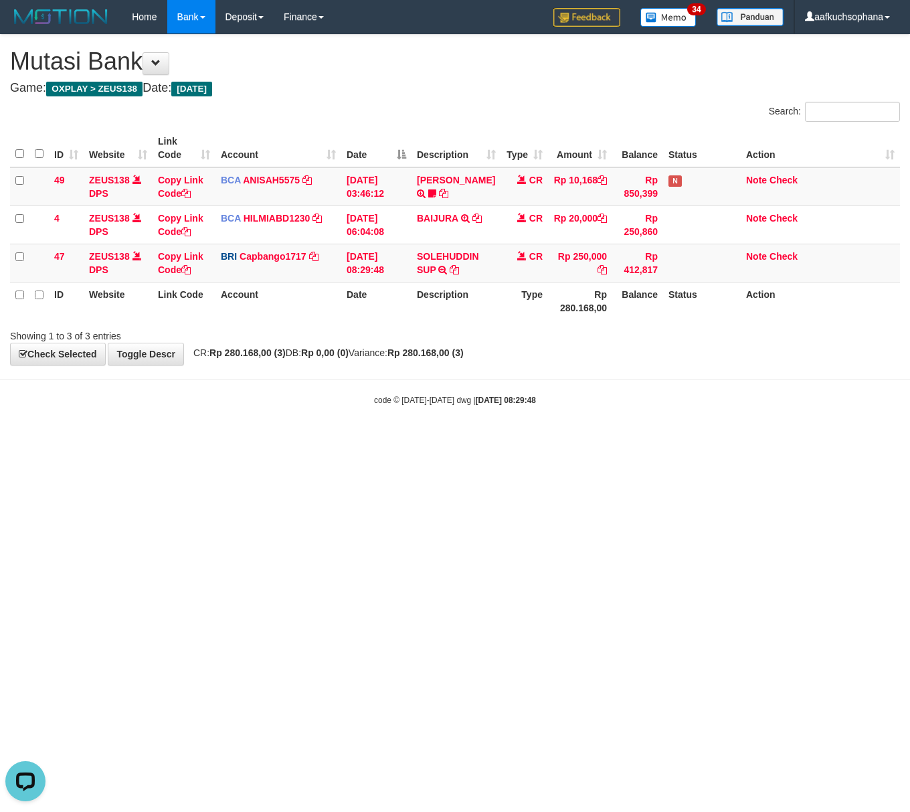
click at [367, 437] on body "Toggle navigation Home Bank Account List Load By Website Group [OXPLAY] ZEUS138…" at bounding box center [455, 220] width 910 height 440
drag, startPoint x: 47, startPoint y: 511, endPoint x: 40, endPoint y: 509, distance: 7.0
click at [46, 440] on html "Toggle navigation Home Bank Account List Load By Website Group [OXPLAY] ZEUS138…" at bounding box center [455, 220] width 910 height 440
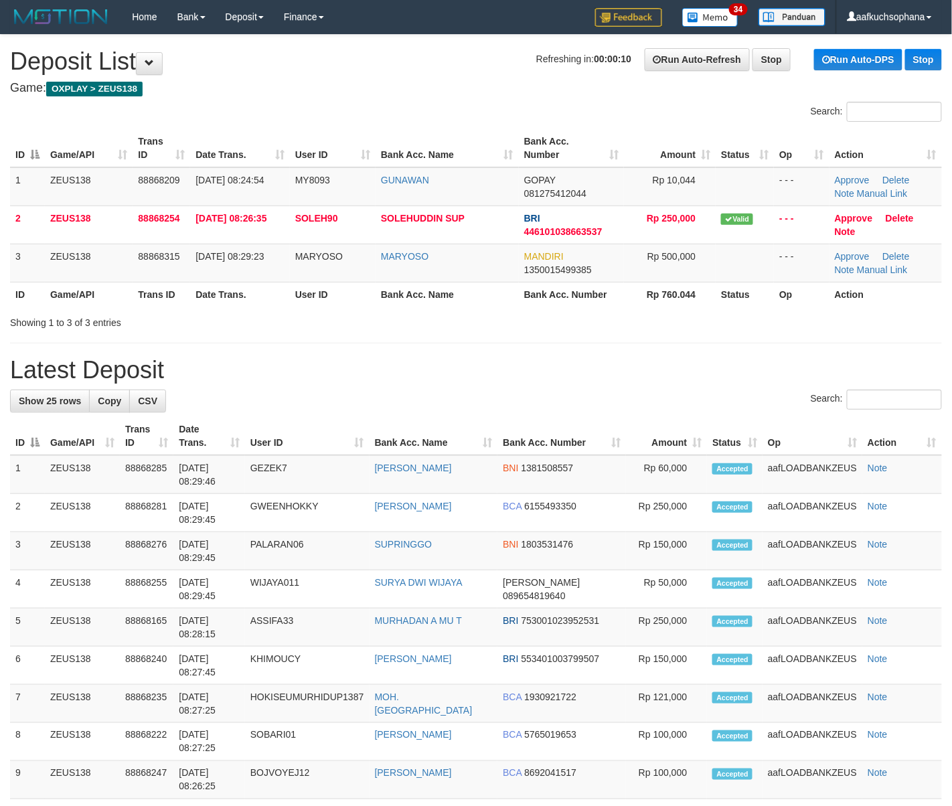
click at [699, 400] on div "Search:" at bounding box center [476, 400] width 932 height 23
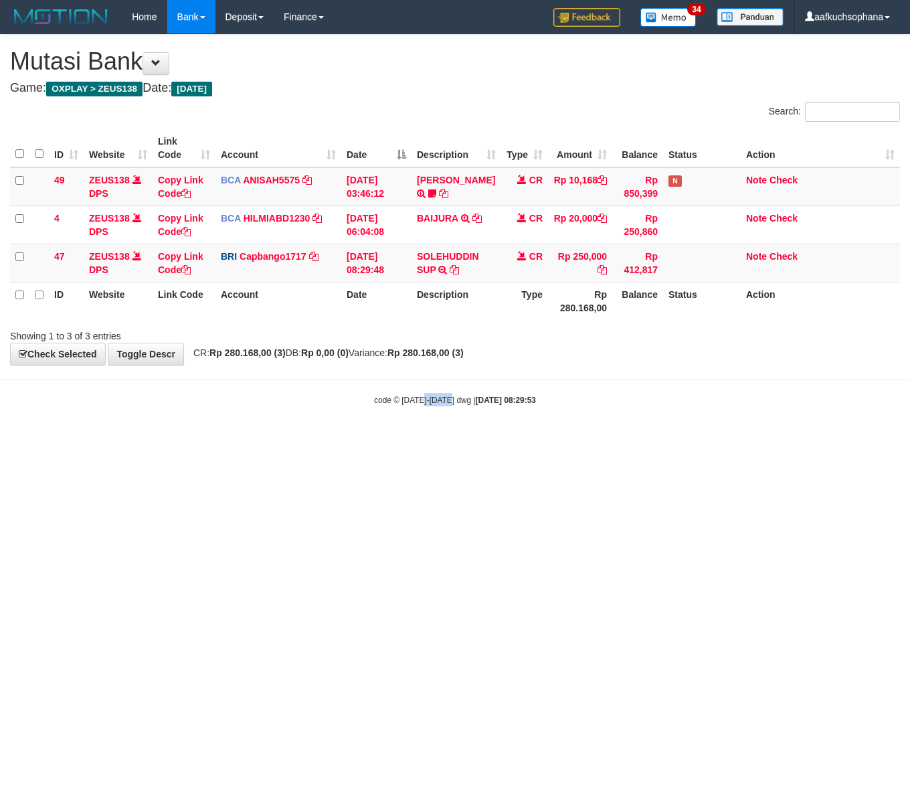
click at [452, 440] on html "Toggle navigation Home Bank Account List Load By Website Group [OXPLAY] ZEUS138…" at bounding box center [455, 220] width 910 height 440
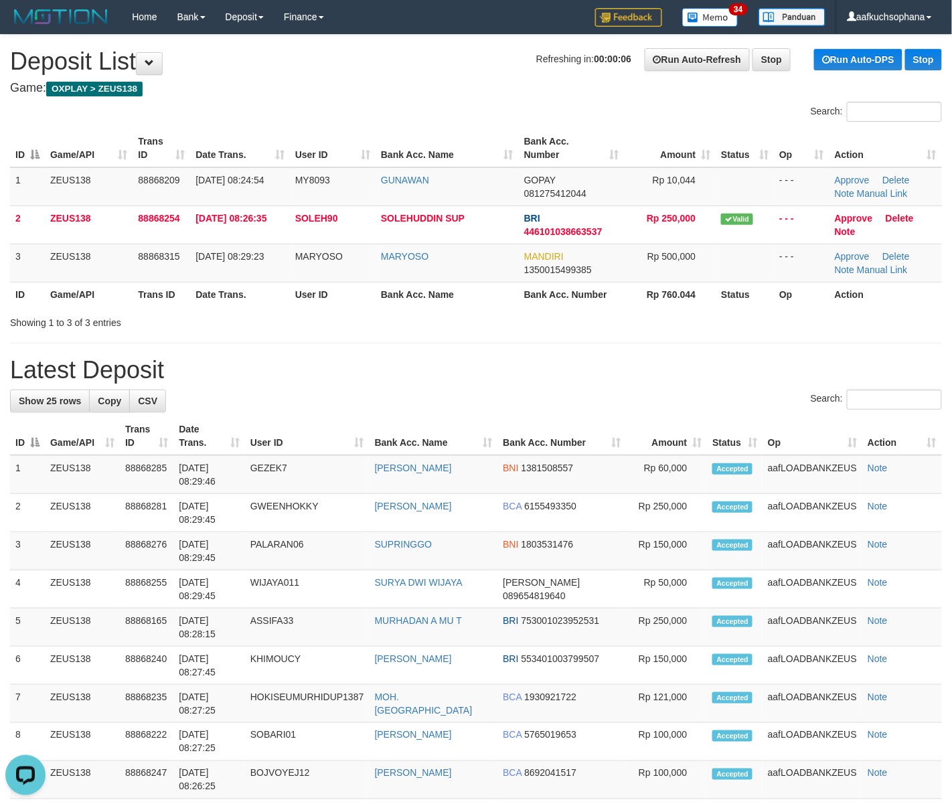
drag, startPoint x: 547, startPoint y: 345, endPoint x: 961, endPoint y: 448, distance: 426.2
click at [596, 365] on div "**********" at bounding box center [476, 767] width 952 height 1464
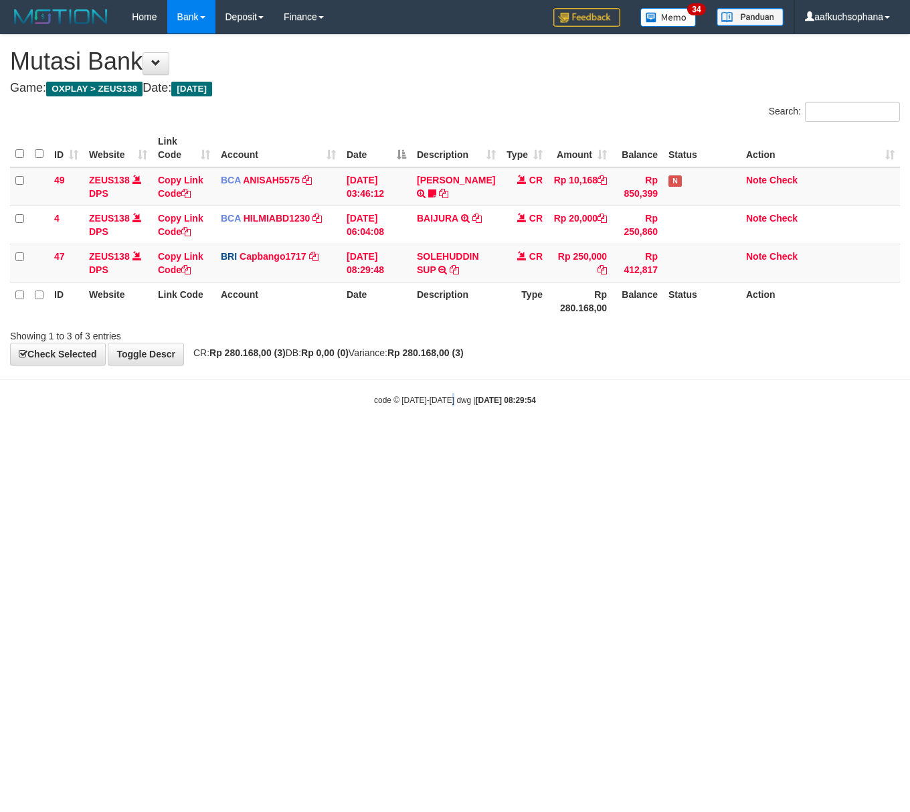
drag, startPoint x: 456, startPoint y: 609, endPoint x: 12, endPoint y: 535, distance: 449.7
click at [435, 440] on html "Toggle navigation Home Bank Account List Load By Website Group [OXPLAY] ZEUS138…" at bounding box center [455, 220] width 910 height 440
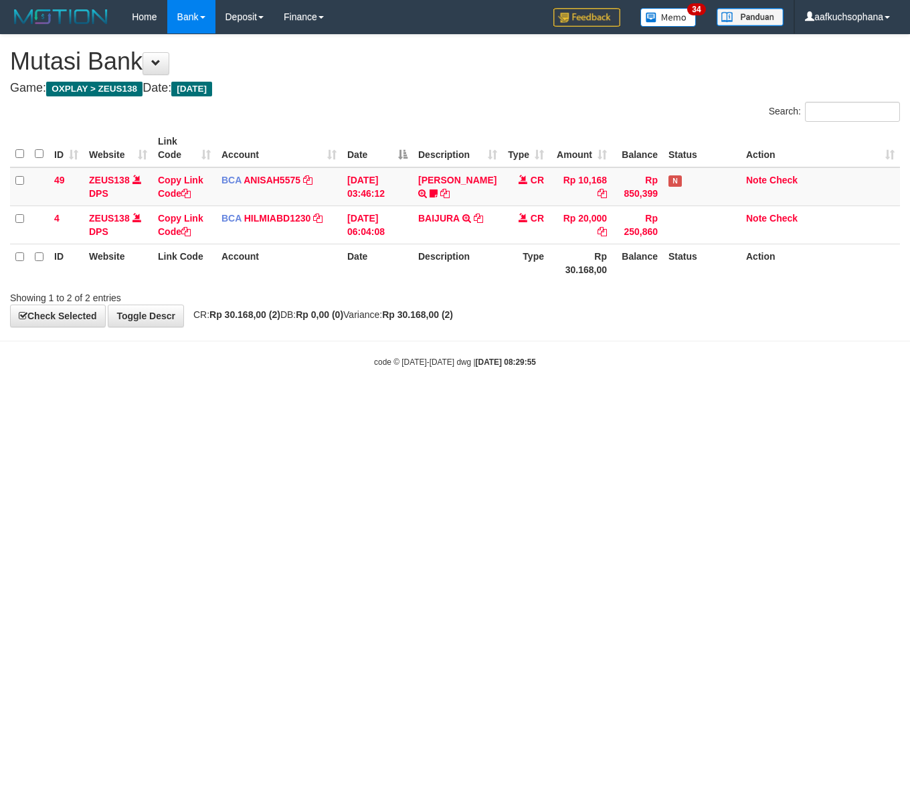
click at [210, 402] on html "Toggle navigation Home Bank Account List Load By Website Group [OXPLAY] ZEUS138…" at bounding box center [455, 201] width 910 height 402
click at [149, 402] on html "Toggle navigation Home Bank Account List Load By Website Group [OXPLAY] ZEUS138…" at bounding box center [455, 201] width 910 height 402
click at [202, 402] on html "Toggle navigation Home Bank Account List Load By Website Group [OXPLAY] ZEUS138…" at bounding box center [455, 201] width 910 height 402
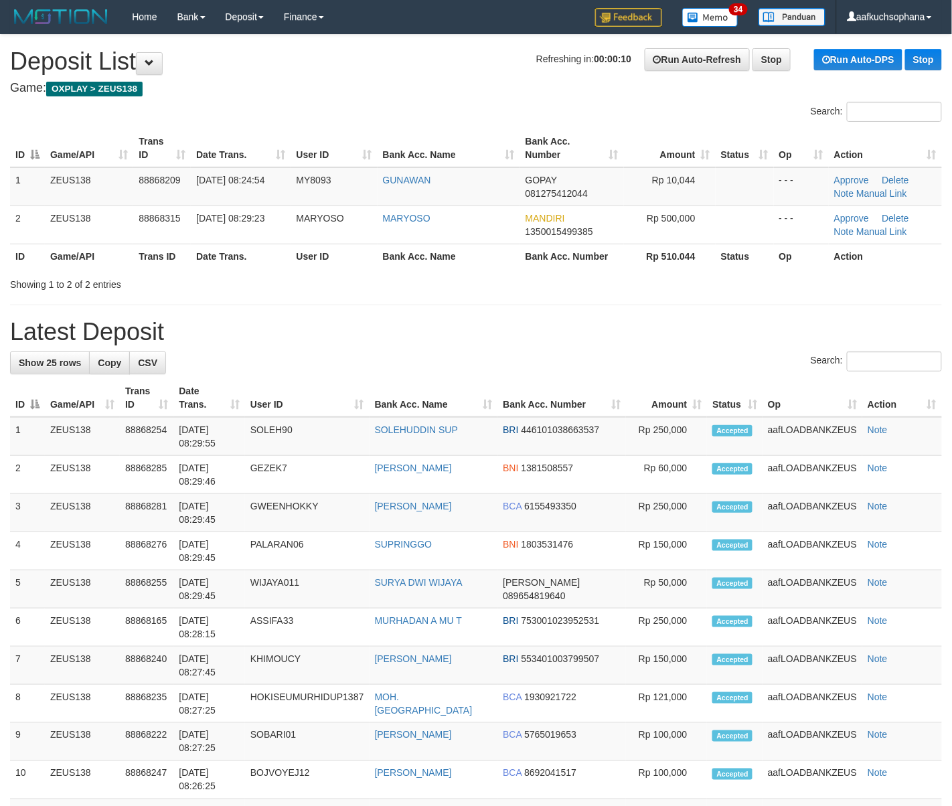
drag, startPoint x: 659, startPoint y: 340, endPoint x: 686, endPoint y: 346, distance: 27.4
click at [669, 344] on h1 "Latest Deposit" at bounding box center [476, 332] width 932 height 27
drag, startPoint x: 786, startPoint y: 325, endPoint x: 809, endPoint y: 328, distance: 23.6
click at [800, 327] on h1 "Latest Deposit" at bounding box center [476, 332] width 932 height 27
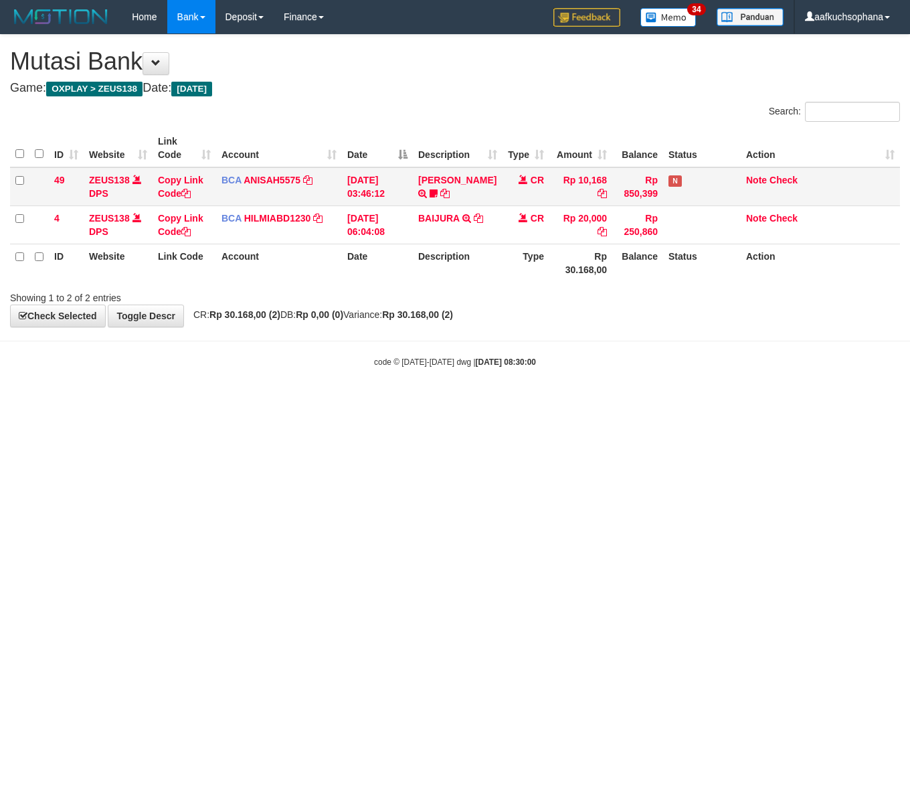
click at [217, 370] on body "Toggle navigation Home Bank Account List Load By Website Group [OXPLAY] ZEUS138…" at bounding box center [455, 201] width 910 height 402
click at [610, 402] on html "Toggle navigation Home Bank Account List Load By Website Group [OXPLAY] ZEUS138…" at bounding box center [455, 201] width 910 height 402
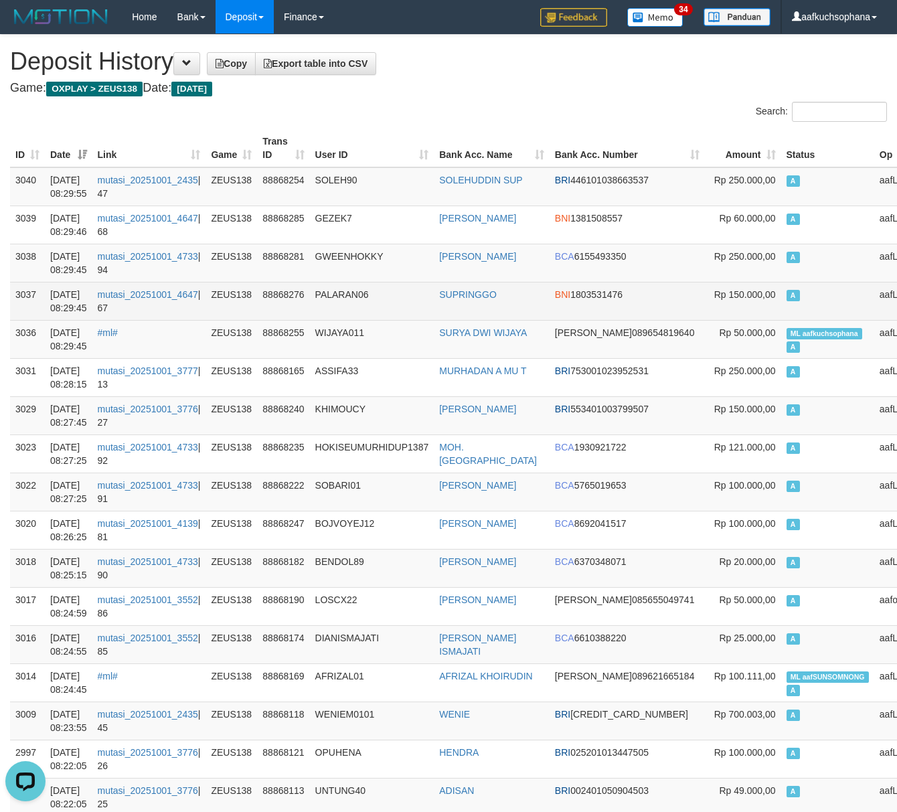
click at [781, 319] on td "A" at bounding box center [827, 301] width 93 height 38
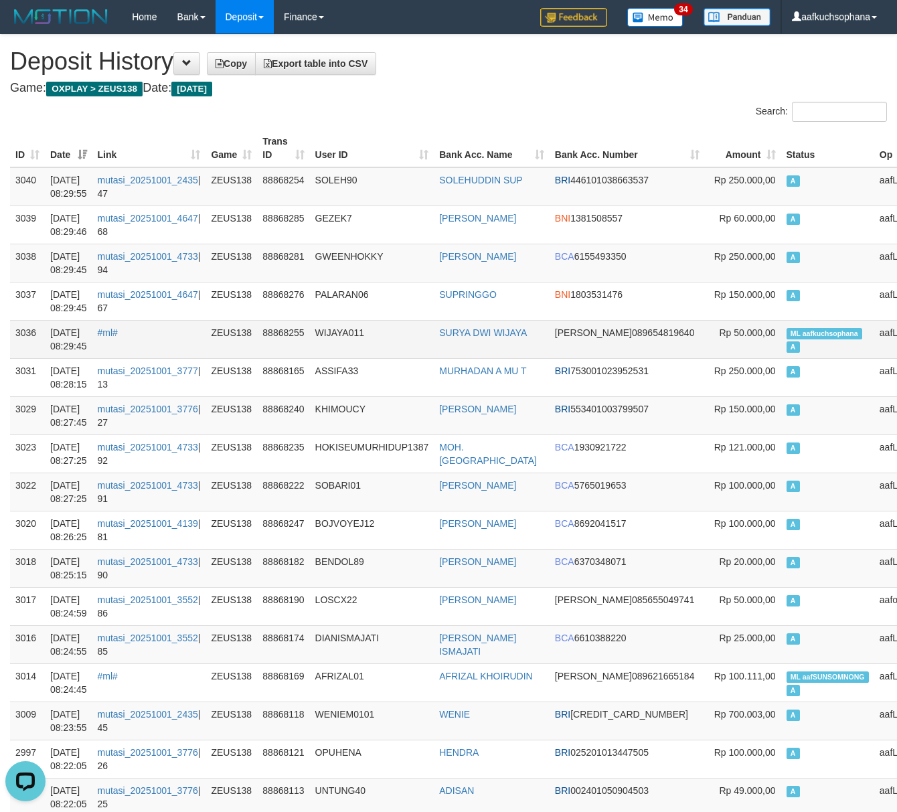
click at [781, 327] on td "ML aafkuchsophana A" at bounding box center [827, 339] width 93 height 38
copy td "ML aafkuchsophana A"
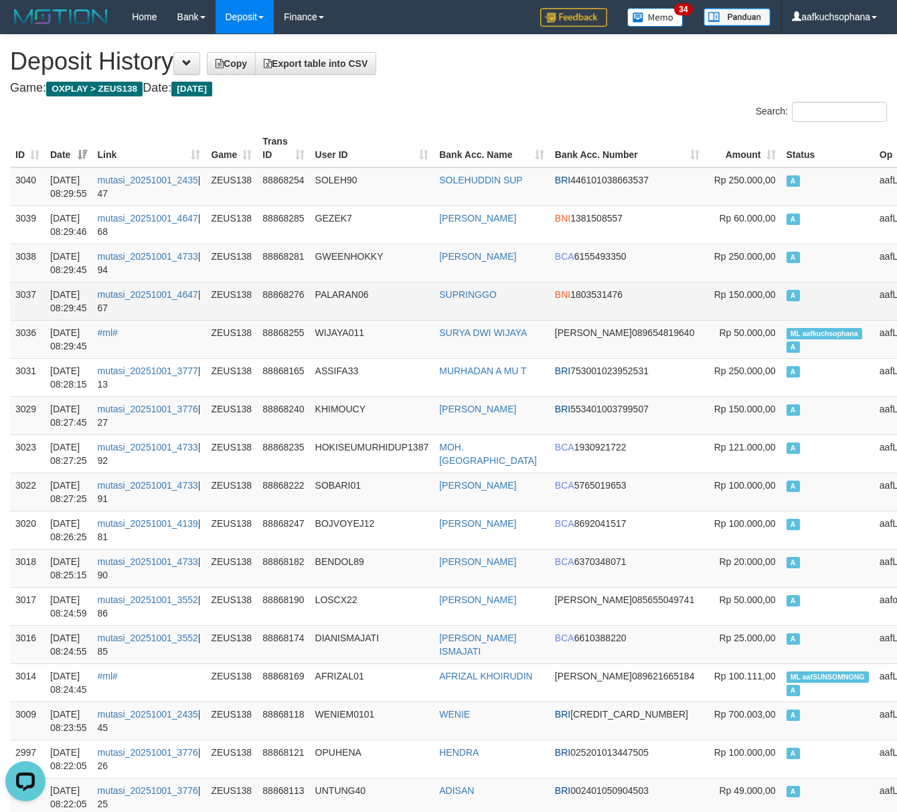
click at [781, 301] on td "A" at bounding box center [827, 301] width 93 height 38
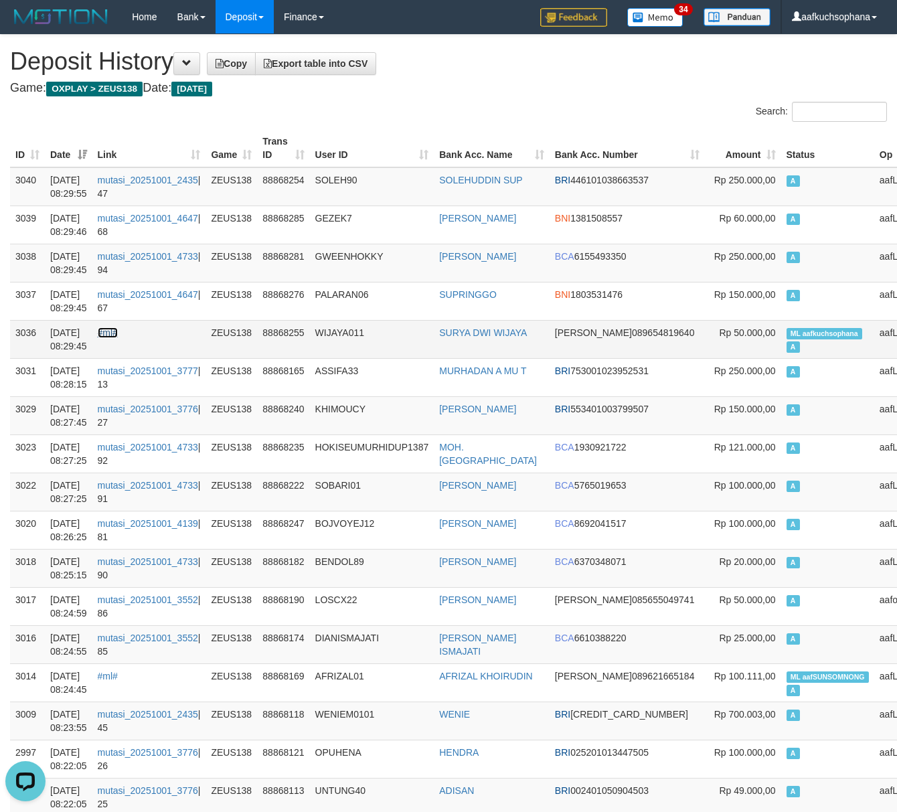
click at [118, 333] on link "#ml#" at bounding box center [108, 332] width 20 height 11
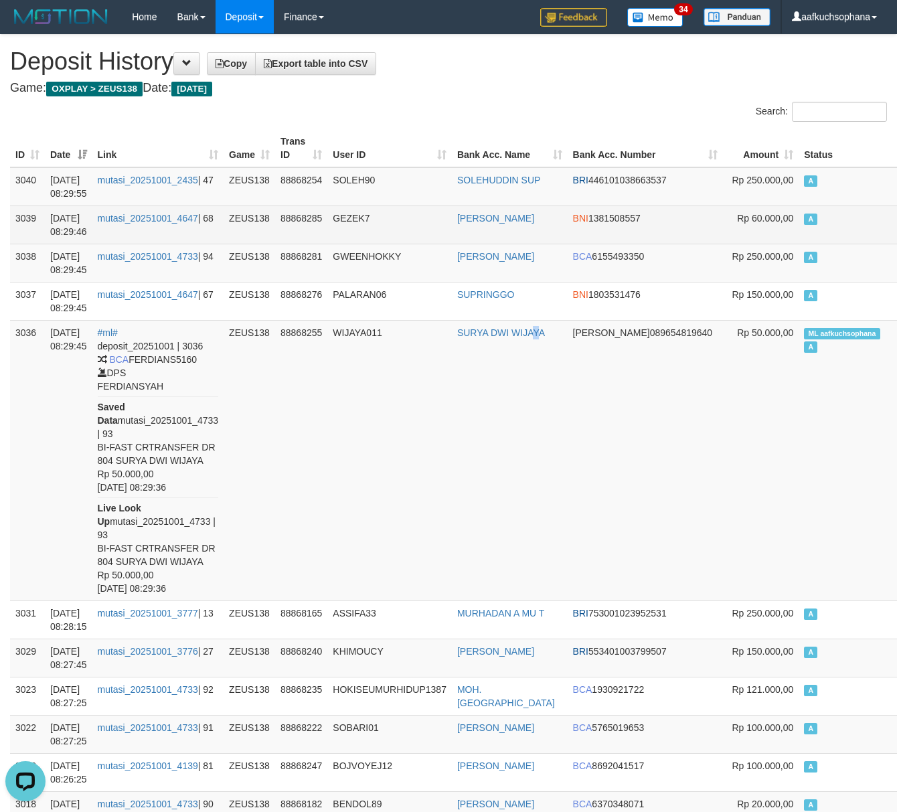
drag, startPoint x: 469, startPoint y: 397, endPoint x: 270, endPoint y: 215, distance: 269.1
click at [452, 379] on td "SURYA DWI WIJAYA" at bounding box center [510, 460] width 116 height 280
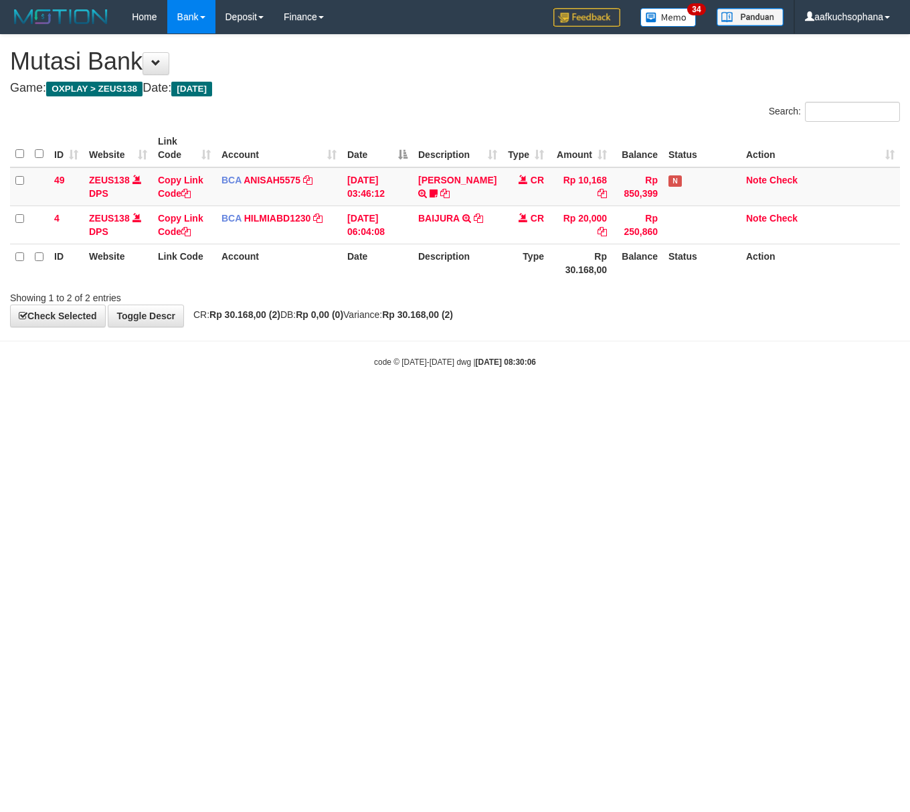
drag, startPoint x: 252, startPoint y: 408, endPoint x: 1, endPoint y: 333, distance: 261.9
click at [239, 402] on html "Toggle navigation Home Bank Account List Load By Website Group [OXPLAY] ZEUS138…" at bounding box center [455, 201] width 910 height 402
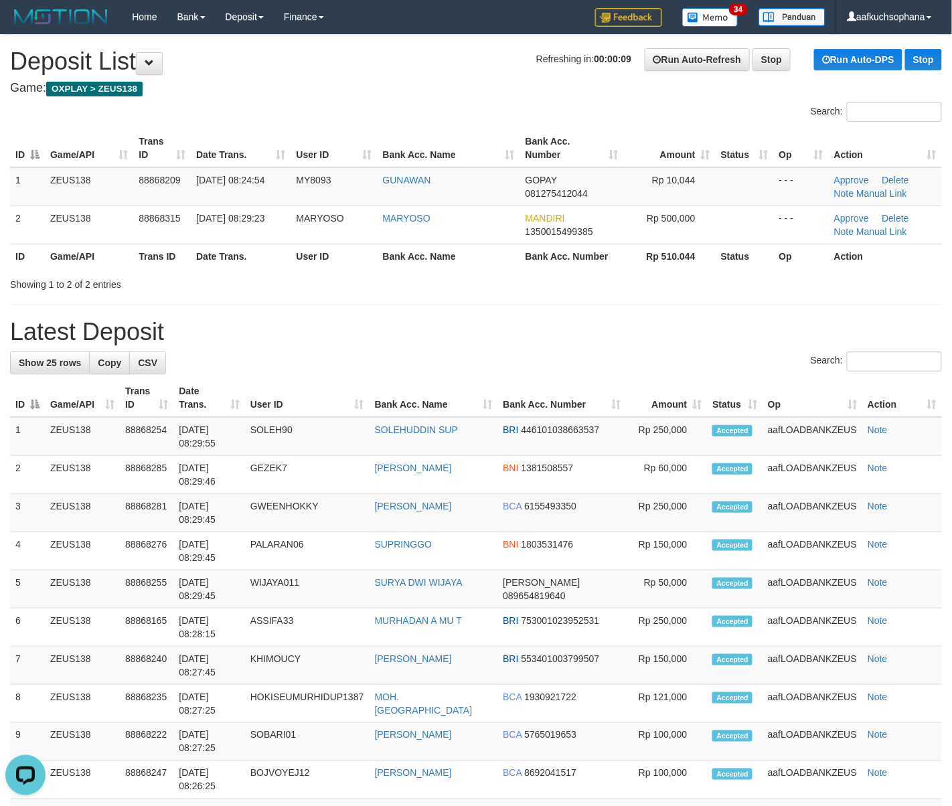
click at [715, 364] on div "Search:" at bounding box center [476, 362] width 932 height 23
drag, startPoint x: 629, startPoint y: 333, endPoint x: 962, endPoint y: 378, distance: 335.6
click at [642, 337] on h1 "Latest Deposit" at bounding box center [476, 332] width 932 height 27
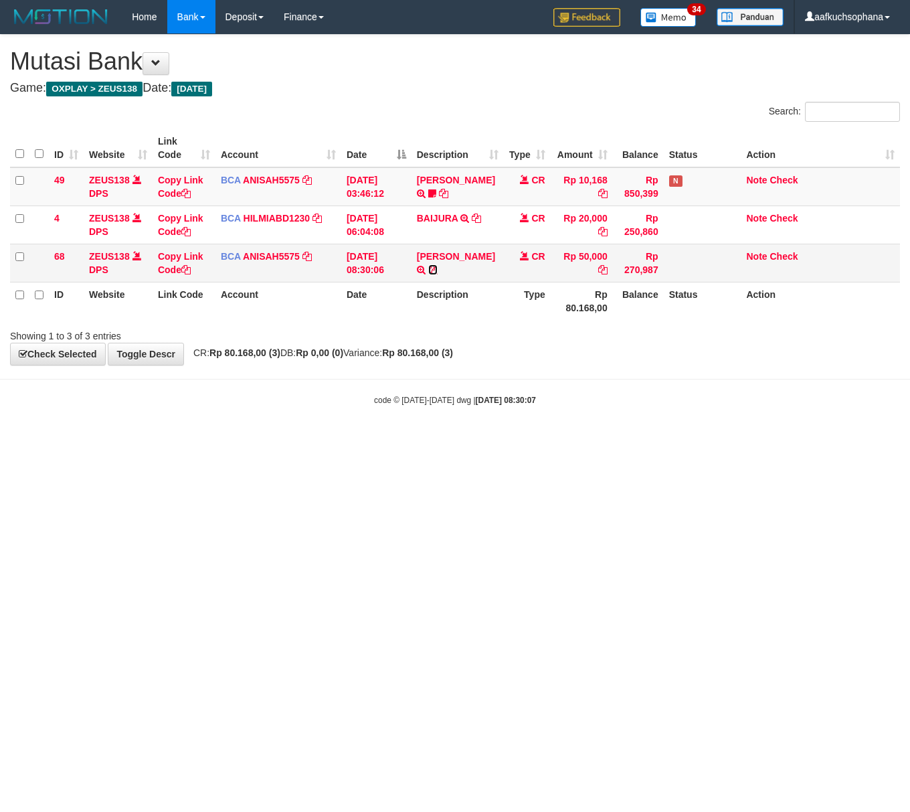
drag, startPoint x: 424, startPoint y: 285, endPoint x: 359, endPoint y: 281, distance: 65.0
click at [428, 274] on icon at bounding box center [432, 269] width 9 height 9
click at [242, 440] on html "Toggle navigation Home Bank Account List Load By Website Group [OXPLAY] ZEUS138…" at bounding box center [455, 220] width 910 height 440
drag, startPoint x: 298, startPoint y: 507, endPoint x: 314, endPoint y: 526, distance: 24.8
click at [325, 440] on html "Toggle navigation Home Bank Account List Load By Website Group [OXPLAY] ZEUS138…" at bounding box center [455, 220] width 910 height 440
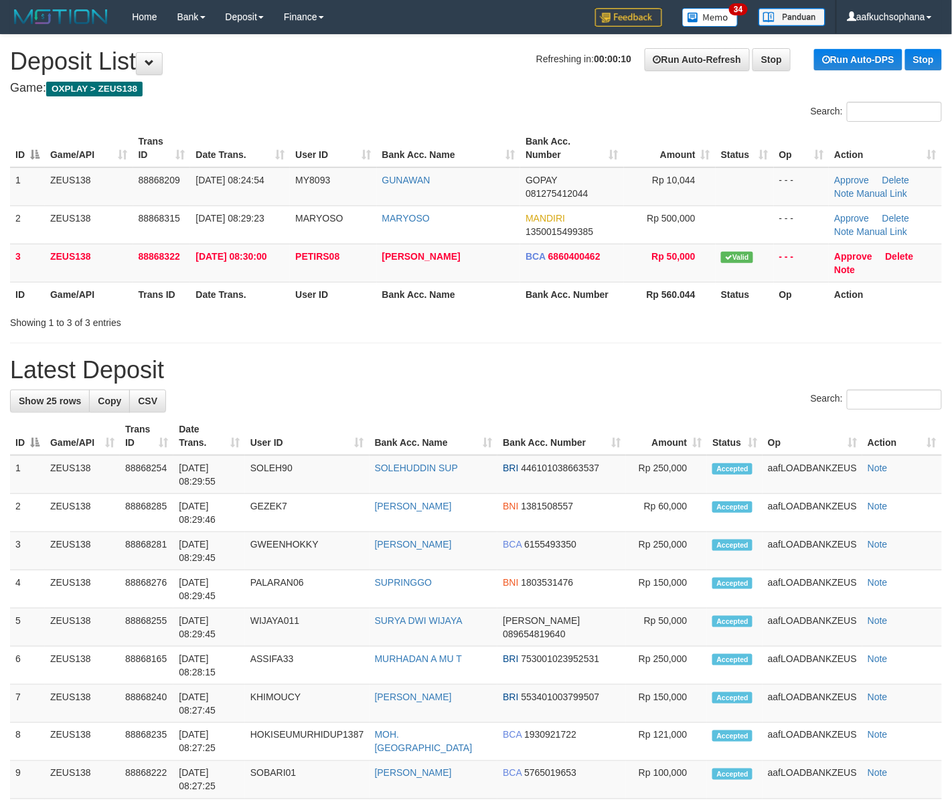
click at [737, 381] on h1 "Latest Deposit" at bounding box center [476, 370] width 932 height 27
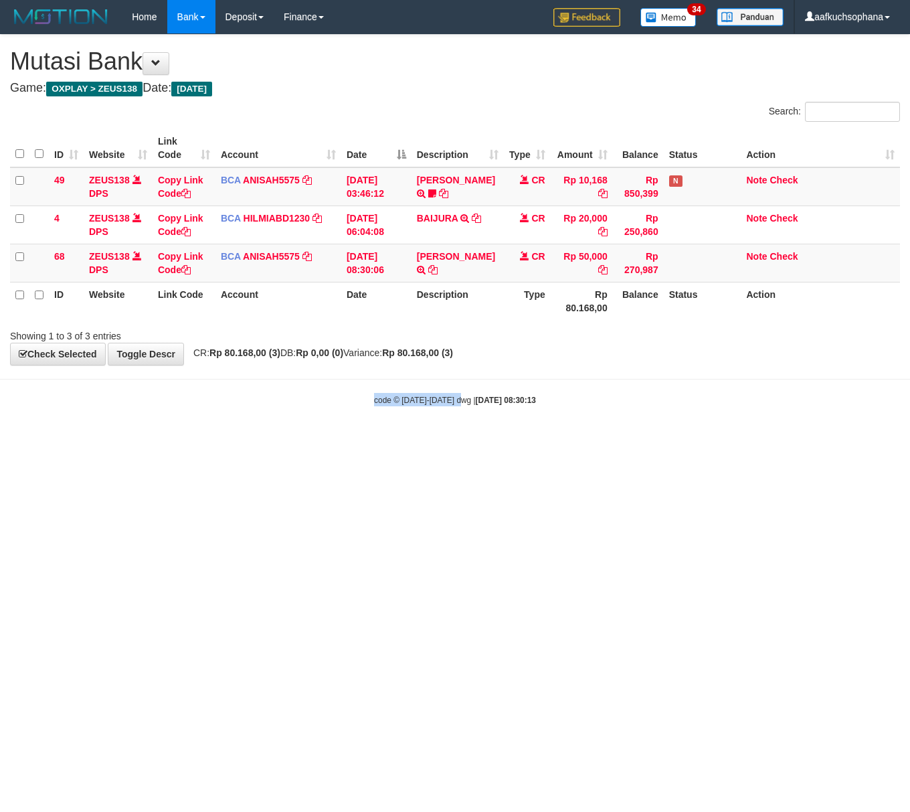
drag, startPoint x: 458, startPoint y: 555, endPoint x: 356, endPoint y: 50, distance: 516.0
click at [461, 440] on html "Toggle navigation Home Bank Account List Load By Website Group [OXPLAY] ZEUS138…" at bounding box center [455, 220] width 910 height 440
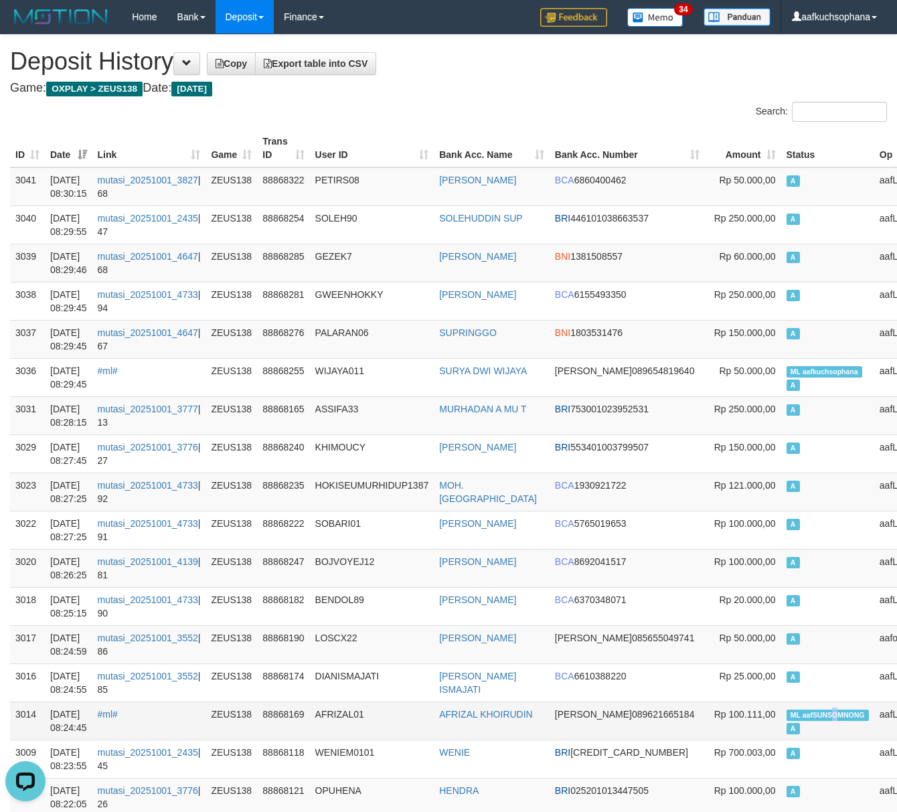
click at [786, 721] on span "ML aafSUNSOMNONG" at bounding box center [827, 714] width 82 height 11
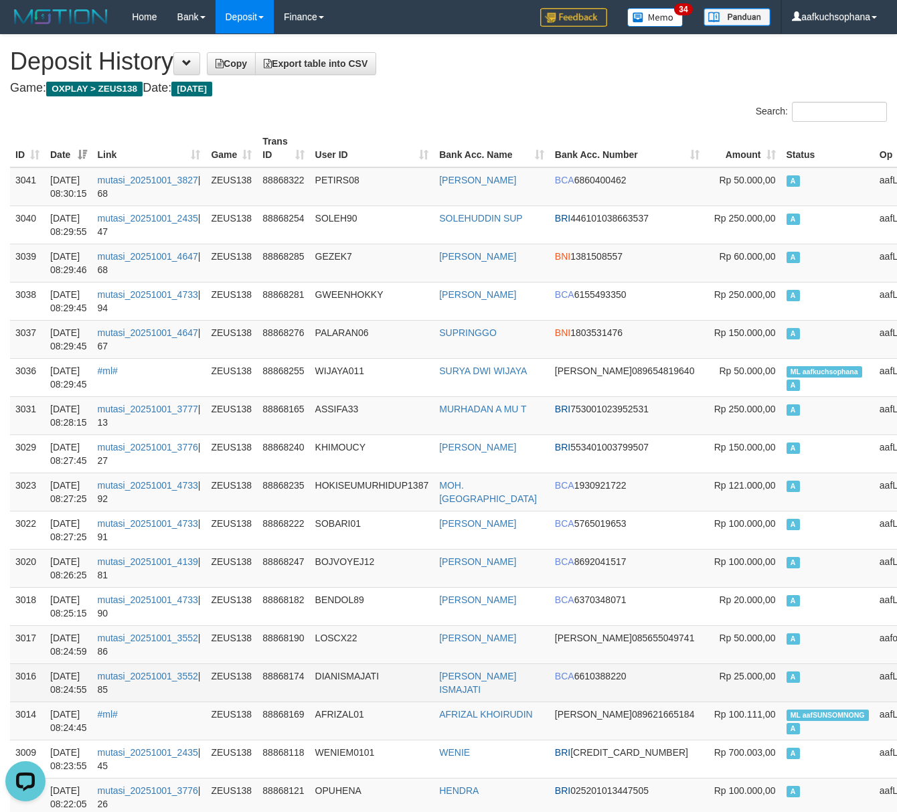
click at [781, 667] on td "A" at bounding box center [827, 682] width 93 height 38
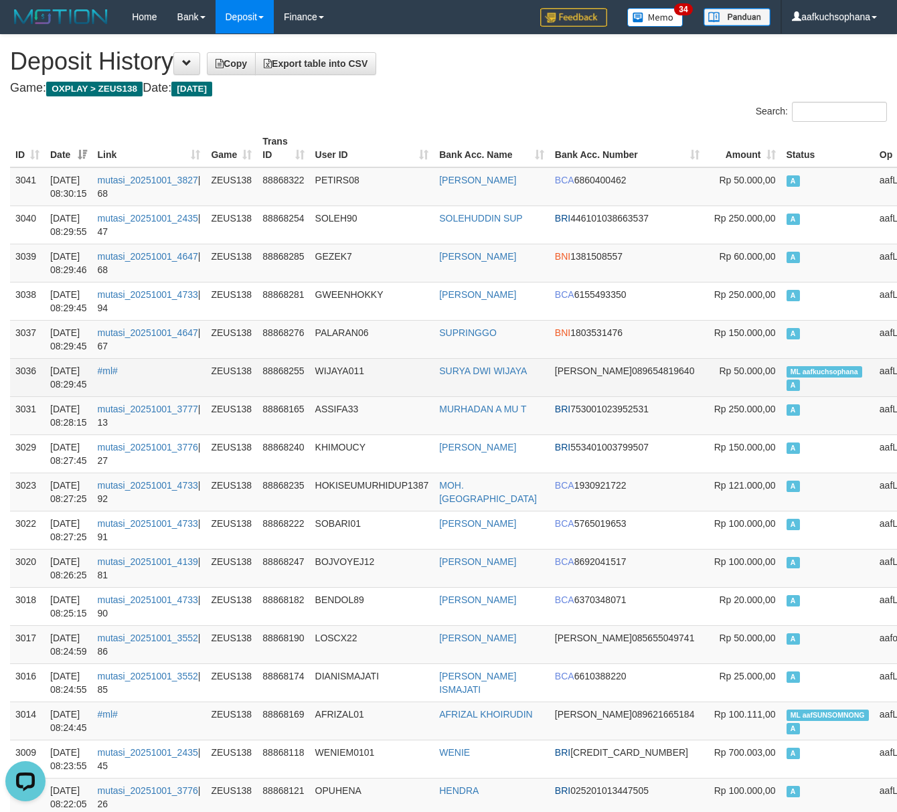
click at [786, 377] on span "ML aafkuchsophana" at bounding box center [824, 371] width 76 height 11
click at [786, 375] on span "ML aafkuchsophana" at bounding box center [824, 371] width 76 height 11
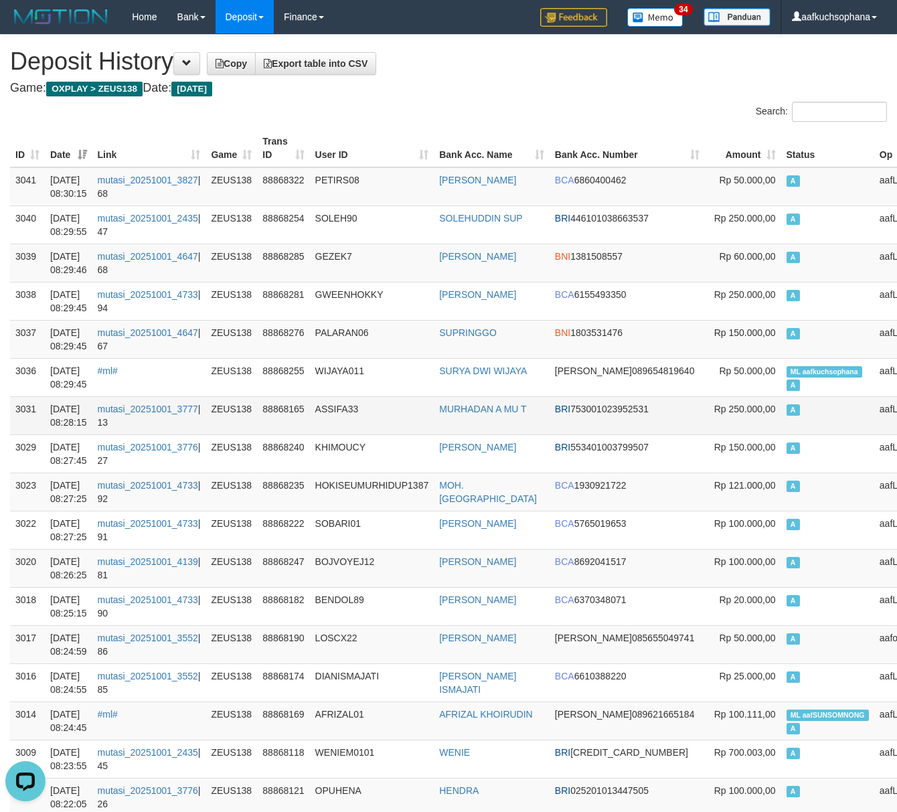
click at [781, 428] on td "A" at bounding box center [827, 415] width 93 height 38
drag, startPoint x: 667, startPoint y: 92, endPoint x: 574, endPoint y: 75, distance: 93.9
click at [640, 86] on h4 "Game: OXPLAY > ZEUS138 Date: Today" at bounding box center [448, 88] width 877 height 13
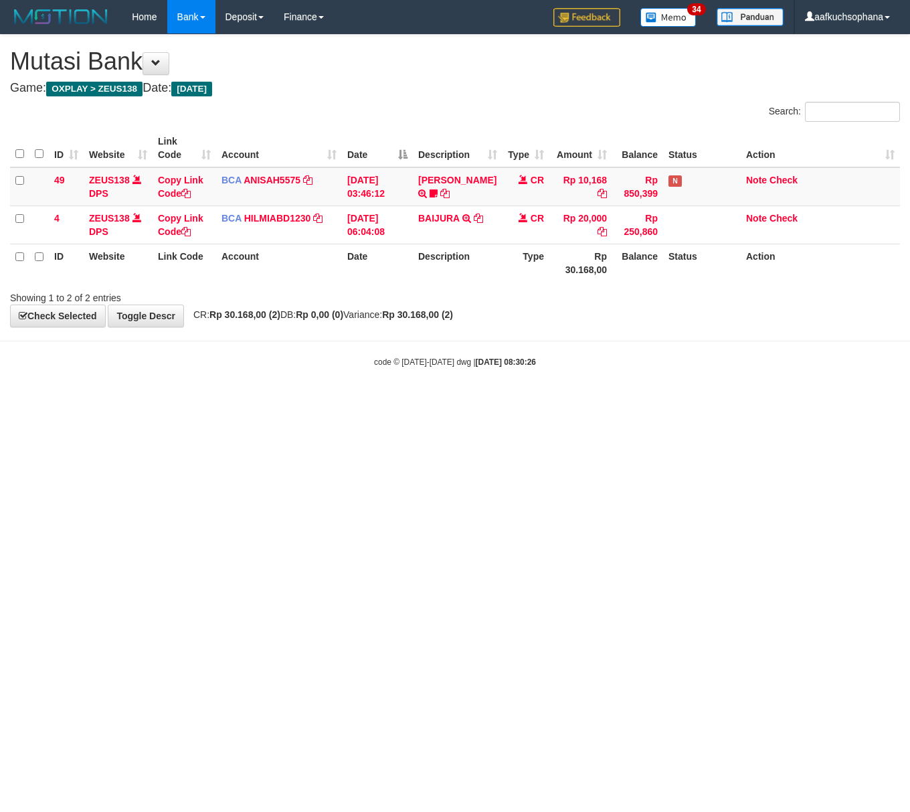
click at [461, 402] on html "Toggle navigation Home Bank Account List Load By Website Group [OXPLAY] ZEUS138…" at bounding box center [455, 201] width 910 height 402
drag, startPoint x: 460, startPoint y: 494, endPoint x: 456, endPoint y: 501, distance: 8.2
click at [456, 402] on html "Toggle navigation Home Bank Account List Load By Website Group [OXPLAY] ZEUS138…" at bounding box center [455, 201] width 910 height 402
click at [517, 402] on html "Toggle navigation Home Bank Account List Load By Website Group [OXPLAY] ZEUS138…" at bounding box center [455, 201] width 910 height 402
click at [352, 402] on html "Toggle navigation Home Bank Account List Load By Website Group [OXPLAY] ZEUS138…" at bounding box center [455, 201] width 910 height 402
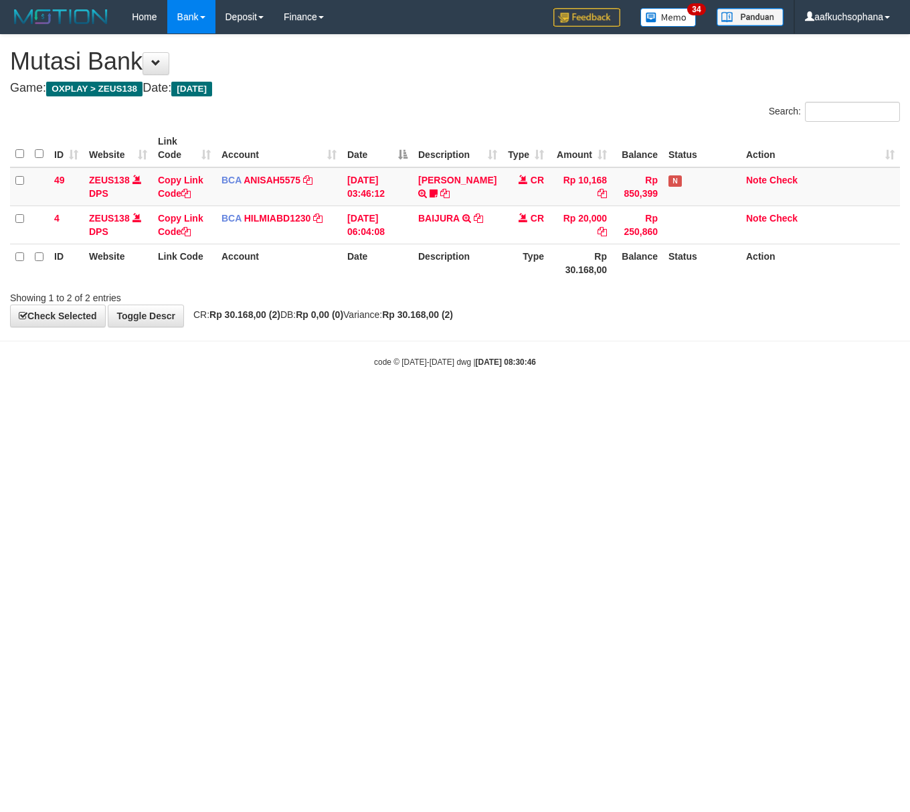
click at [340, 402] on html "Toggle navigation Home Bank Account List Load By Website Group [OXPLAY] ZEUS138…" at bounding box center [455, 201] width 910 height 402
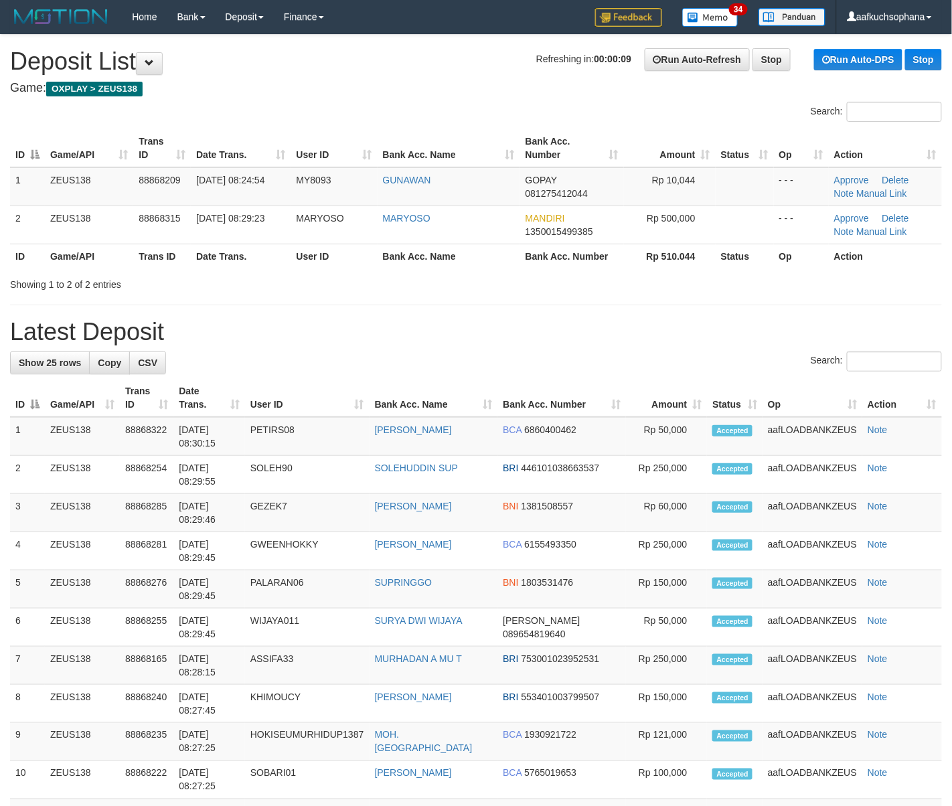
click at [624, 327] on div "**********" at bounding box center [476, 747] width 952 height 1425
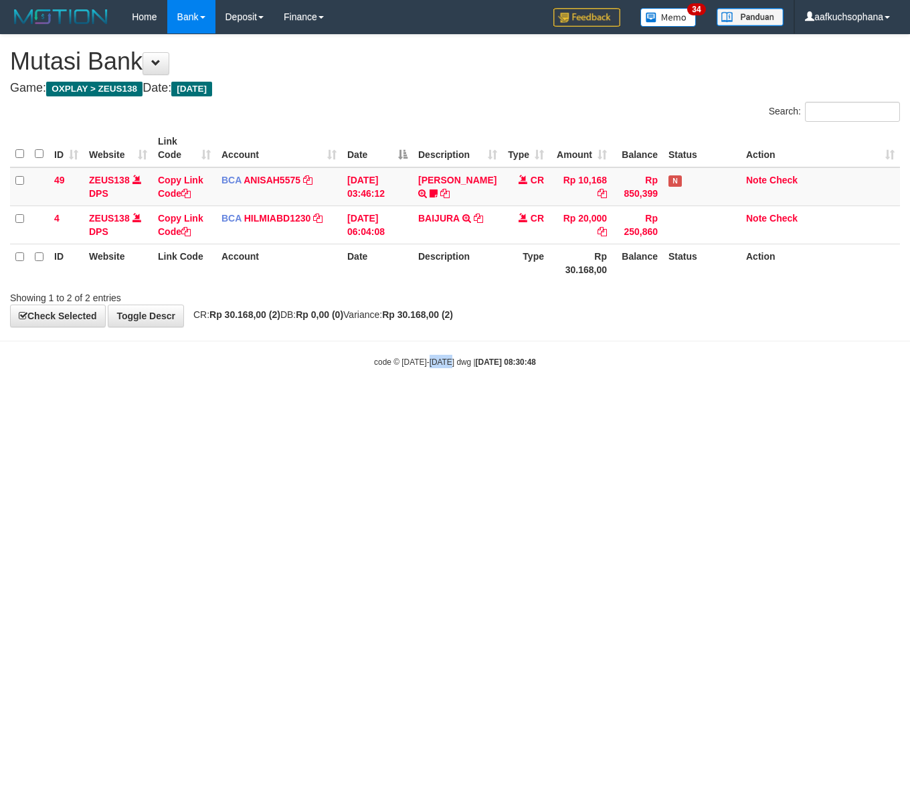
click at [448, 402] on html "Toggle navigation Home Bank Account List Load By Website Group [OXPLAY] ZEUS138…" at bounding box center [455, 201] width 910 height 402
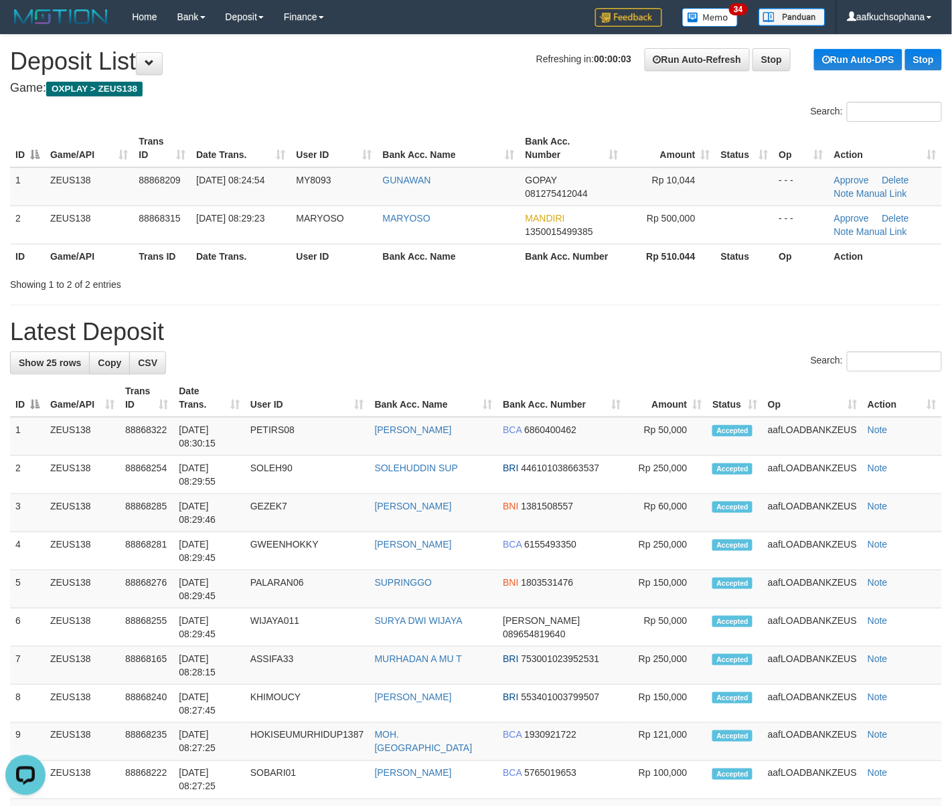
click at [679, 325] on h1 "Latest Deposit" at bounding box center [476, 332] width 932 height 27
drag, startPoint x: 483, startPoint y: 272, endPoint x: 493, endPoint y: 272, distance: 10.0
click at [485, 272] on div at bounding box center [674, 272] width 555 height 1
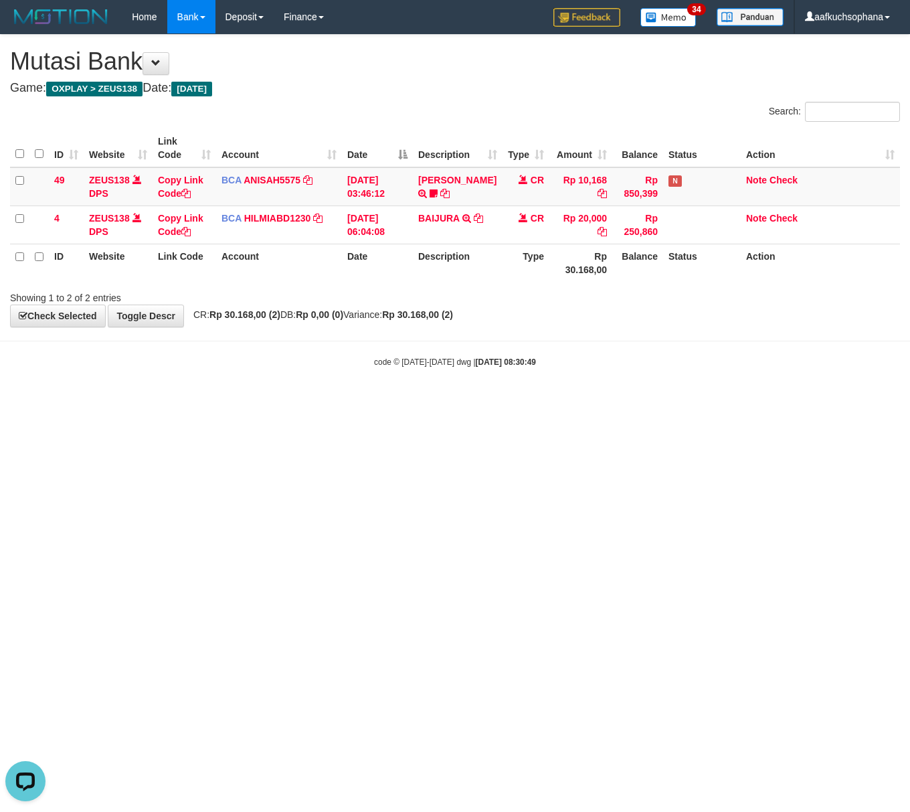
drag, startPoint x: 373, startPoint y: 501, endPoint x: 370, endPoint y: 486, distance: 15.6
click at [367, 402] on html "Toggle navigation Home Bank Account List Load By Website Group [OXPLAY] ZEUS138…" at bounding box center [455, 201] width 910 height 402
click at [319, 402] on html "Toggle navigation Home Bank Account List Load By Website Group [OXPLAY] ZEUS138…" at bounding box center [455, 201] width 910 height 402
click at [198, 402] on html "Toggle navigation Home Bank Account List Load By Website Group [OXPLAY] ZEUS138…" at bounding box center [455, 201] width 910 height 402
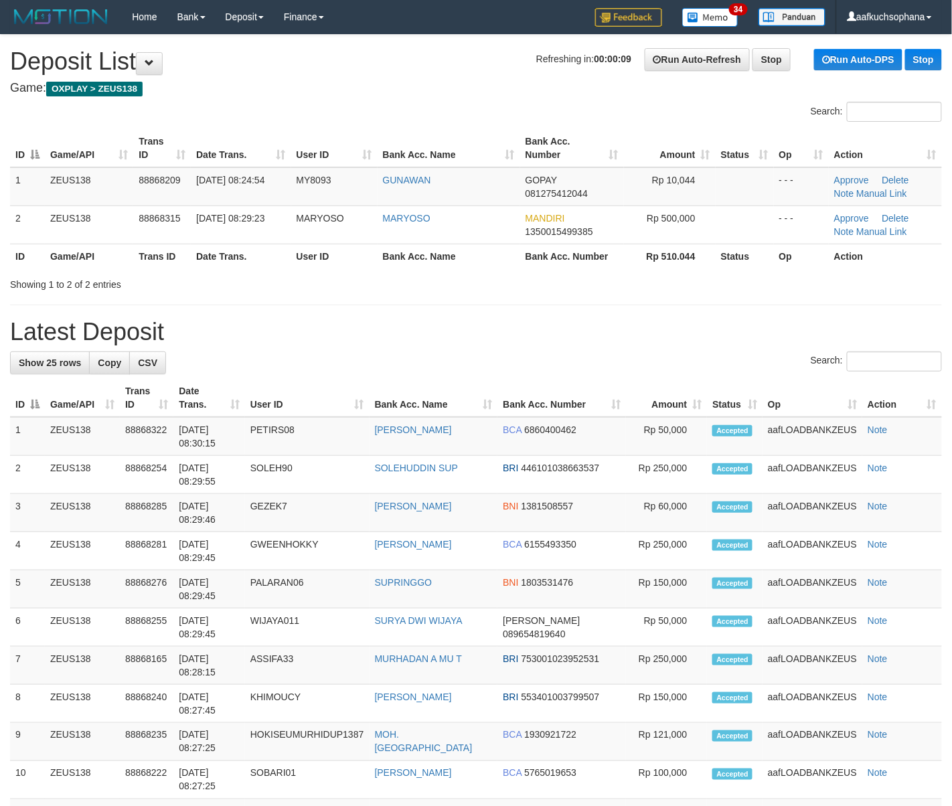
drag, startPoint x: 708, startPoint y: 327, endPoint x: 964, endPoint y: 367, distance: 259.3
click at [718, 330] on h1 "Latest Deposit" at bounding box center [476, 332] width 932 height 27
click at [614, 288] on div "Showing 1 to 2 of 2 entries" at bounding box center [476, 281] width 952 height 19
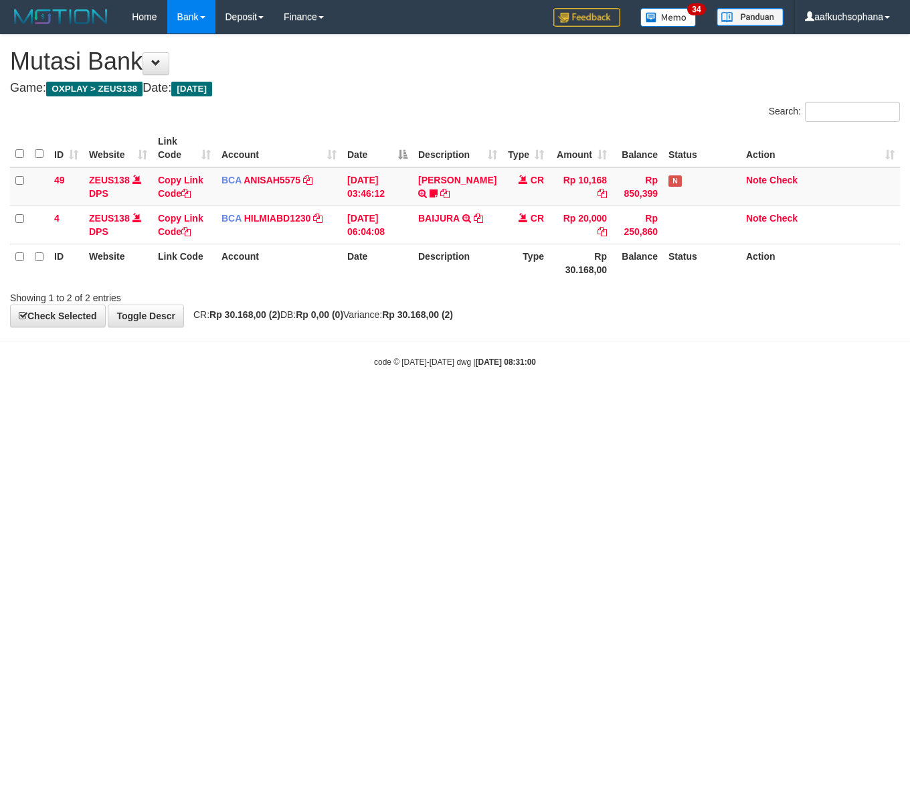
click at [289, 389] on body "Toggle navigation Home Bank Account List Load By Website Group [OXPLAY] ZEUS138…" at bounding box center [455, 201] width 910 height 402
click at [476, 402] on html "Toggle navigation Home Bank Account List Load By Website Group [OXPLAY] ZEUS138…" at bounding box center [455, 201] width 910 height 402
click at [462, 402] on html "Toggle navigation Home Bank Account List Load By Website Group [OXPLAY] ZEUS138…" at bounding box center [455, 201] width 910 height 402
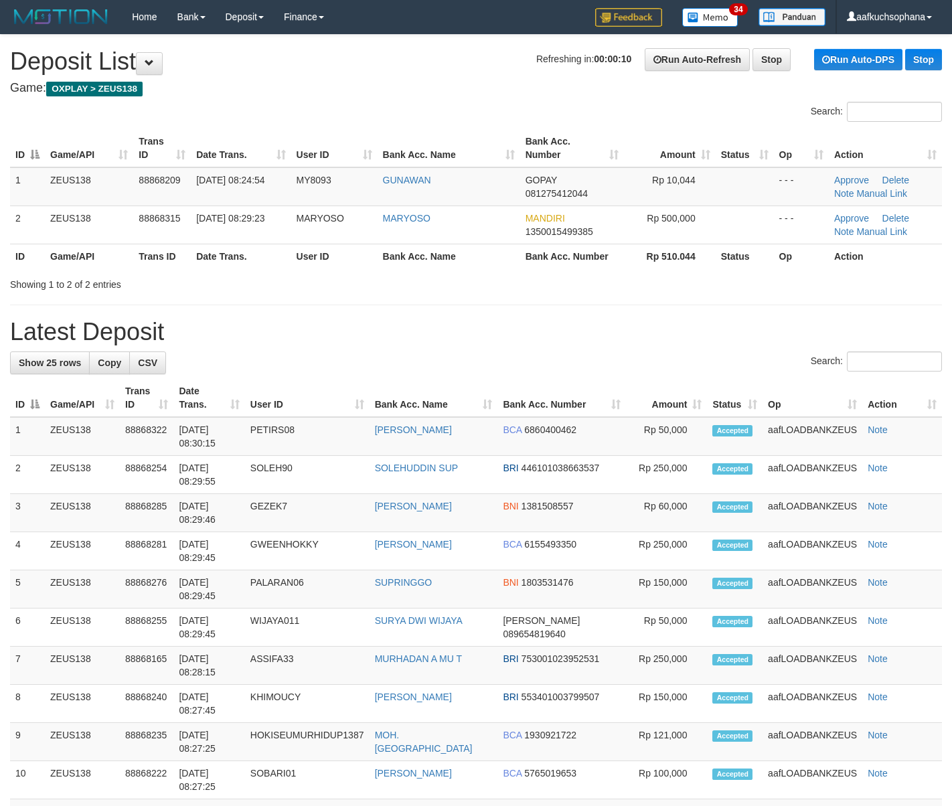
click at [732, 314] on div "**********" at bounding box center [476, 747] width 952 height 1425
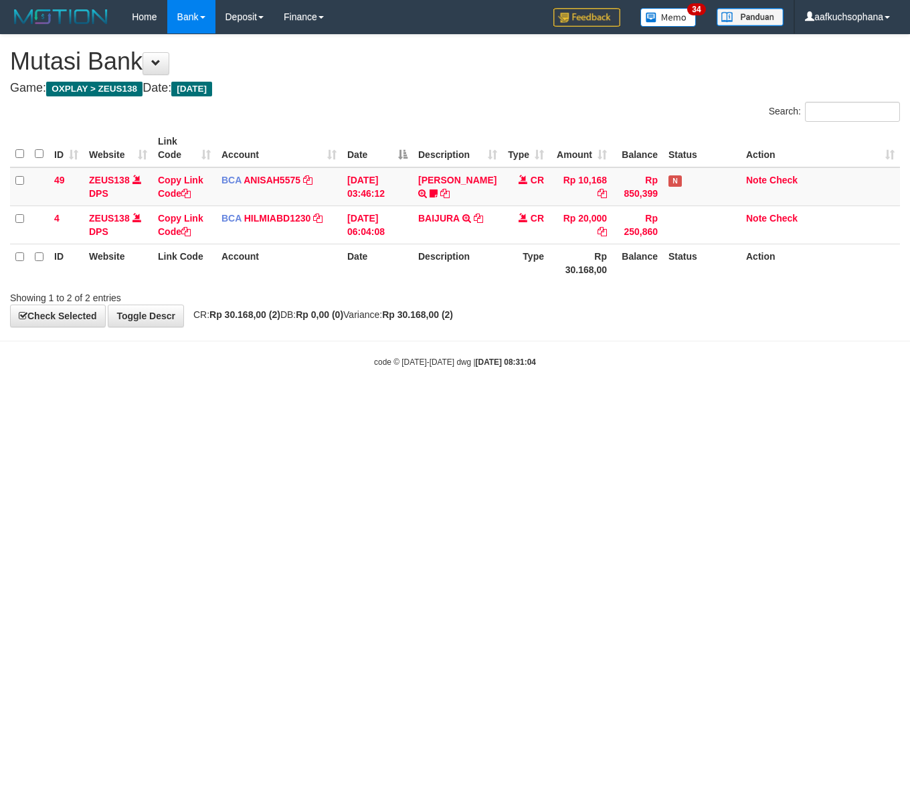
click at [354, 402] on html "Toggle navigation Home Bank Account List Load By Website Group [OXPLAY] ZEUS138…" at bounding box center [455, 201] width 910 height 402
drag, startPoint x: 343, startPoint y: 466, endPoint x: 11, endPoint y: 365, distance: 347.4
click at [324, 402] on html "Toggle navigation Home Bank Account List Load By Website Group [OXPLAY] ZEUS138…" at bounding box center [455, 201] width 910 height 402
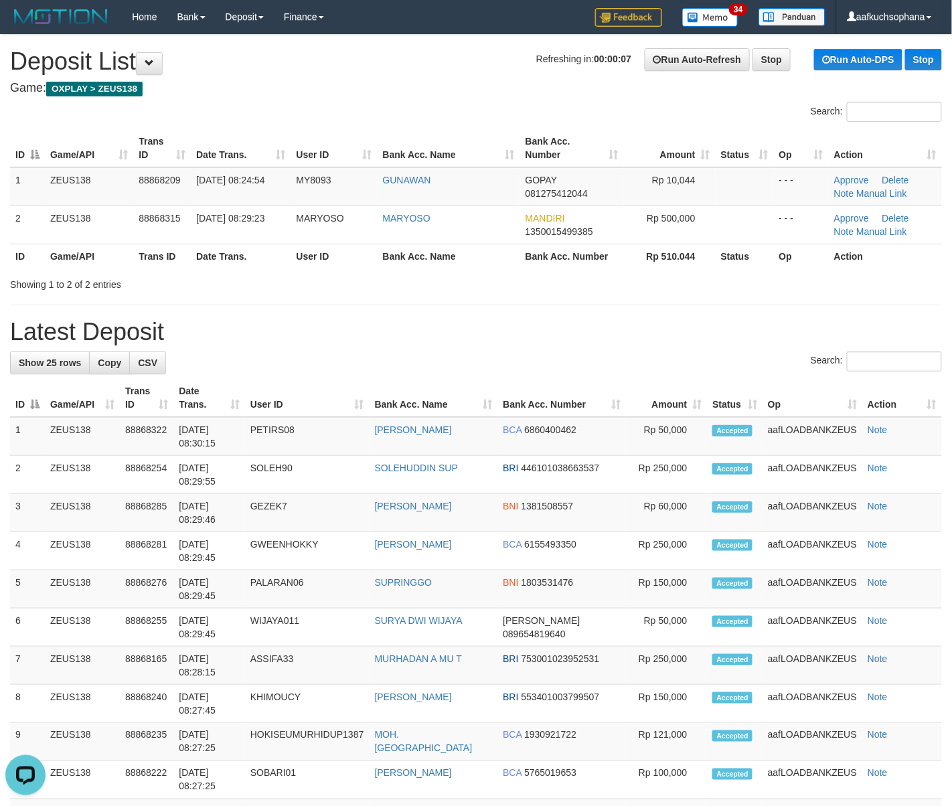
drag, startPoint x: 680, startPoint y: 290, endPoint x: 959, endPoint y: 376, distance: 292.1
click at [742, 320] on div "**********" at bounding box center [476, 747] width 952 height 1425
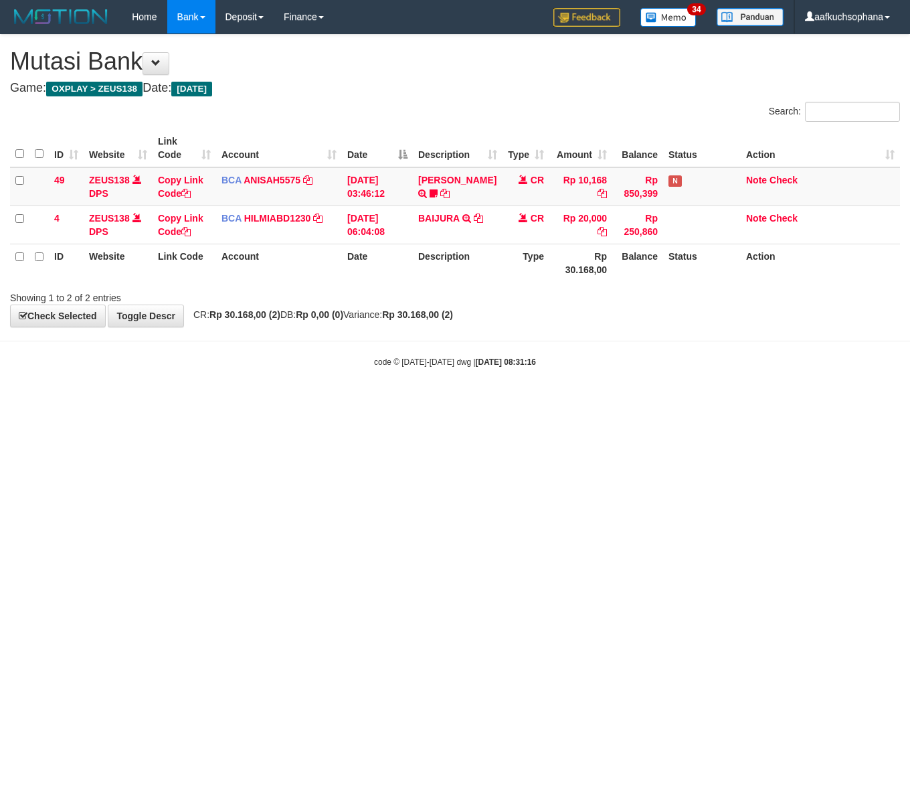
drag, startPoint x: 119, startPoint y: 377, endPoint x: 1, endPoint y: 351, distance: 121.4
click at [114, 379] on body "Toggle navigation Home Bank Account List Load By Website Group [OXPLAY] ZEUS138…" at bounding box center [455, 201] width 910 height 402
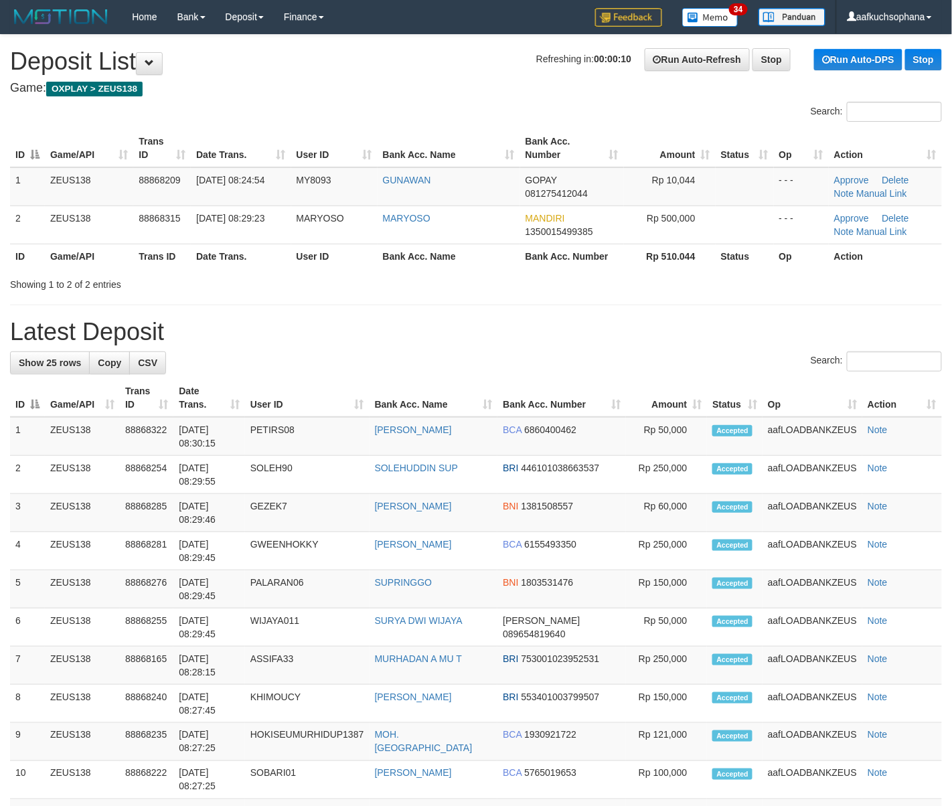
drag, startPoint x: 565, startPoint y: 324, endPoint x: 598, endPoint y: 331, distance: 34.1
click at [574, 327] on h1 "Latest Deposit" at bounding box center [476, 332] width 932 height 27
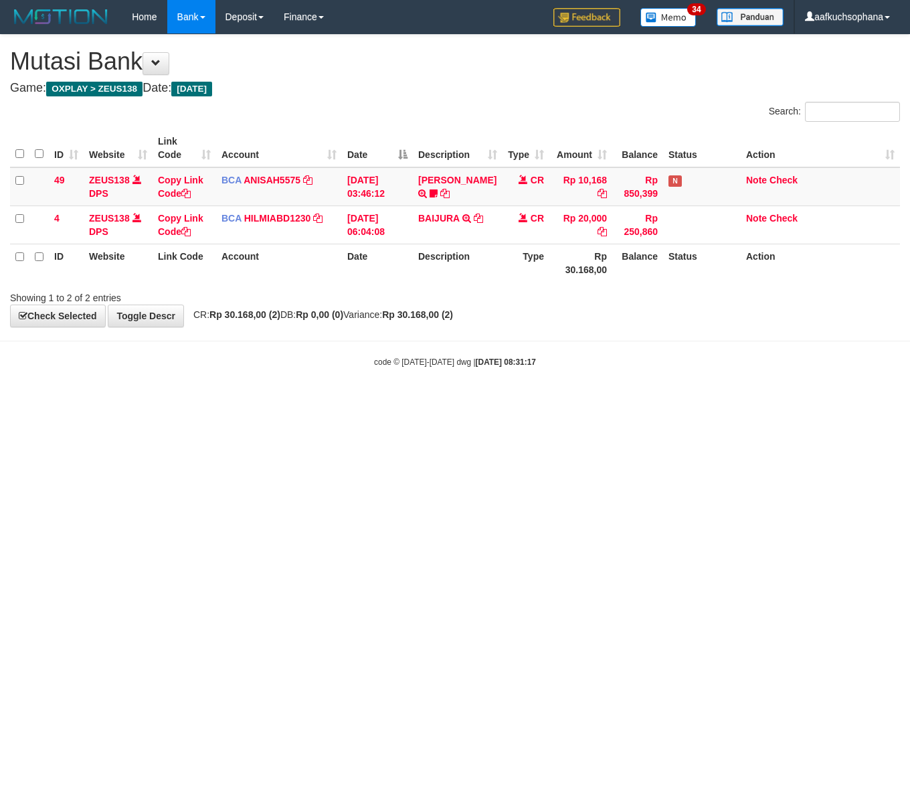
drag, startPoint x: 210, startPoint y: 428, endPoint x: 376, endPoint y: 450, distance: 167.3
click at [217, 402] on html "Toggle navigation Home Bank Account List Load By Website Group [OXPLAY] ZEUS138…" at bounding box center [455, 201] width 910 height 402
click at [161, 56] on button at bounding box center [156, 63] width 27 height 23
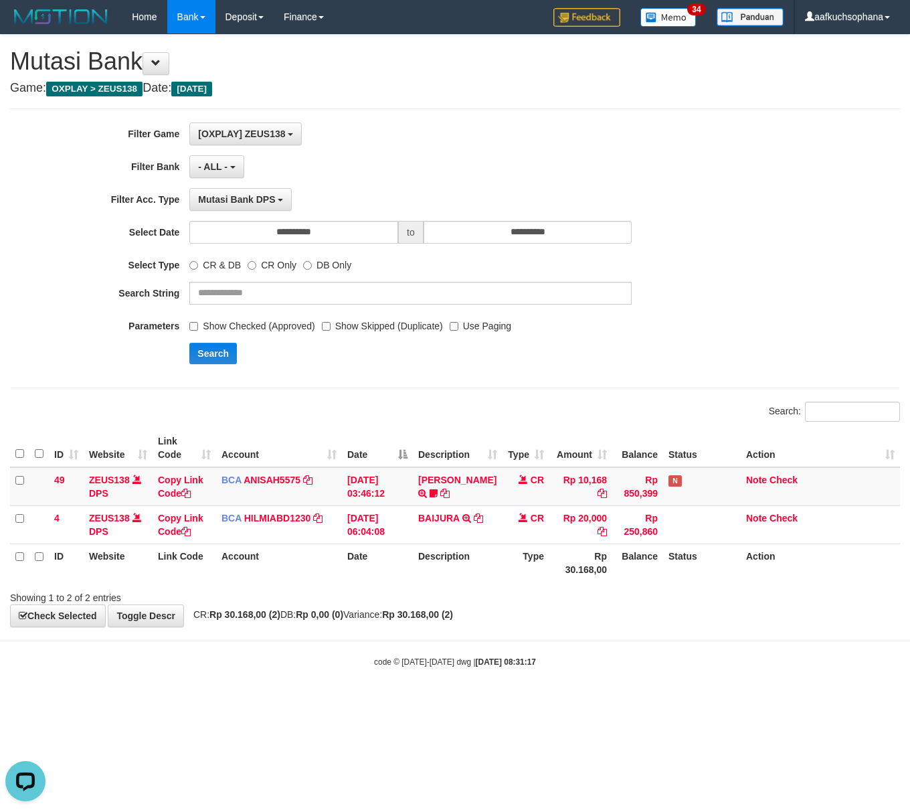
drag, startPoint x: 337, startPoint y: 219, endPoint x: 336, endPoint y: 230, distance: 10.8
click at [335, 220] on div "**********" at bounding box center [379, 248] width 758 height 252
click at [336, 230] on input "**********" at bounding box center [293, 232] width 209 height 23
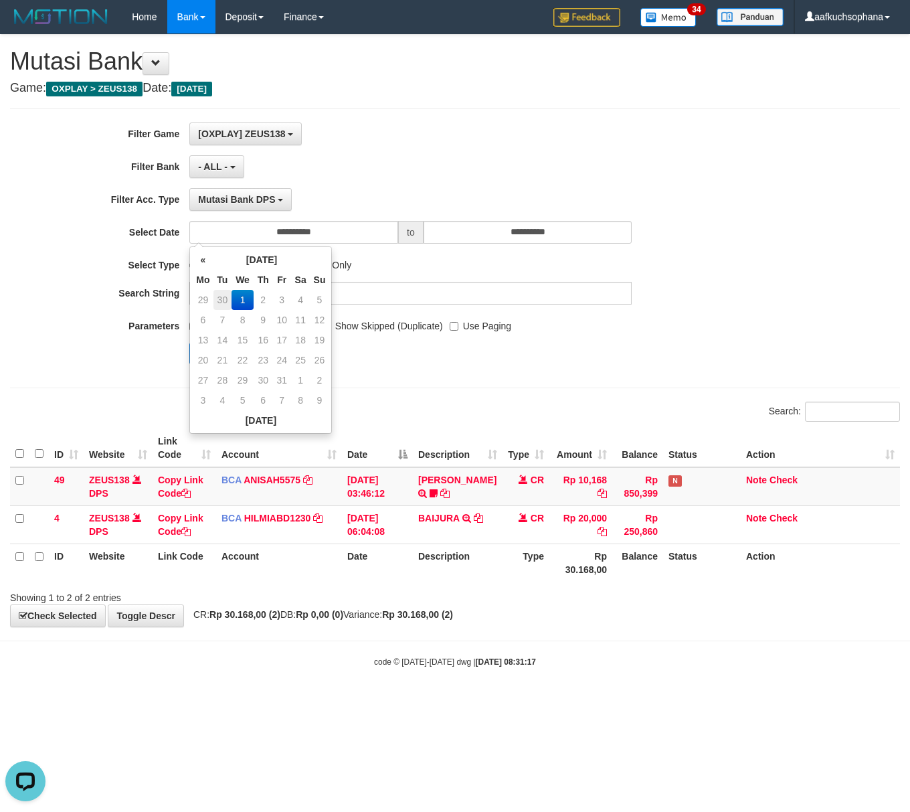
click at [224, 301] on td "30" at bounding box center [222, 300] width 19 height 20
type input "**********"
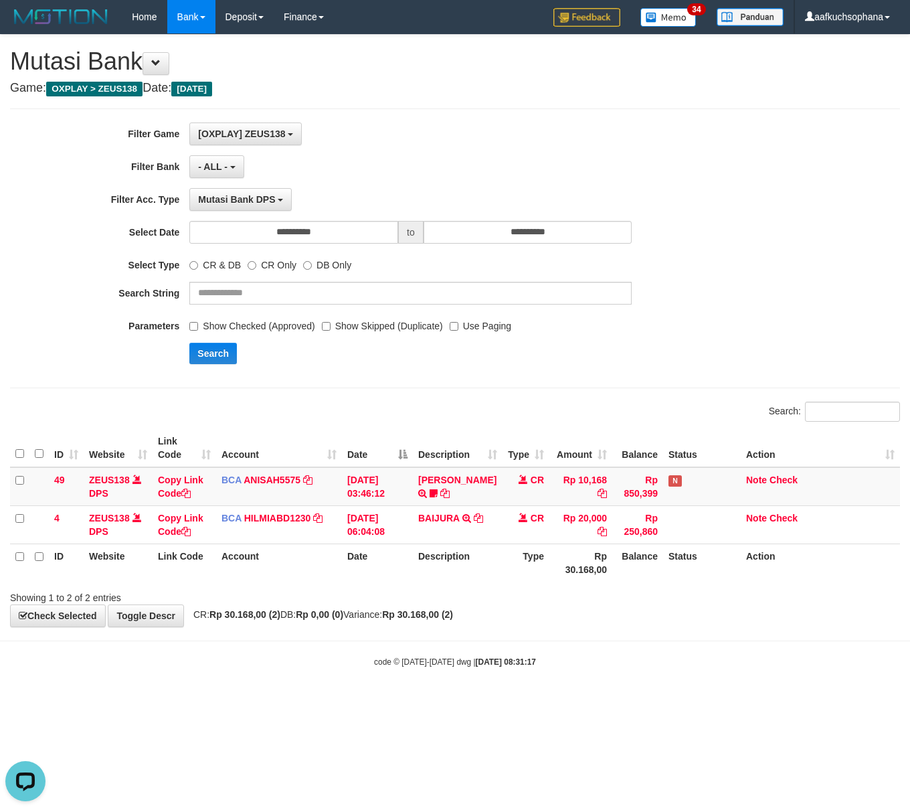
drag, startPoint x: 351, startPoint y: 175, endPoint x: 337, endPoint y: 244, distance: 71.0
click at [351, 191] on div "**********" at bounding box center [379, 248] width 758 height 252
click at [225, 341] on div "**********" at bounding box center [379, 248] width 758 height 252
click at [210, 363] on button "Search" at bounding box center [213, 353] width 48 height 21
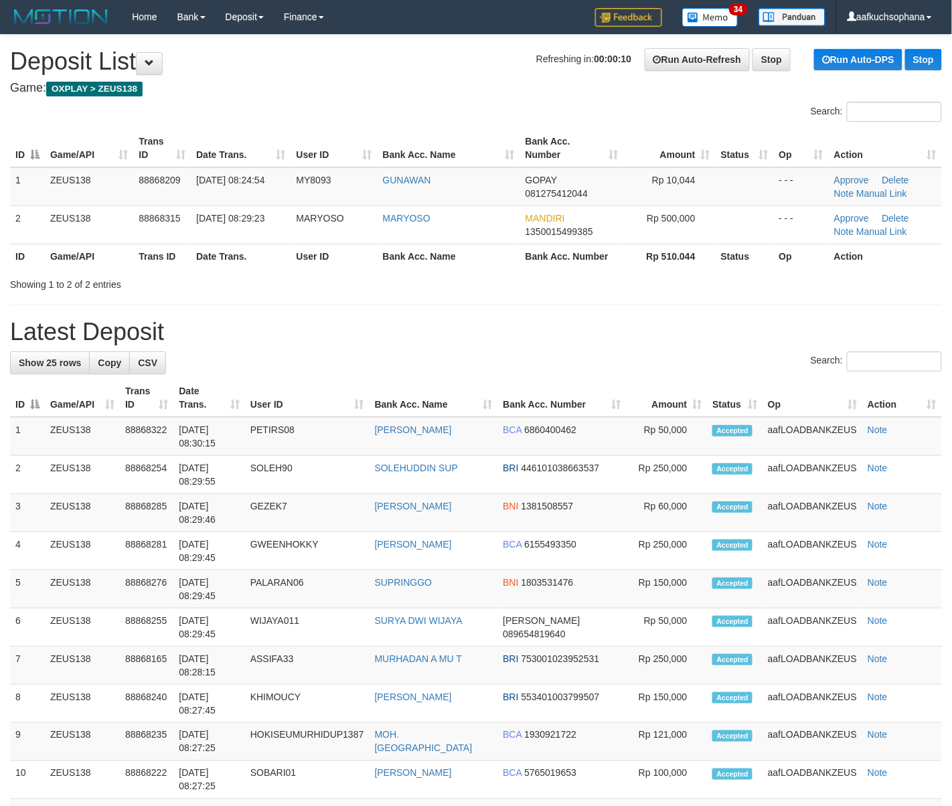
drag, startPoint x: 545, startPoint y: 286, endPoint x: 754, endPoint y: 306, distance: 209.7
click at [557, 288] on div "Showing 1 to 2 of 2 entries" at bounding box center [476, 281] width 952 height 19
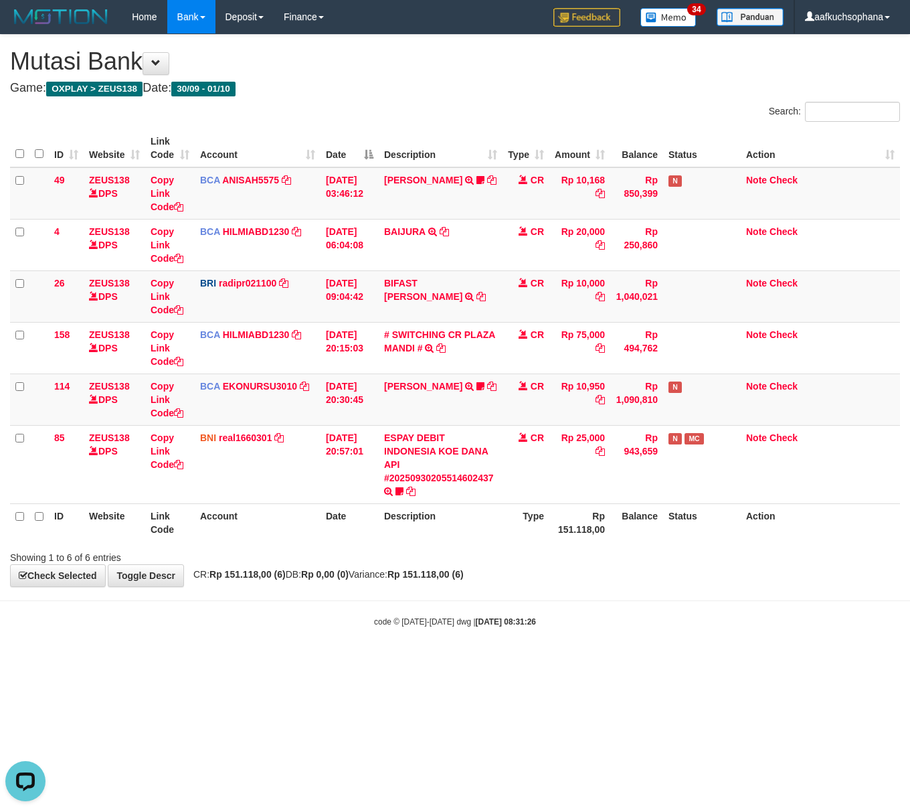
drag, startPoint x: 659, startPoint y: 616, endPoint x: 648, endPoint y: 621, distance: 11.7
click at [649, 621] on body "Toggle navigation Home Bank Account List Load By Website Group [OXPLAY] ZEUS138…" at bounding box center [455, 330] width 910 height 661
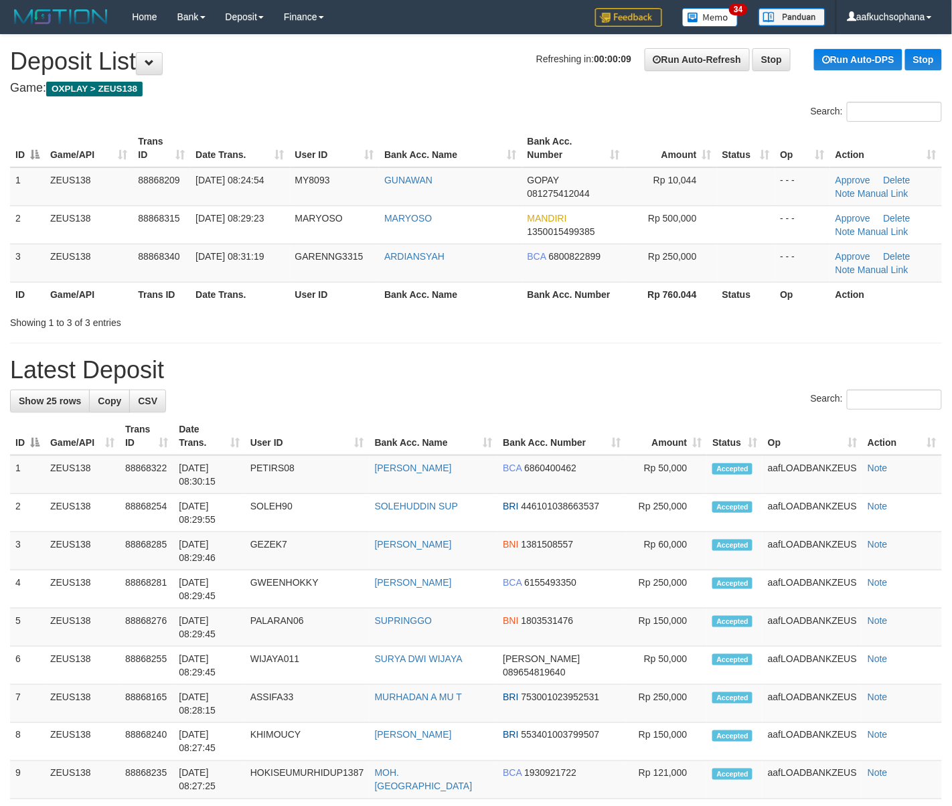
click at [846, 313] on div "Showing 1 to 3 of 3 entries" at bounding box center [476, 320] width 952 height 19
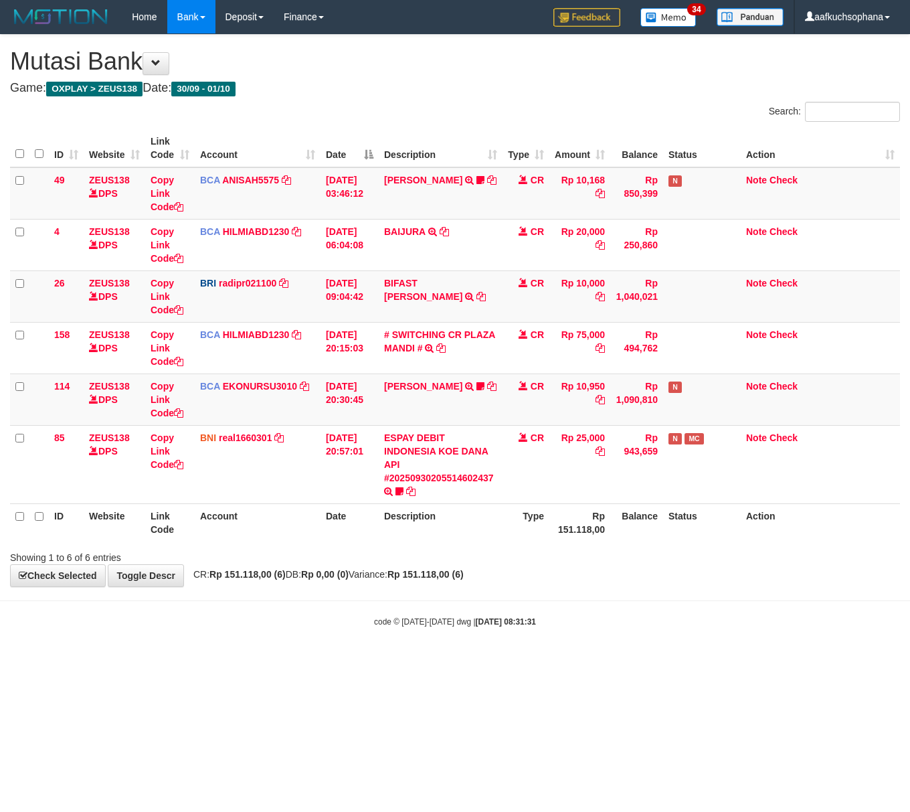
drag, startPoint x: 519, startPoint y: 571, endPoint x: 512, endPoint y: 571, distance: 7.4
click at [517, 576] on div "**********" at bounding box center [455, 310] width 910 height 551
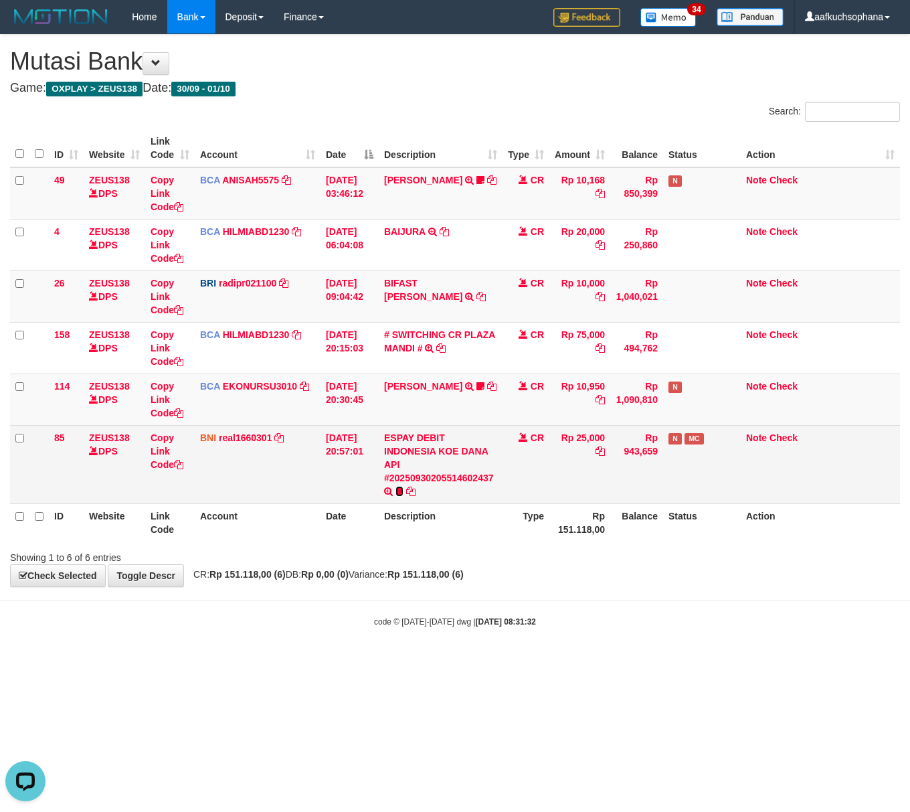
click at [396, 488] on icon at bounding box center [399, 491] width 8 height 9
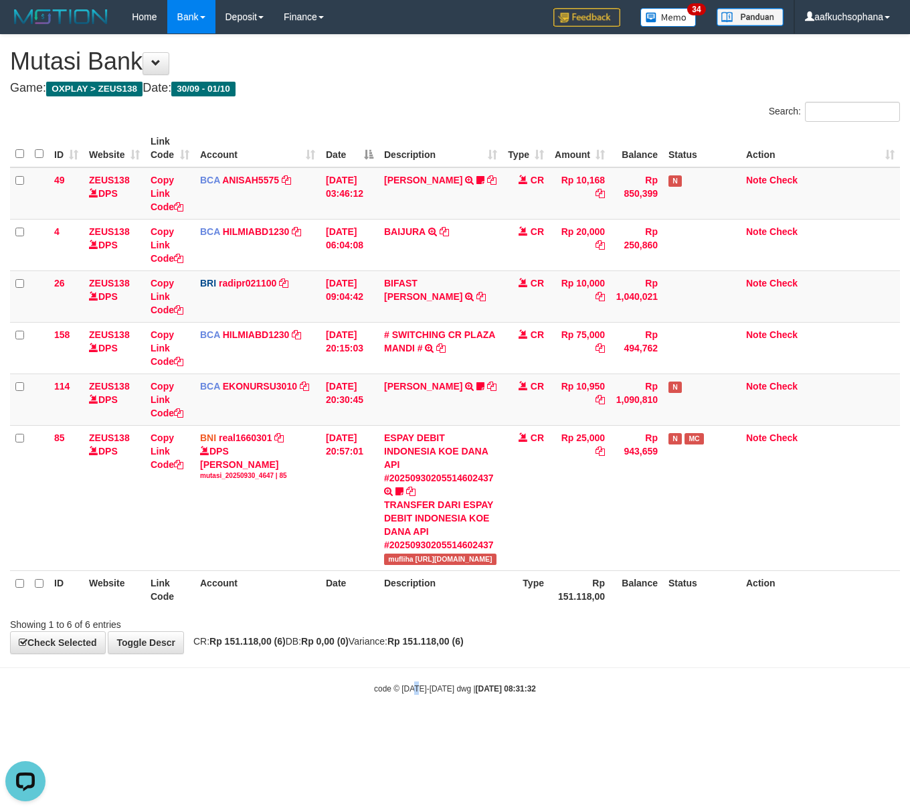
drag, startPoint x: 414, startPoint y: 691, endPoint x: 370, endPoint y: 608, distance: 94.3
click at [408, 681] on body "Toggle navigation Home Bank Account List Load By Website Group [OXPLAY] ZEUS138…" at bounding box center [455, 364] width 910 height 728
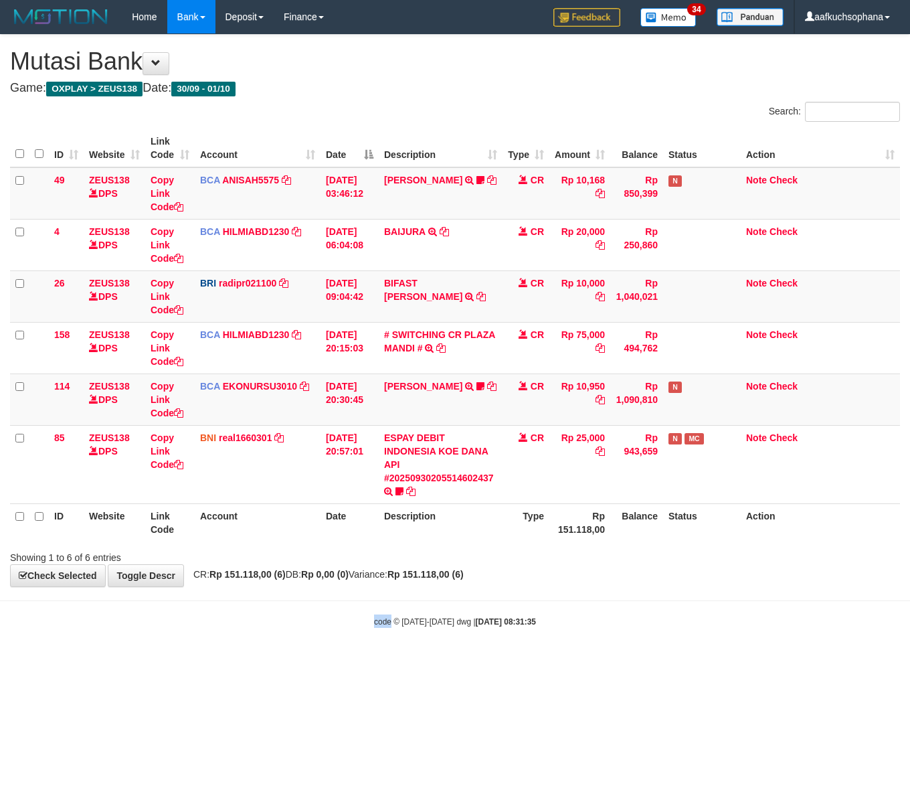
click at [389, 614] on body "Toggle navigation Home Bank Account List Load By Website Group [OXPLAY] ZEUS138…" at bounding box center [455, 330] width 910 height 661
click at [159, 55] on button at bounding box center [156, 63] width 27 height 23
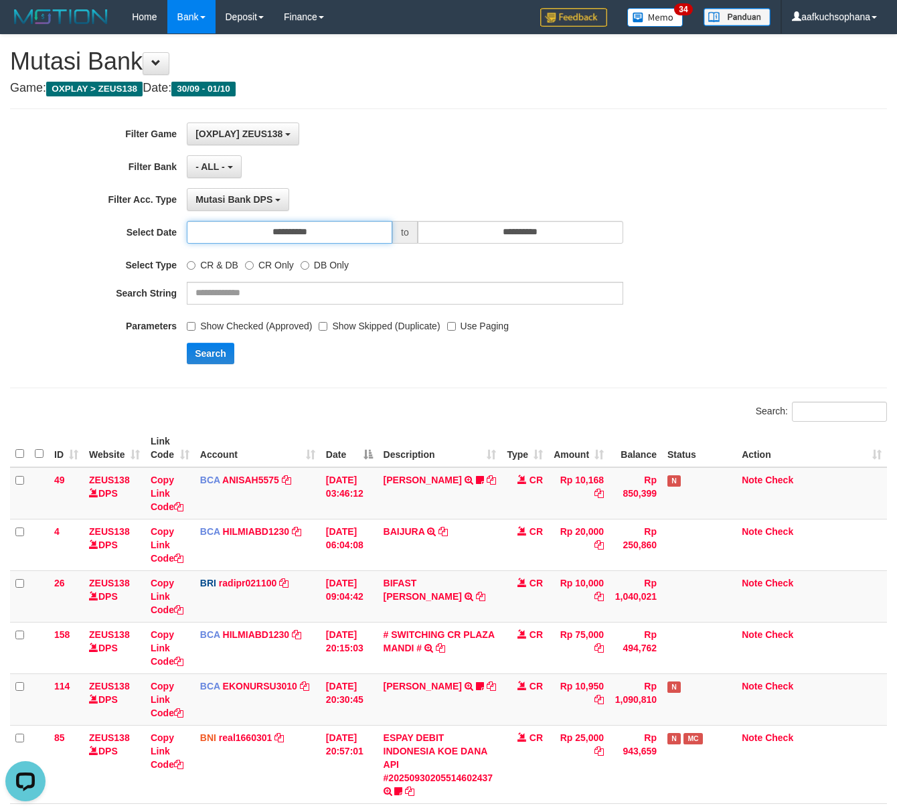
click at [319, 234] on input "**********" at bounding box center [289, 232] width 205 height 23
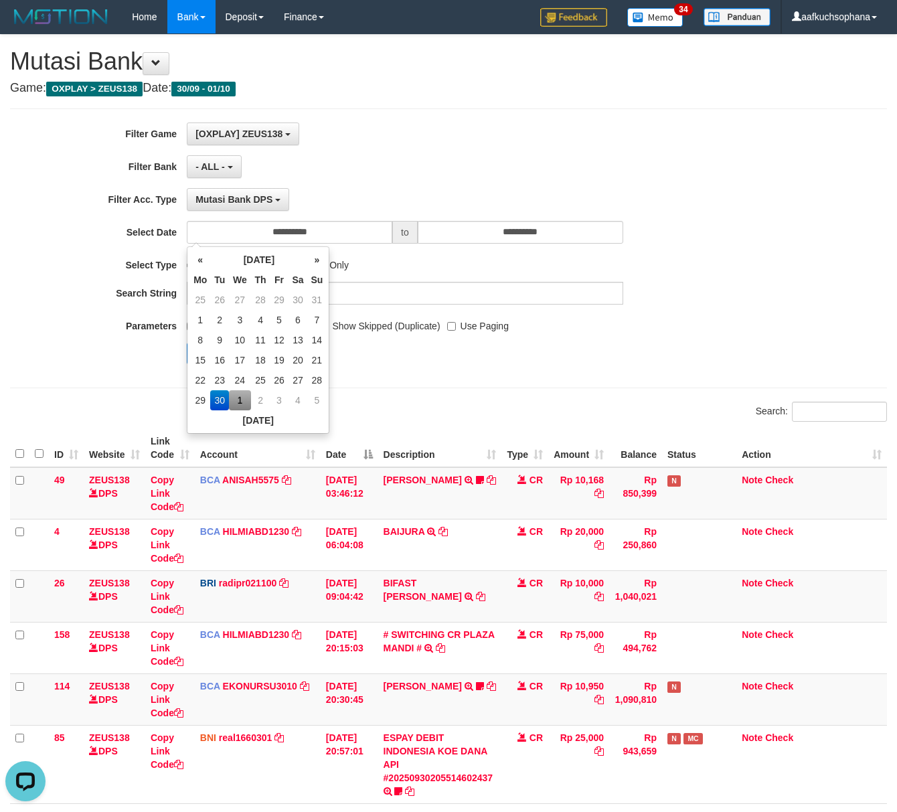
click at [245, 402] on td "1" at bounding box center [240, 400] width 22 height 20
type input "**********"
drag, startPoint x: 389, startPoint y: 194, endPoint x: 339, endPoint y: 246, distance: 72.4
click at [383, 201] on div "Mutasi Bank DPS SELECT TYPE - ALL - Mutasi Bank DPS Mutasi Bank WD Mutasi Bank …" at bounding box center [405, 199] width 436 height 23
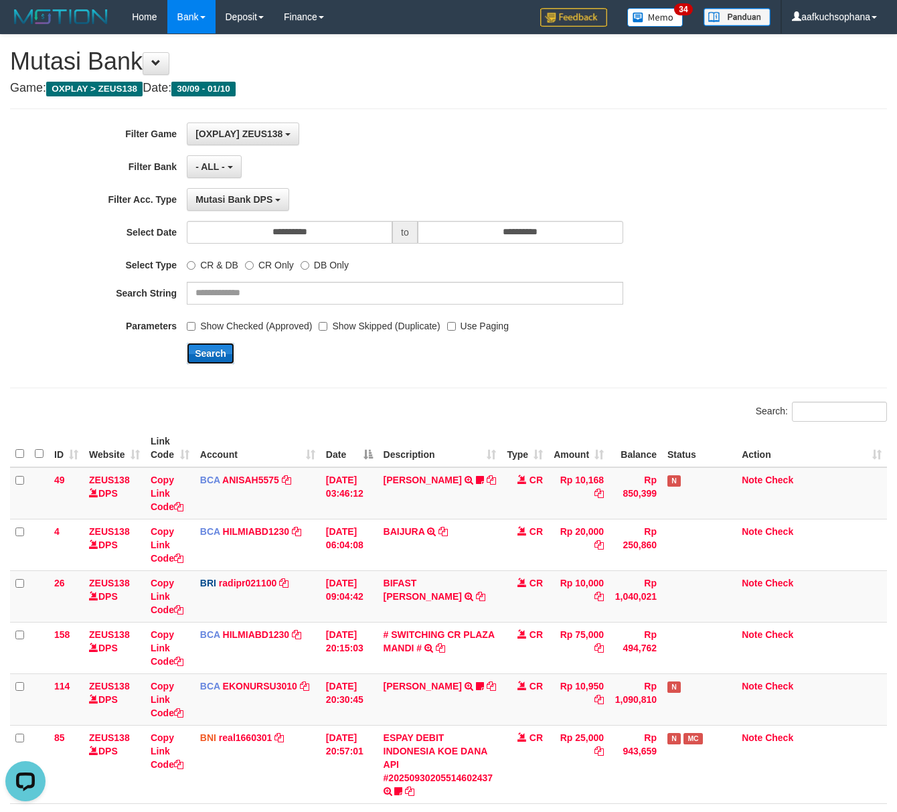
click at [191, 352] on button "Search" at bounding box center [211, 353] width 48 height 21
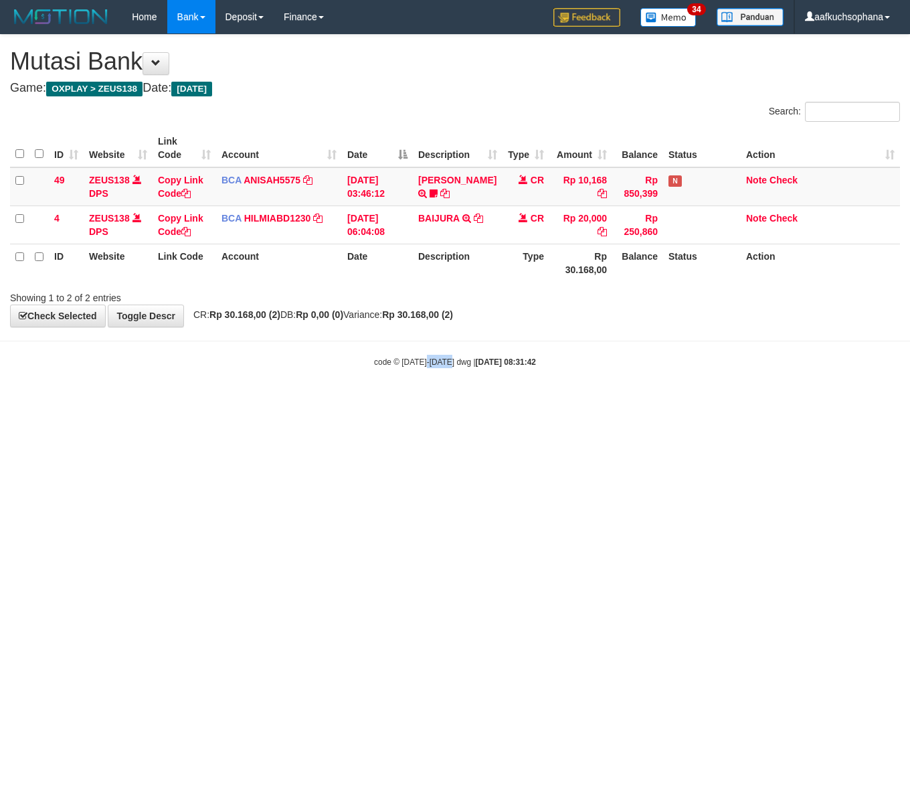
drag, startPoint x: 0, startPoint y: 0, endPoint x: 361, endPoint y: 416, distance: 551.2
click at [427, 402] on html "Toggle navigation Home Bank Account List Load By Website Group [OXPLAY] ZEUS138…" at bounding box center [455, 201] width 910 height 402
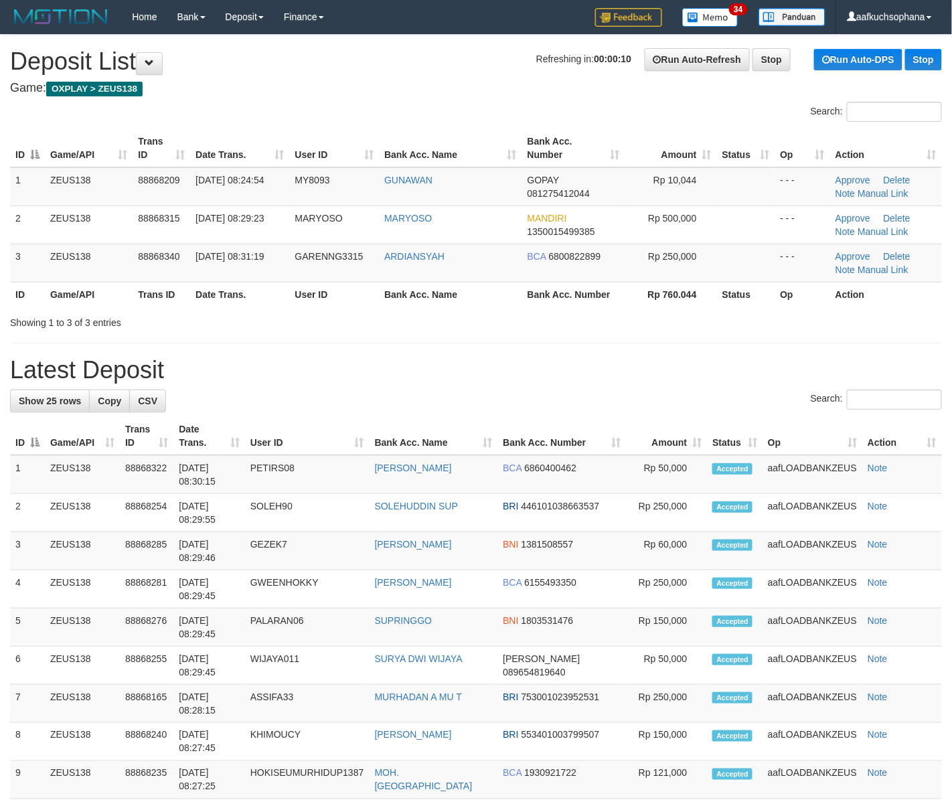
drag, startPoint x: 636, startPoint y: 361, endPoint x: 733, endPoint y: 383, distance: 100.0
click at [643, 362] on h1 "Latest Deposit" at bounding box center [476, 370] width 932 height 27
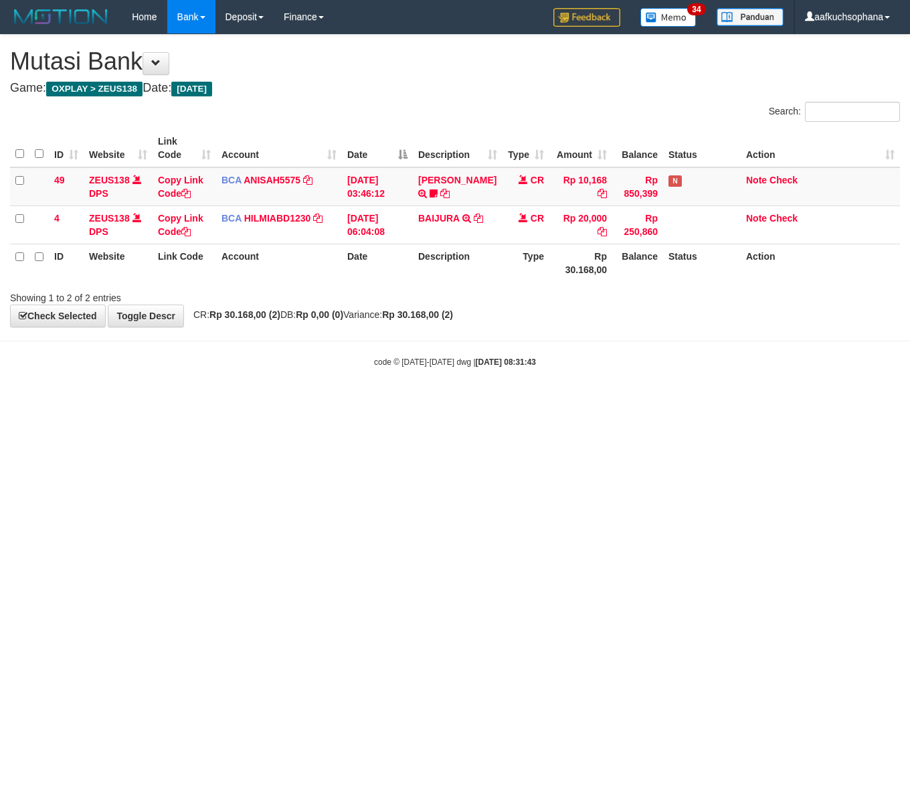
click at [302, 402] on html "Toggle navigation Home Bank Account List Load By Website Group [OXPLAY] ZEUS138…" at bounding box center [455, 201] width 910 height 402
drag, startPoint x: 697, startPoint y: 512, endPoint x: 543, endPoint y: 464, distance: 161.3
click at [693, 402] on html "Toggle navigation Home Bank Account List Load By Website Group [OXPLAY] ZEUS138…" at bounding box center [455, 201] width 910 height 402
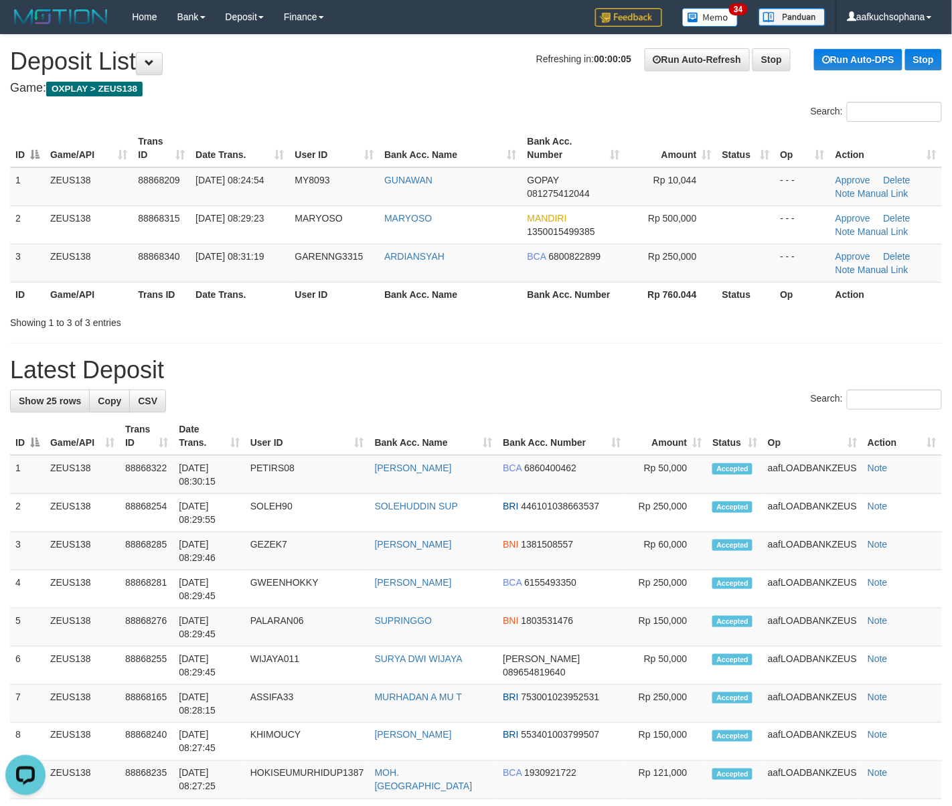
drag, startPoint x: 410, startPoint y: 304, endPoint x: 964, endPoint y: 405, distance: 563.2
click at [418, 306] on div "ID Game/API Trans ID Date Trans. User ID Bank Acc. Name Bank Acc. Number Amount…" at bounding box center [476, 217] width 952 height 185
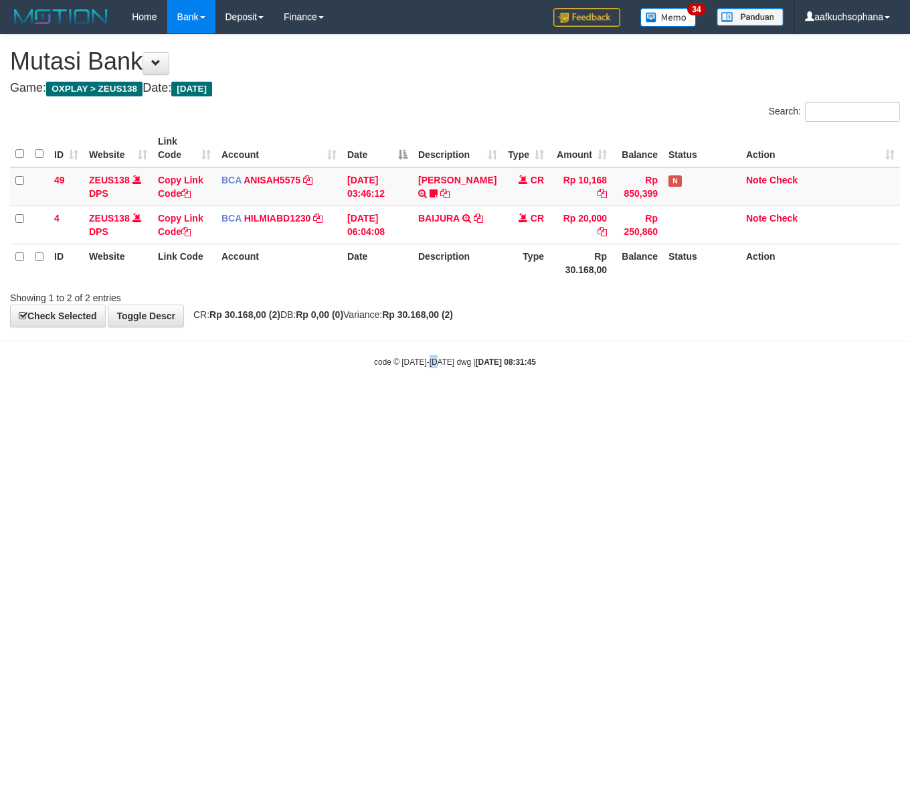
click at [435, 402] on html "Toggle navigation Home Bank Account List Load By Website Group [OXPLAY] ZEUS138…" at bounding box center [455, 201] width 910 height 402
click at [242, 402] on html "Toggle navigation Home Bank Account List Load By Website Group [OXPLAY] ZEUS138…" at bounding box center [455, 201] width 910 height 402
click at [424, 402] on html "Toggle navigation Home Bank Account List Load By Website Group [OXPLAY] ZEUS138…" at bounding box center [455, 201] width 910 height 402
click at [329, 402] on html "Toggle navigation Home Bank Account List Load By Website Group [OXPLAY] ZEUS138…" at bounding box center [455, 201] width 910 height 402
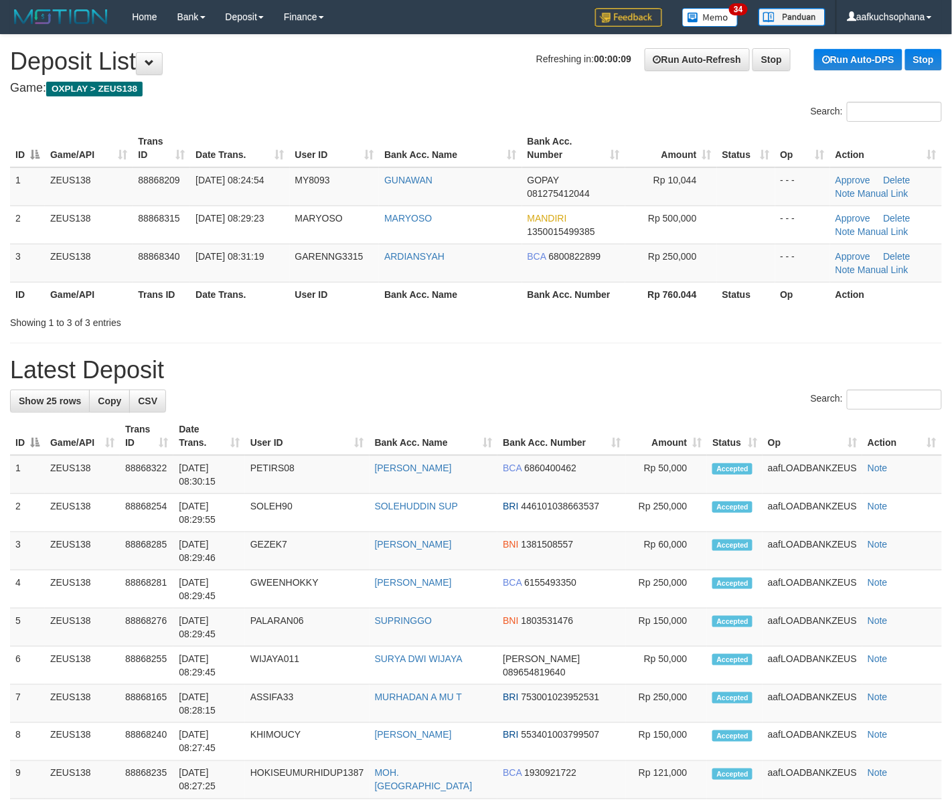
drag, startPoint x: 731, startPoint y: 338, endPoint x: 764, endPoint y: 373, distance: 48.3
click at [731, 339] on div "**********" at bounding box center [476, 767] width 952 height 1464
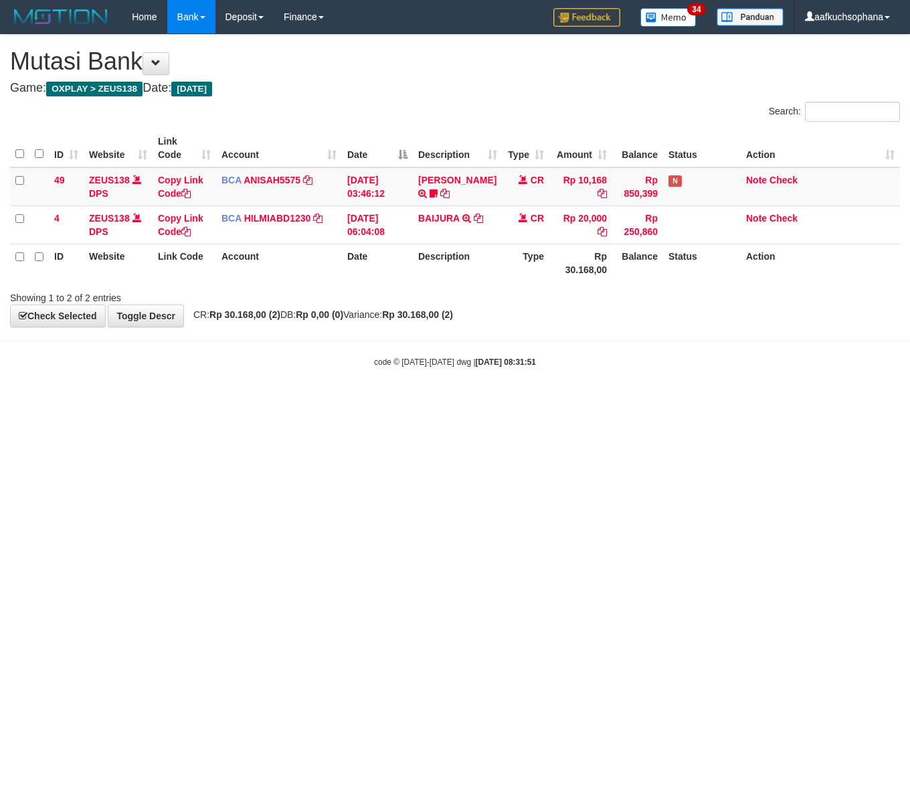
drag, startPoint x: 274, startPoint y: 414, endPoint x: 153, endPoint y: 372, distance: 128.0
click at [273, 402] on html "Toggle navigation Home Bank Account List Load By Website Group [OXPLAY] ZEUS138…" at bounding box center [455, 201] width 910 height 402
click at [327, 402] on html "Toggle navigation Home Bank Account List Load By Website Group [OXPLAY] ZEUS138…" at bounding box center [455, 201] width 910 height 402
click at [325, 402] on html "Toggle navigation Home Bank Account List Load By Website Group [OXPLAY] ZEUS138…" at bounding box center [455, 201] width 910 height 402
click html "Toggle navigation Home Bank Account List Load By Website Group [OXPLAY] ZEUS138…"
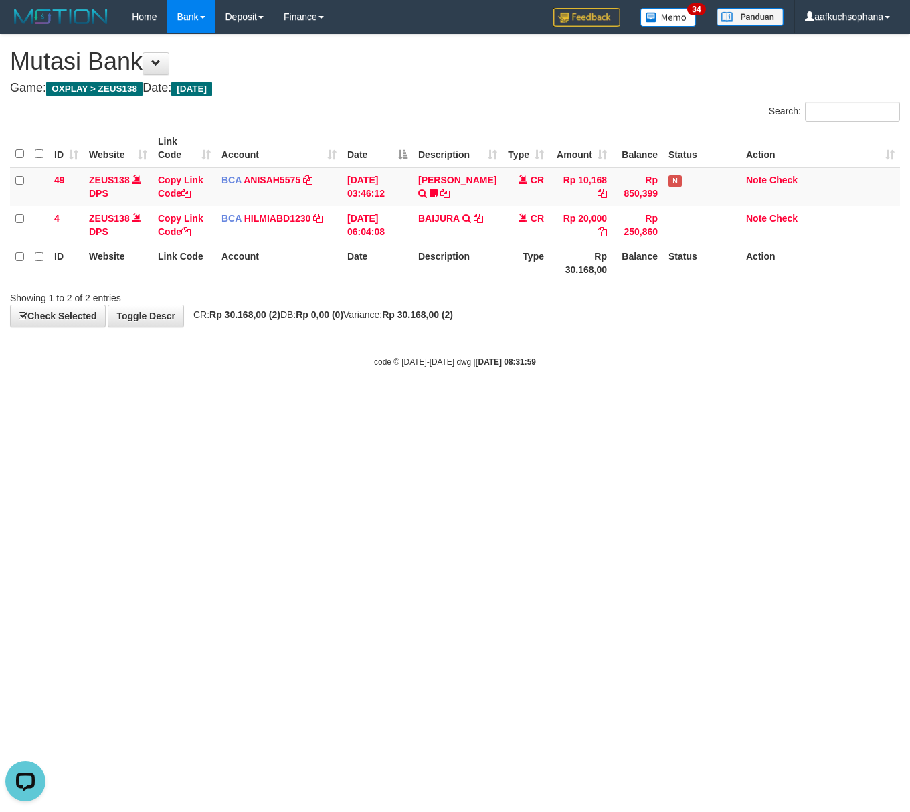
click html "Toggle navigation Home Bank Account List Load By Website Group [OXPLAY] ZEUS138…"
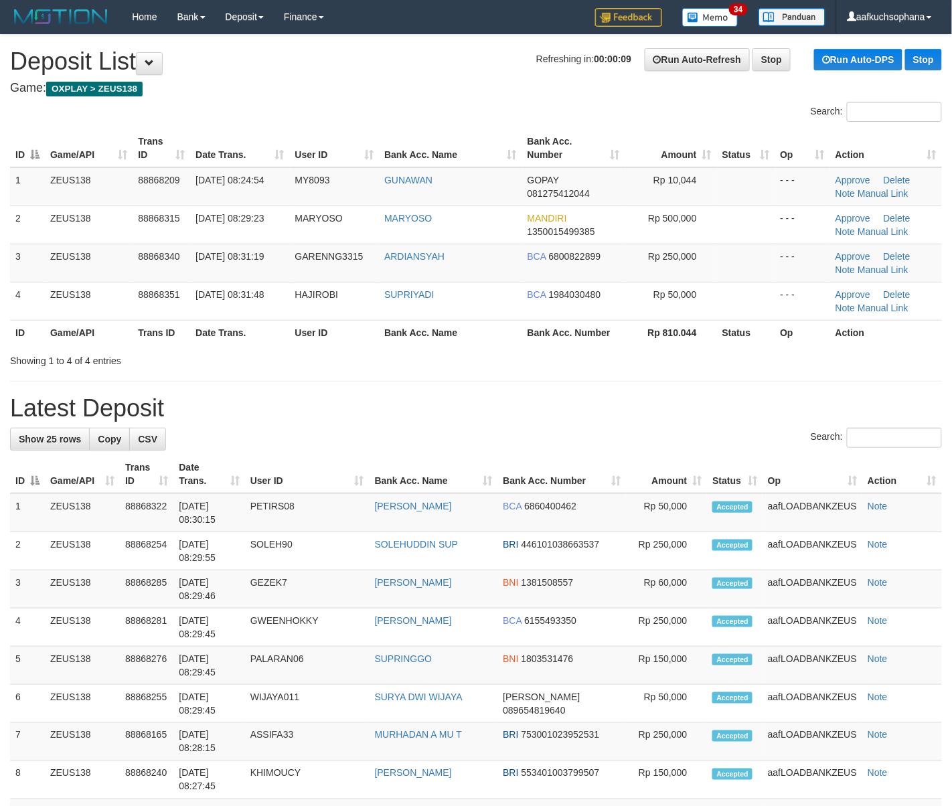
drag, startPoint x: 471, startPoint y: 402, endPoint x: 482, endPoint y: 402, distance: 11.4
click at [475, 402] on h1 "Latest Deposit" at bounding box center [476, 408] width 932 height 27
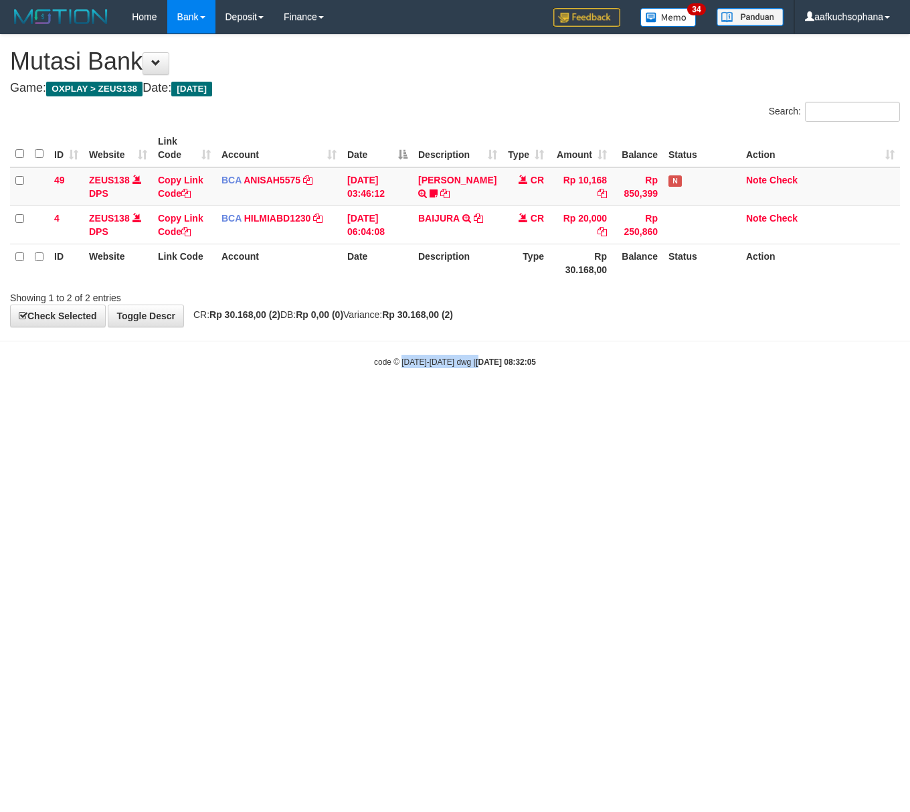
click at [468, 402] on html "Toggle navigation Home Bank Account List Load By Website Group [OXPLAY] ZEUS138…" at bounding box center [455, 201] width 910 height 402
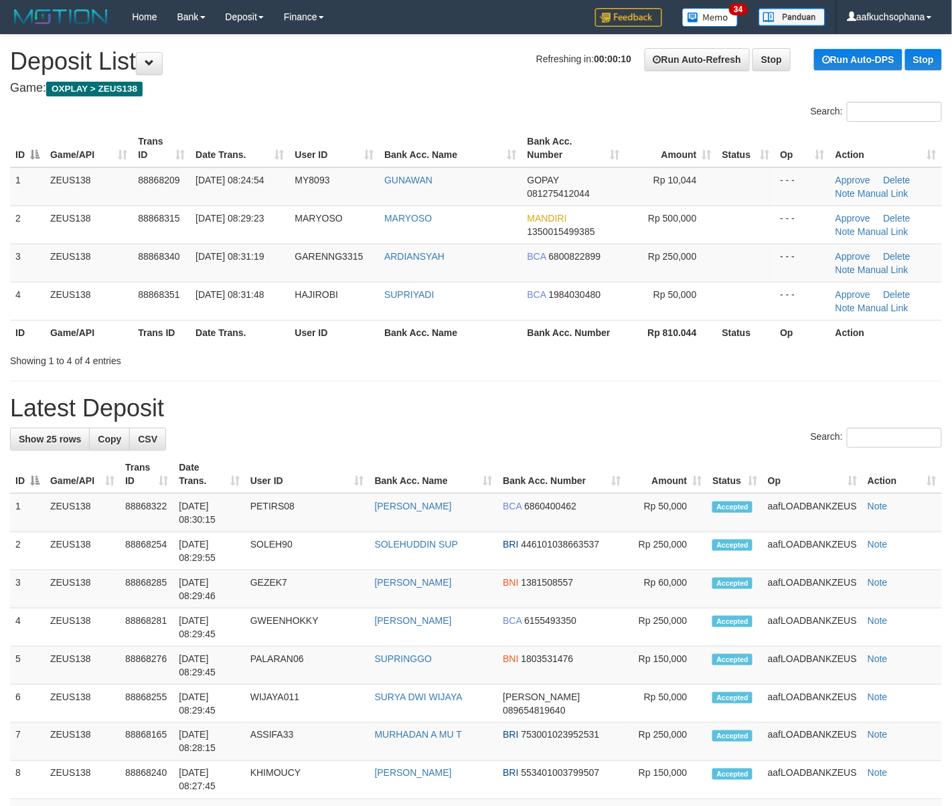
drag, startPoint x: 494, startPoint y: 360, endPoint x: 964, endPoint y: 467, distance: 482.5
click at [525, 370] on div "**********" at bounding box center [476, 786] width 952 height 1502
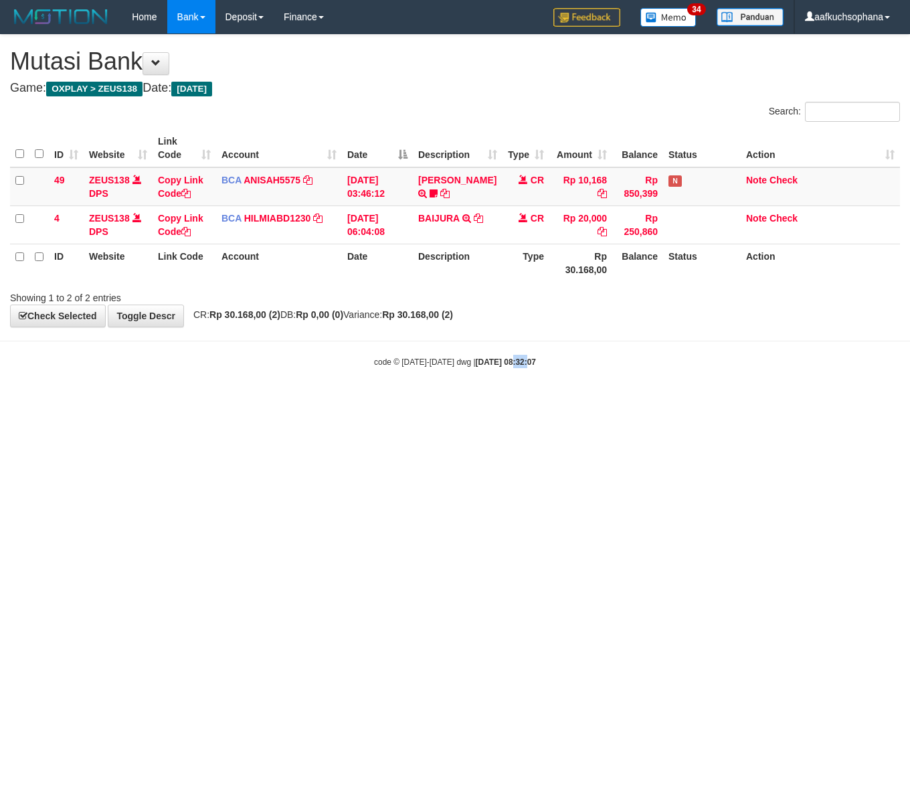
drag, startPoint x: 511, startPoint y: 520, endPoint x: 493, endPoint y: 515, distance: 18.7
click at [499, 402] on html "Toggle navigation Home Bank Account List Load By Website Group [OXPLAY] ZEUS138…" at bounding box center [455, 201] width 910 height 402
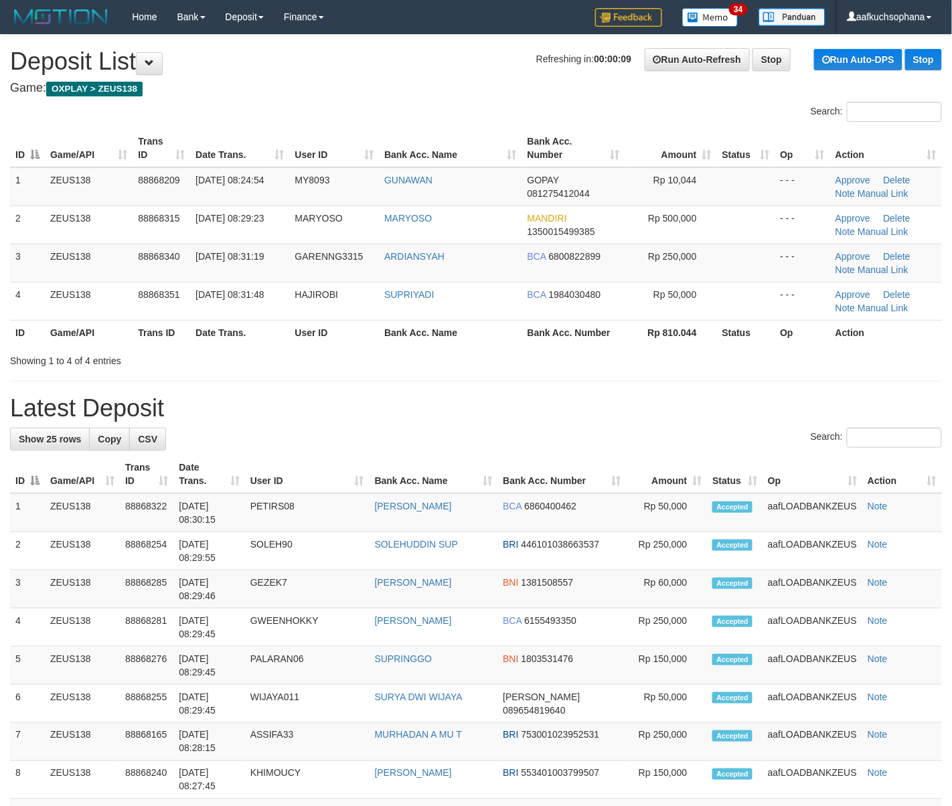
drag, startPoint x: 420, startPoint y: 412, endPoint x: 964, endPoint y: 413, distance: 543.4
click at [428, 410] on h1 "Latest Deposit" at bounding box center [476, 408] width 932 height 27
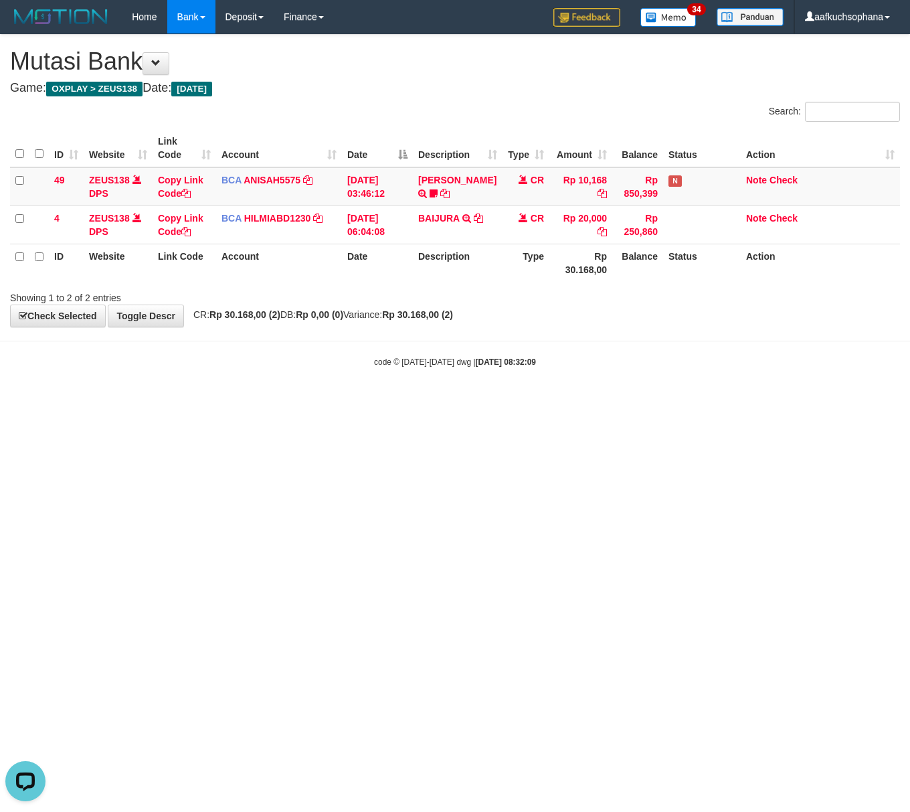
drag, startPoint x: 448, startPoint y: 490, endPoint x: 253, endPoint y: 410, distance: 210.4
click at [443, 402] on html "Toggle navigation Home Bank Account List Load By Website Group [OXPLAY] ZEUS138…" at bounding box center [455, 201] width 910 height 402
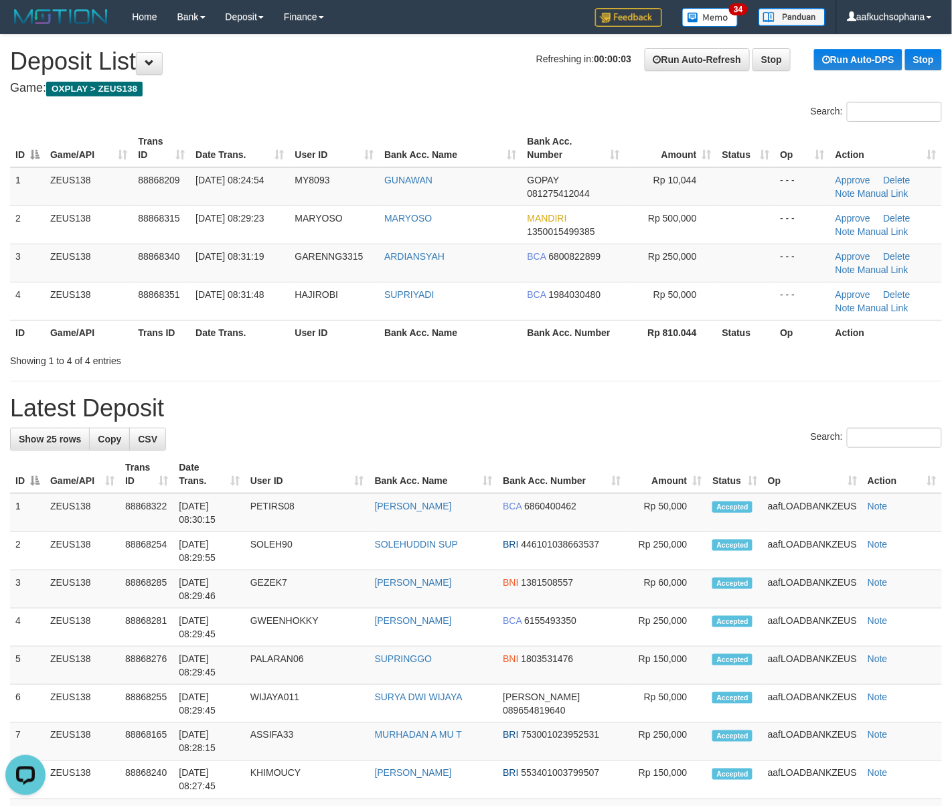
drag, startPoint x: 612, startPoint y: 392, endPoint x: 672, endPoint y: 383, distance: 61.0
click at [614, 394] on div "**********" at bounding box center [476, 786] width 952 height 1502
click at [683, 357] on div "Showing 1 to 4 of 4 entries" at bounding box center [476, 358] width 952 height 19
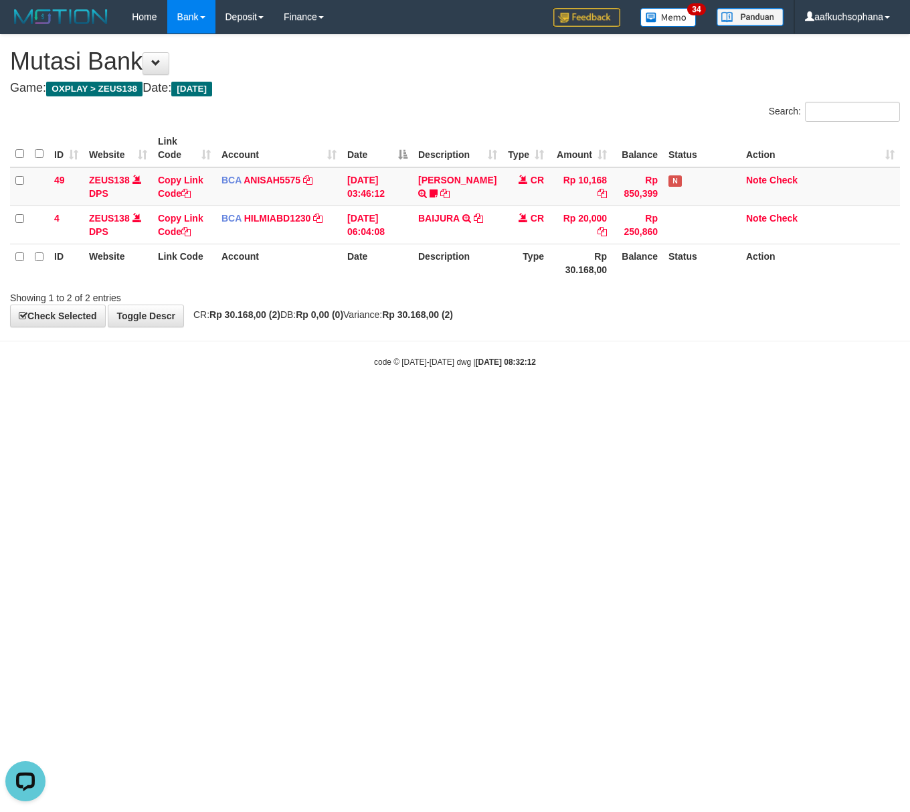
click at [590, 402] on html "Toggle navigation Home Bank Account List Load By Website Group [OXPLAY] ZEUS138…" at bounding box center [455, 201] width 910 height 402
drag, startPoint x: 182, startPoint y: 475, endPoint x: 161, endPoint y: 463, distance: 24.0
click at [172, 402] on html "Toggle navigation Home Bank Account List Load By Website Group [OXPLAY] ZEUS138…" at bounding box center [455, 201] width 910 height 402
drag, startPoint x: 323, startPoint y: 482, endPoint x: 346, endPoint y: 491, distance: 24.8
click at [346, 402] on html "Toggle navigation Home Bank Account List Load By Website Group [OXPLAY] ZEUS138…" at bounding box center [455, 201] width 910 height 402
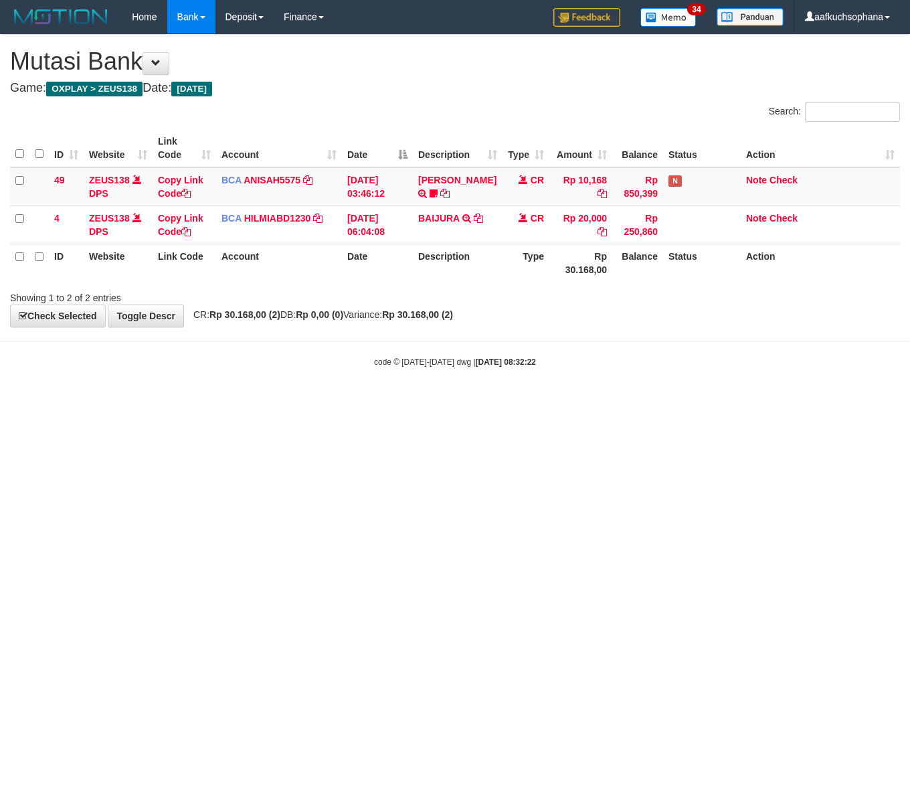
click at [56, 402] on html "Toggle navigation Home Bank Account List Load By Website Group [OXPLAY] ZEUS138…" at bounding box center [455, 201] width 910 height 402
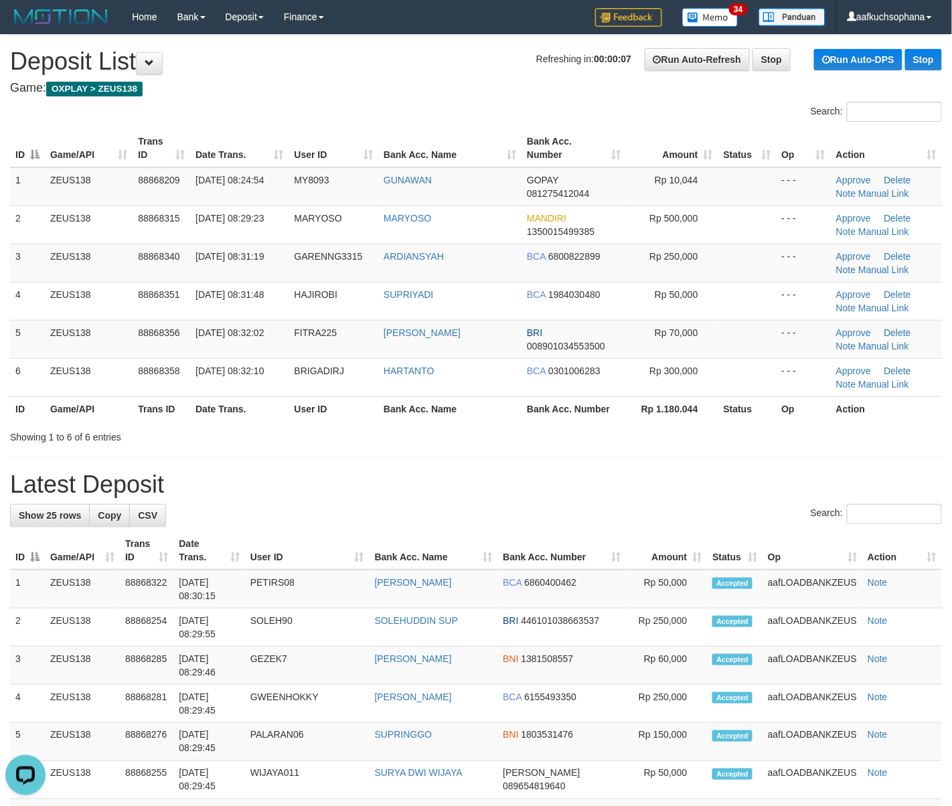
click at [739, 474] on h1 "Latest Deposit" at bounding box center [476, 484] width 932 height 27
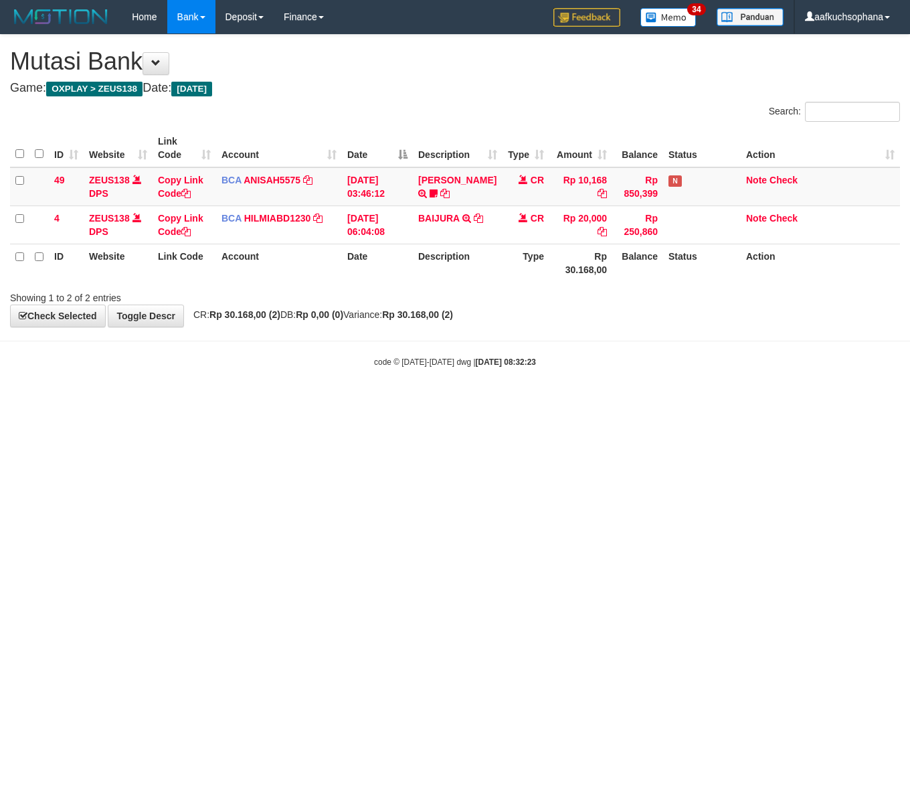
drag, startPoint x: 0, startPoint y: 0, endPoint x: 55, endPoint y: 422, distance: 425.1
click at [55, 402] on html "Toggle navigation Home Bank Account List Load By Website Group [OXPLAY] ZEUS138…" at bounding box center [455, 201] width 910 height 402
click at [134, 402] on html "Toggle navigation Home Bank Account List Load By Website Group [OXPLAY] ZEUS138…" at bounding box center [455, 201] width 910 height 402
click at [137, 402] on html "Toggle navigation Home Bank Account List Load By Website Group [OXPLAY] ZEUS138…" at bounding box center [455, 201] width 910 height 402
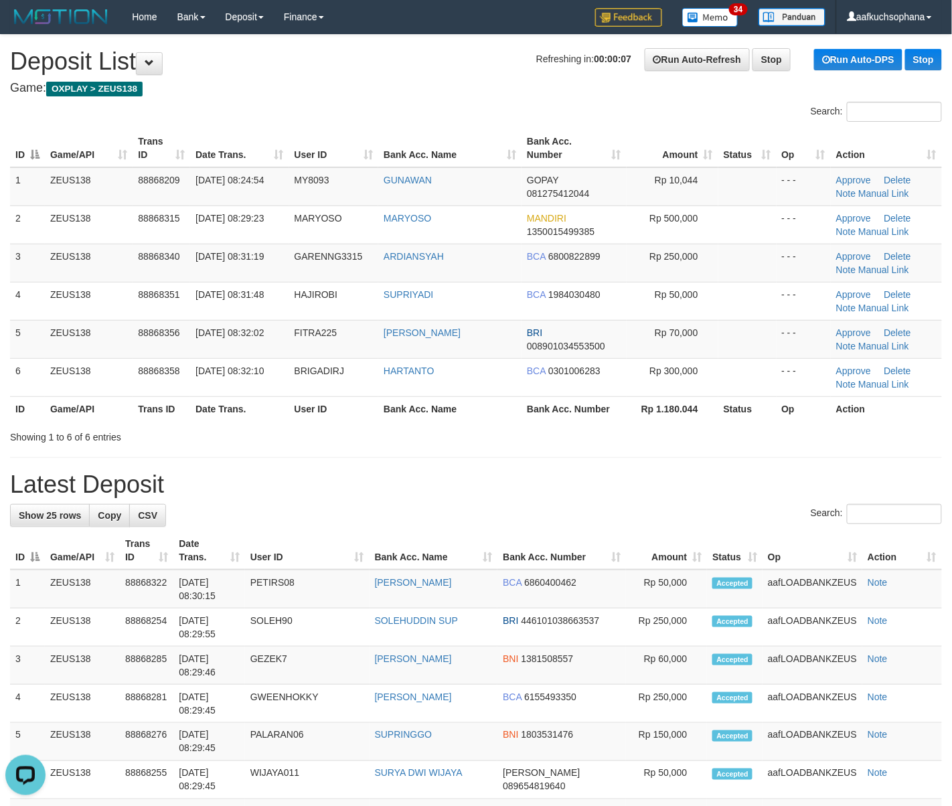
drag, startPoint x: 670, startPoint y: 436, endPoint x: 681, endPoint y: 432, distance: 11.4
click at [673, 436] on div "Showing 1 to 6 of 6 entries" at bounding box center [476, 434] width 952 height 19
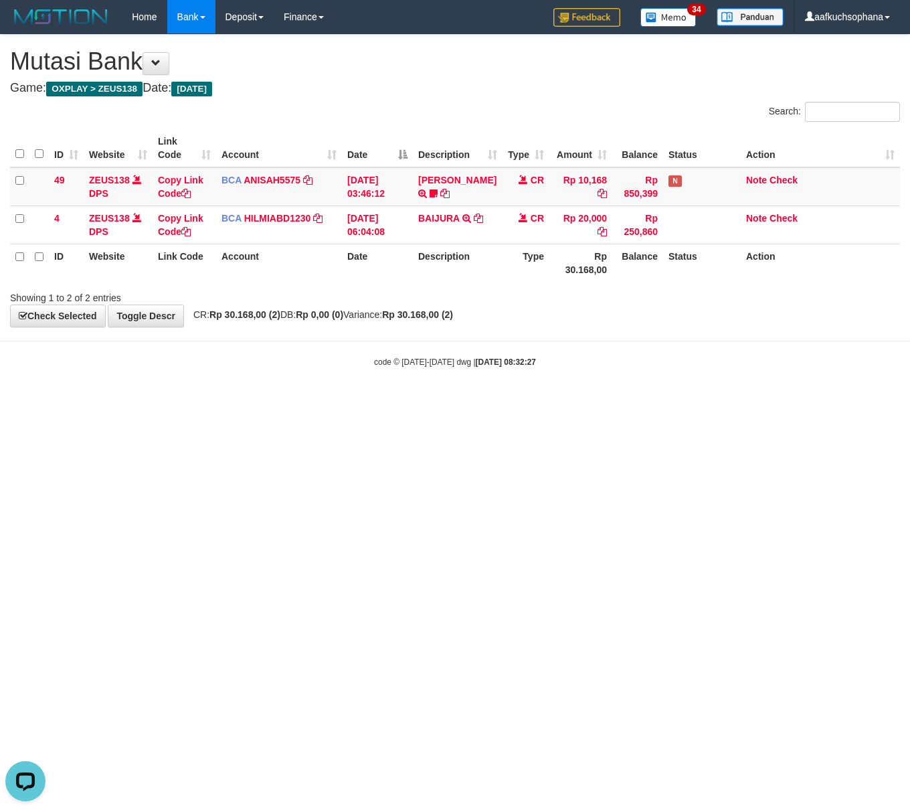
drag, startPoint x: 371, startPoint y: 509, endPoint x: 241, endPoint y: 424, distance: 155.2
click at [371, 402] on html "Toggle navigation Home Bank Account List Load By Website Group [OXPLAY] ZEUS138…" at bounding box center [455, 201] width 910 height 402
drag, startPoint x: 378, startPoint y: 424, endPoint x: 4, endPoint y: 343, distance: 382.7
click at [349, 402] on html "Toggle navigation Home Bank Account List Load By Website Group [OXPLAY] ZEUS138…" at bounding box center [455, 201] width 910 height 402
drag, startPoint x: 359, startPoint y: 442, endPoint x: 324, endPoint y: 420, distance: 40.9
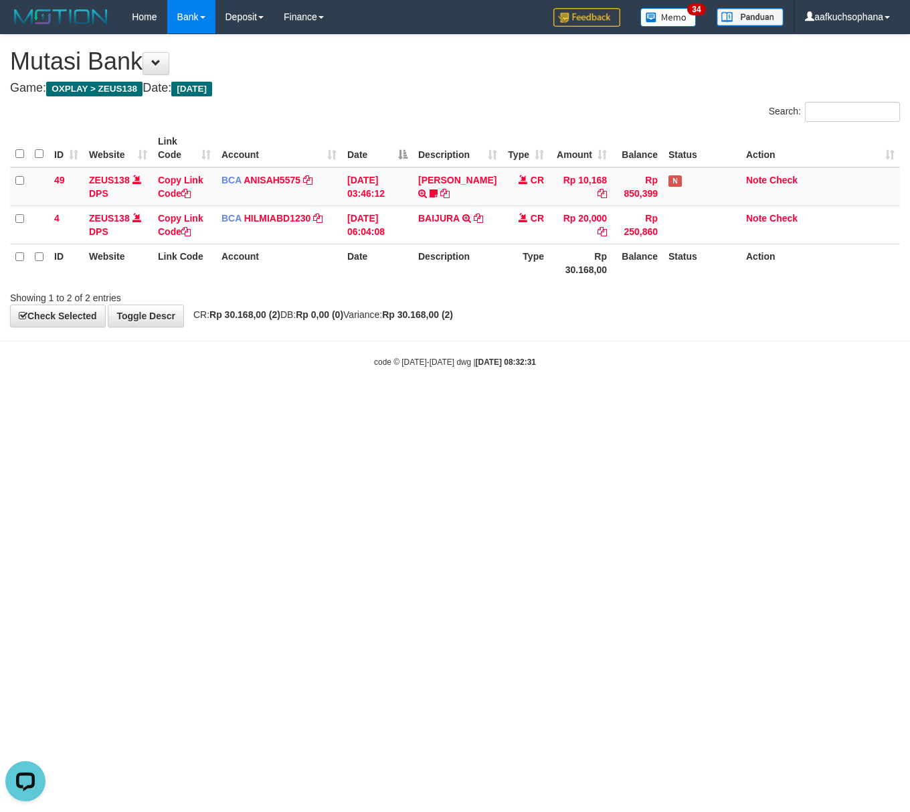
click at [355, 402] on html "Toggle navigation Home Bank Account List Load By Website Group [OXPLAY] ZEUS138…" at bounding box center [455, 201] width 910 height 402
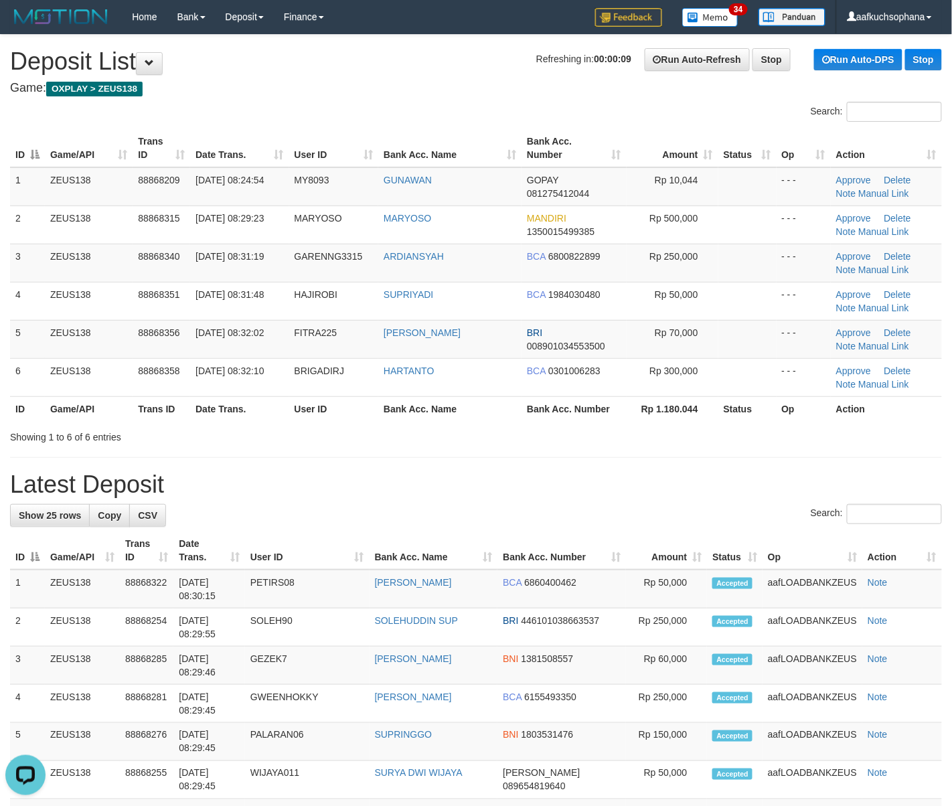
drag, startPoint x: 867, startPoint y: 448, endPoint x: 884, endPoint y: 445, distance: 17.1
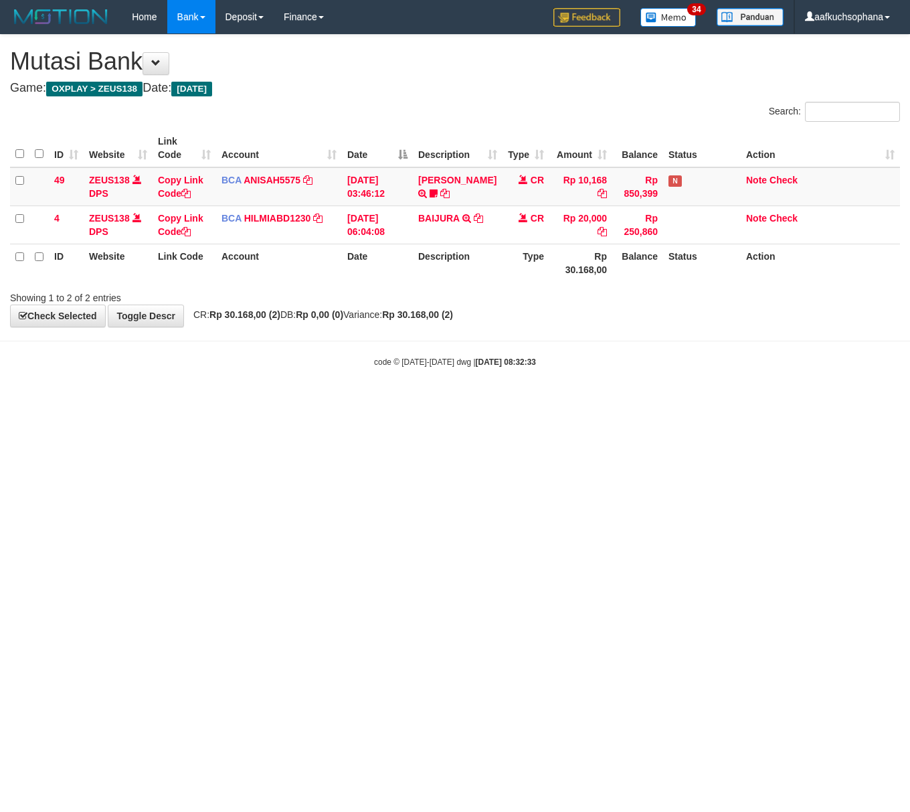
drag, startPoint x: 201, startPoint y: 423, endPoint x: 182, endPoint y: 418, distance: 20.1
click at [190, 402] on html "Toggle navigation Home Bank Account List Load By Website Group [OXPLAY] ZEUS138…" at bounding box center [455, 201] width 910 height 402
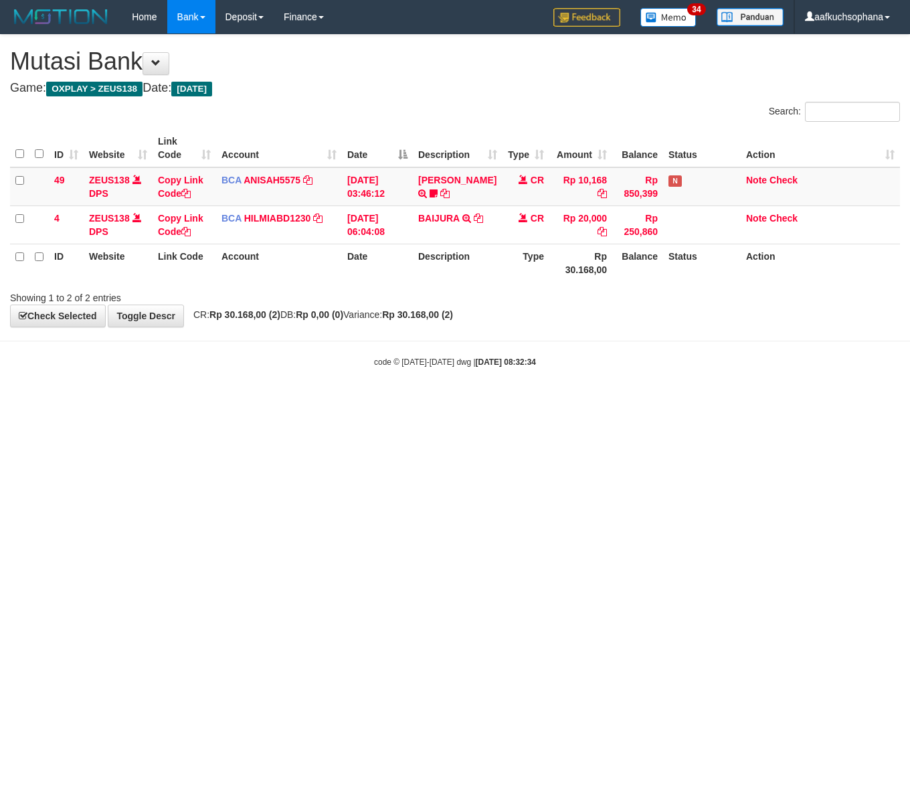
click at [100, 402] on html "Toggle navigation Home Bank Account List Load By Website Group [OXPLAY] ZEUS138…" at bounding box center [455, 201] width 910 height 402
click at [327, 402] on html "Toggle navigation Home Bank Account List Load By Website Group [OXPLAY] ZEUS138…" at bounding box center [455, 201] width 910 height 402
click at [325, 402] on html "Toggle navigation Home Bank Account List Load By Website Group [OXPLAY] ZEUS138…" at bounding box center [455, 201] width 910 height 402
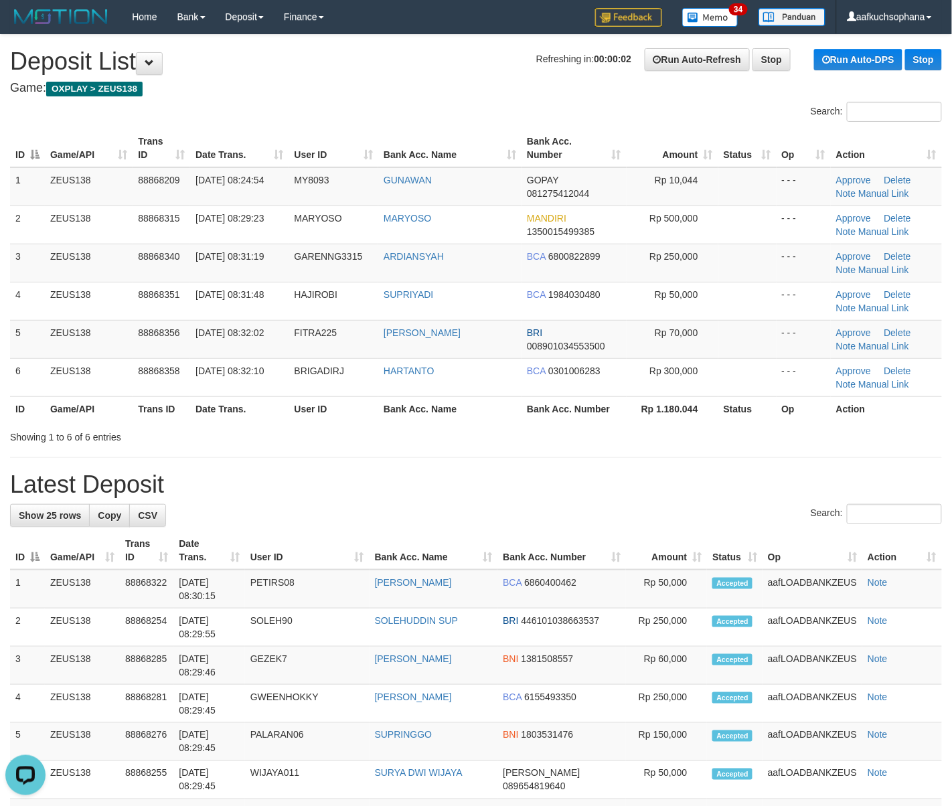
drag, startPoint x: 764, startPoint y: 429, endPoint x: 964, endPoint y: 460, distance: 201.9
click at [806, 439] on div "Showing 1 to 6 of 6 entries" at bounding box center [476, 434] width 952 height 19
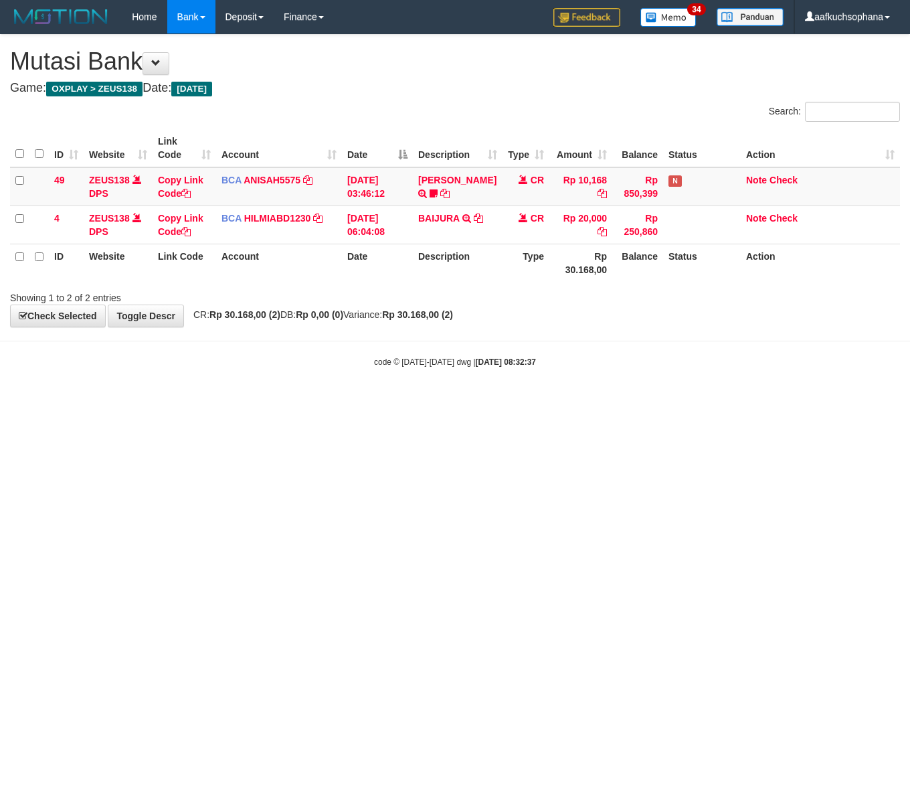
click at [331, 402] on html "Toggle navigation Home Bank Account List Load By Website Group [OXPLAY] ZEUS138…" at bounding box center [455, 201] width 910 height 402
click at [226, 397] on body "Toggle navigation Home Bank Account List Load By Website Group [OXPLAY] ZEUS138…" at bounding box center [455, 201] width 910 height 402
click at [226, 402] on html "Toggle navigation Home Bank Account List Load By Website Group [OXPLAY] ZEUS138…" at bounding box center [455, 201] width 910 height 402
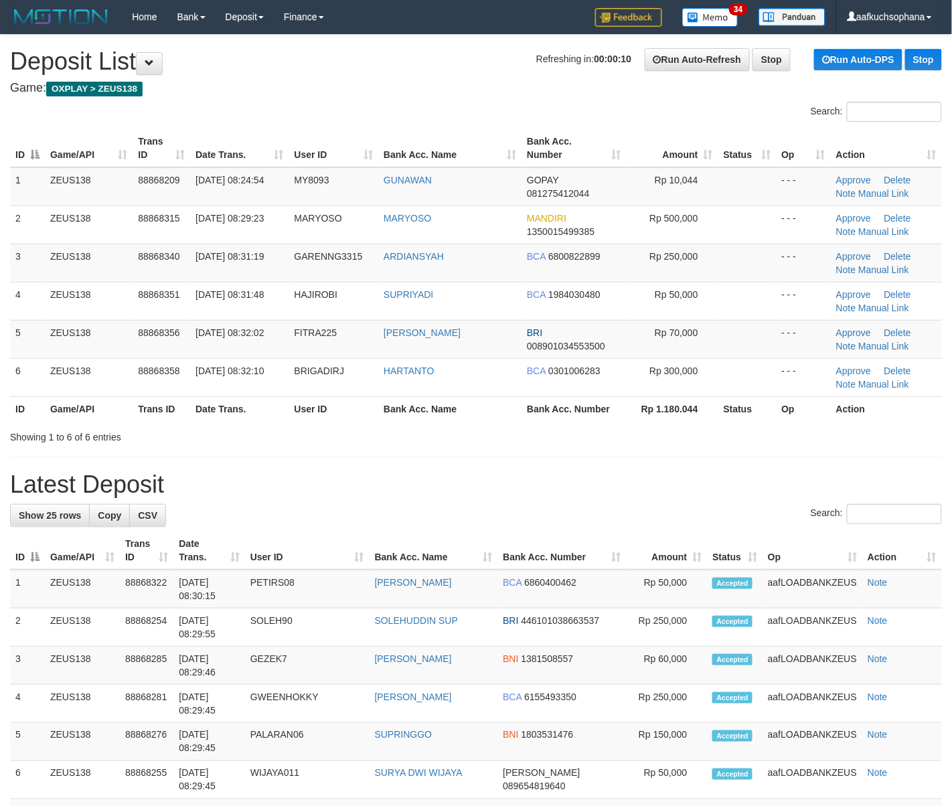
drag, startPoint x: 747, startPoint y: 424, endPoint x: 830, endPoint y: 435, distance: 83.8
click at [772, 429] on div "Search: ID Game/API Trans ID Date Trans. User ID Bank Acc. Name Bank Acc. Numbe…" at bounding box center [476, 273] width 932 height 342
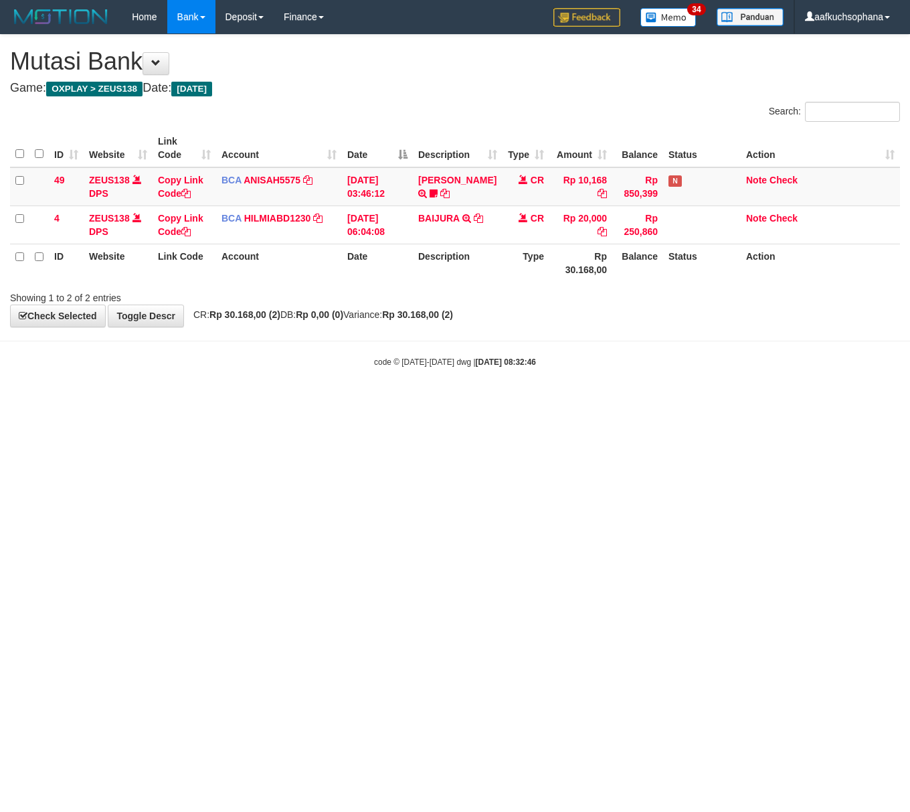
drag, startPoint x: 228, startPoint y: 437, endPoint x: 3, endPoint y: 354, distance: 239.7
click at [230, 402] on html "Toggle navigation Home Bank Account List Load By Website Group [OXPLAY] ZEUS138…" at bounding box center [455, 201] width 910 height 402
click at [359, 402] on html "Toggle navigation Home Bank Account List Load By Website Group [OXPLAY] ZEUS138…" at bounding box center [455, 201] width 910 height 402
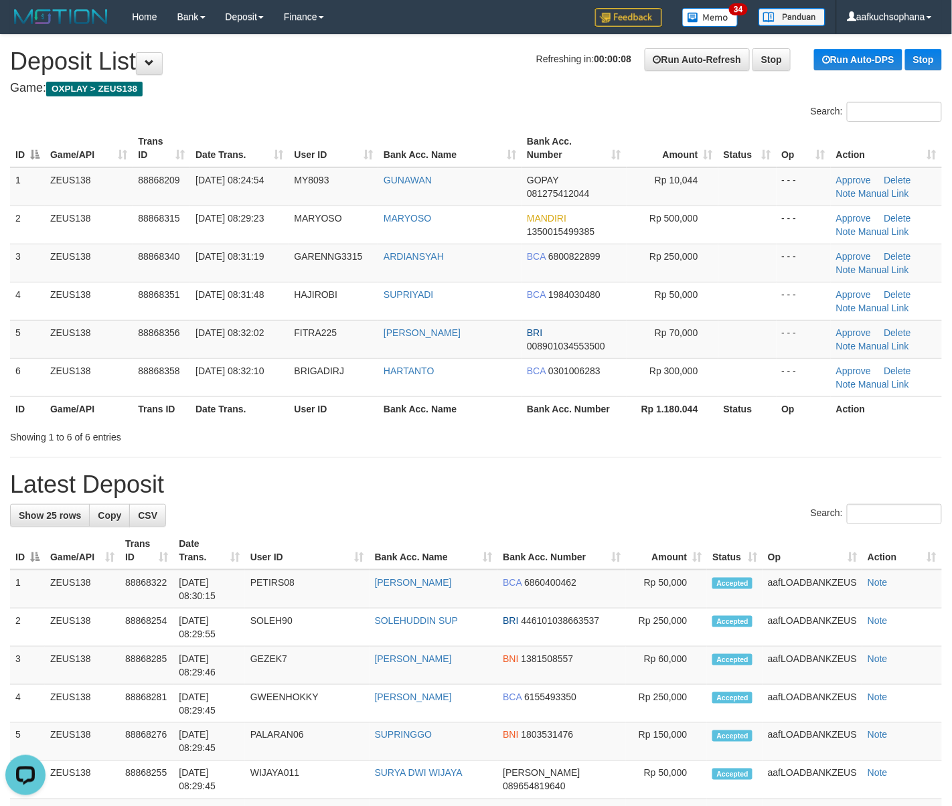
drag, startPoint x: 604, startPoint y: 533, endPoint x: 925, endPoint y: 464, distance: 328.5
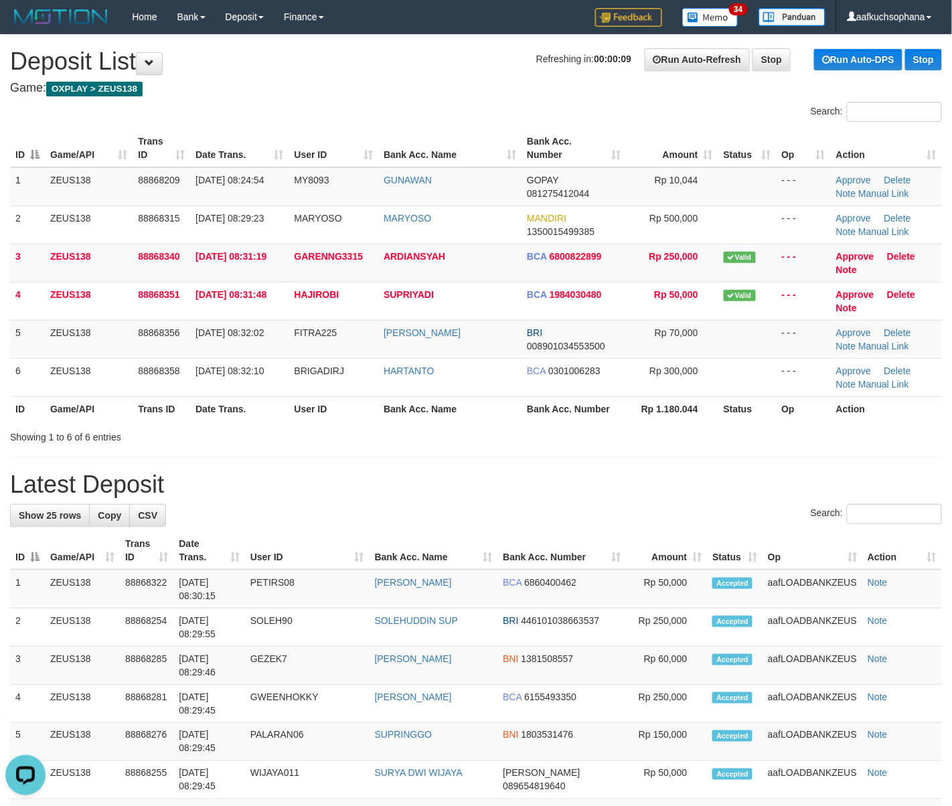
drag, startPoint x: 724, startPoint y: 442, endPoint x: 756, endPoint y: 448, distance: 31.9
click at [735, 444] on div "Showing 1 to 6 of 6 entries" at bounding box center [476, 434] width 952 height 19
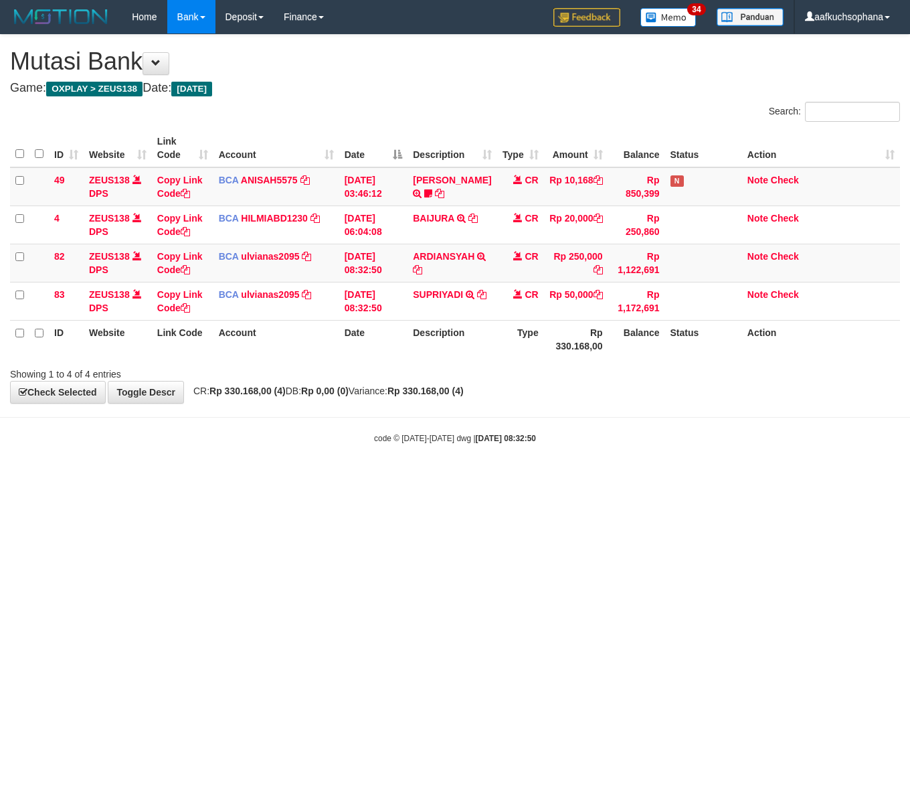
click at [352, 478] on html "Toggle navigation Home Bank Account List Load By Website Group [OXPLAY] ZEUS138…" at bounding box center [455, 239] width 910 height 478
click at [638, 472] on body "Toggle navigation Home Bank Account List Load By Website Group [OXPLAY] ZEUS138…" at bounding box center [455, 239] width 910 height 478
click at [360, 478] on html "Toggle navigation Home Bank Account List Load By Website Group [OXPLAY] ZEUS138…" at bounding box center [455, 239] width 910 height 478
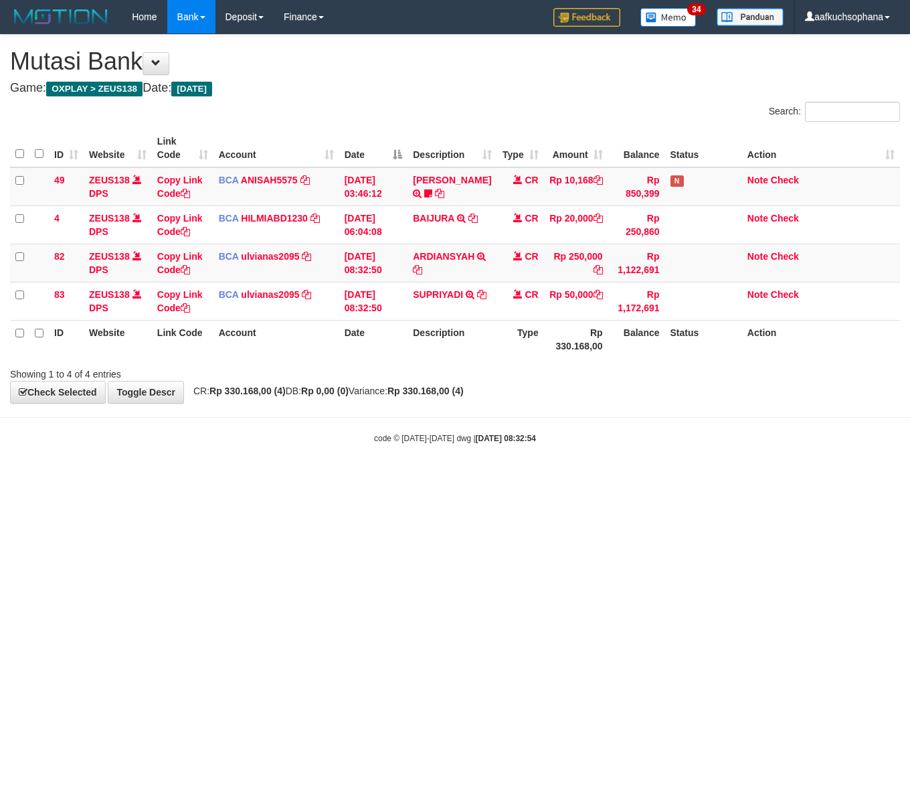
click at [333, 478] on html "Toggle navigation Home Bank Account List Load By Website Group [OXPLAY] ZEUS138…" at bounding box center [455, 239] width 910 height 478
